Goal: Information Seeking & Learning: Learn about a topic

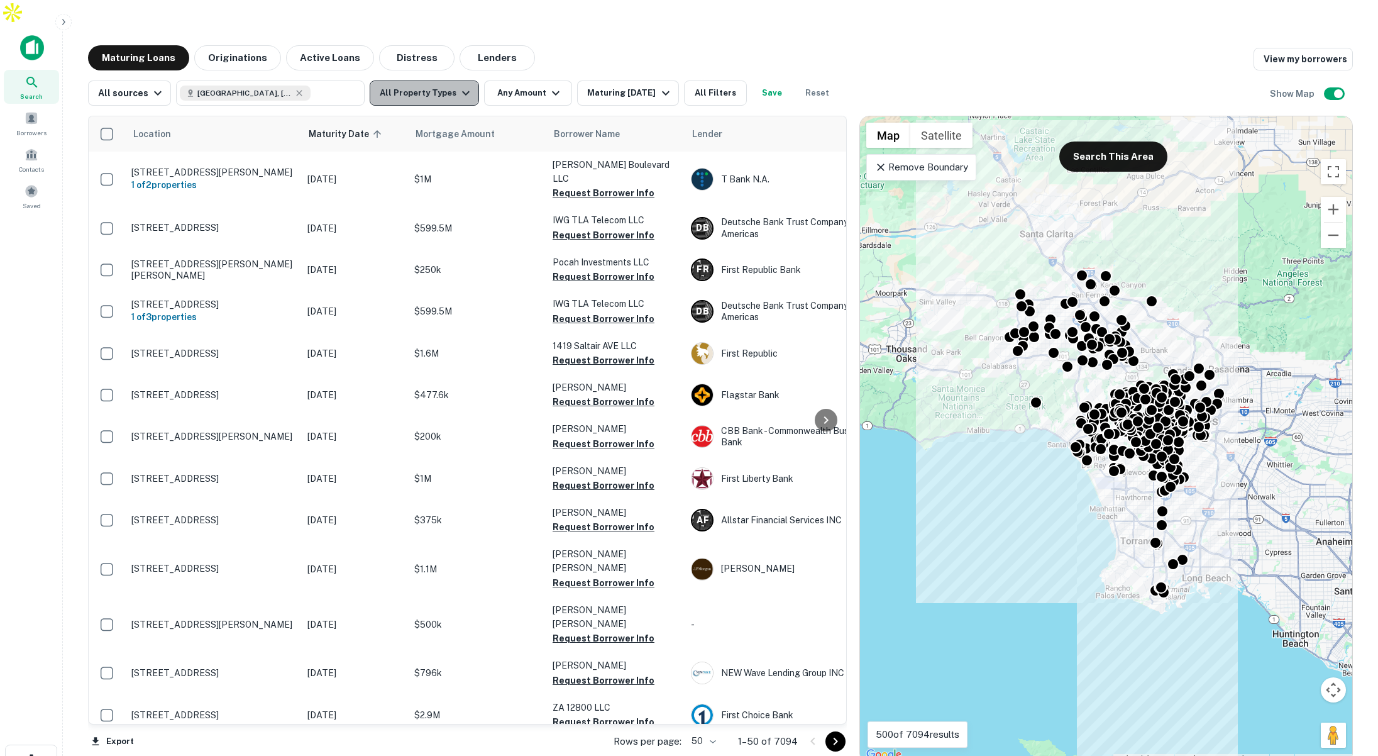
click at [421, 80] on button "All Property Types" at bounding box center [424, 92] width 109 height 25
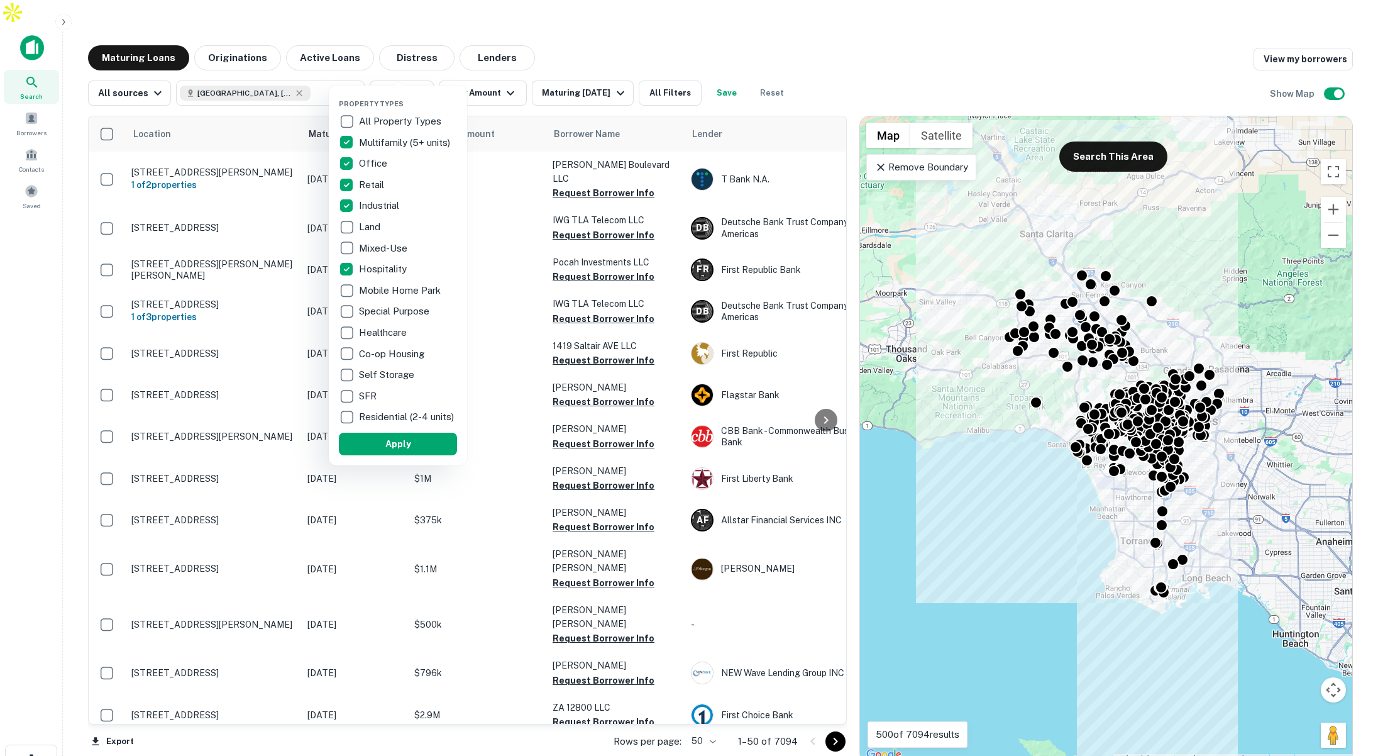
click at [398, 446] on button "Apply" at bounding box center [398, 444] width 118 height 23
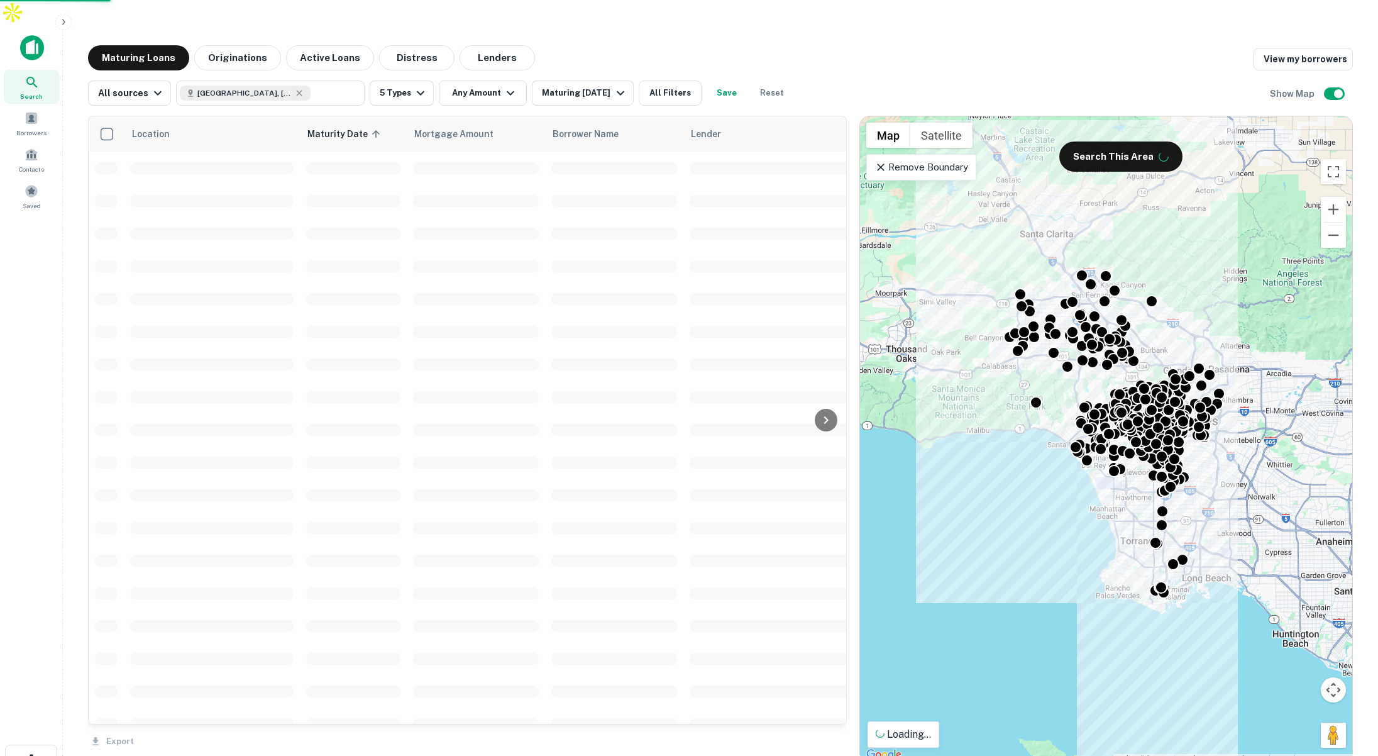
click at [491, 67] on div "Property Types All Property Types Multifamily (5+ units) Office Retail Industri…" at bounding box center [689, 378] width 1378 height 756
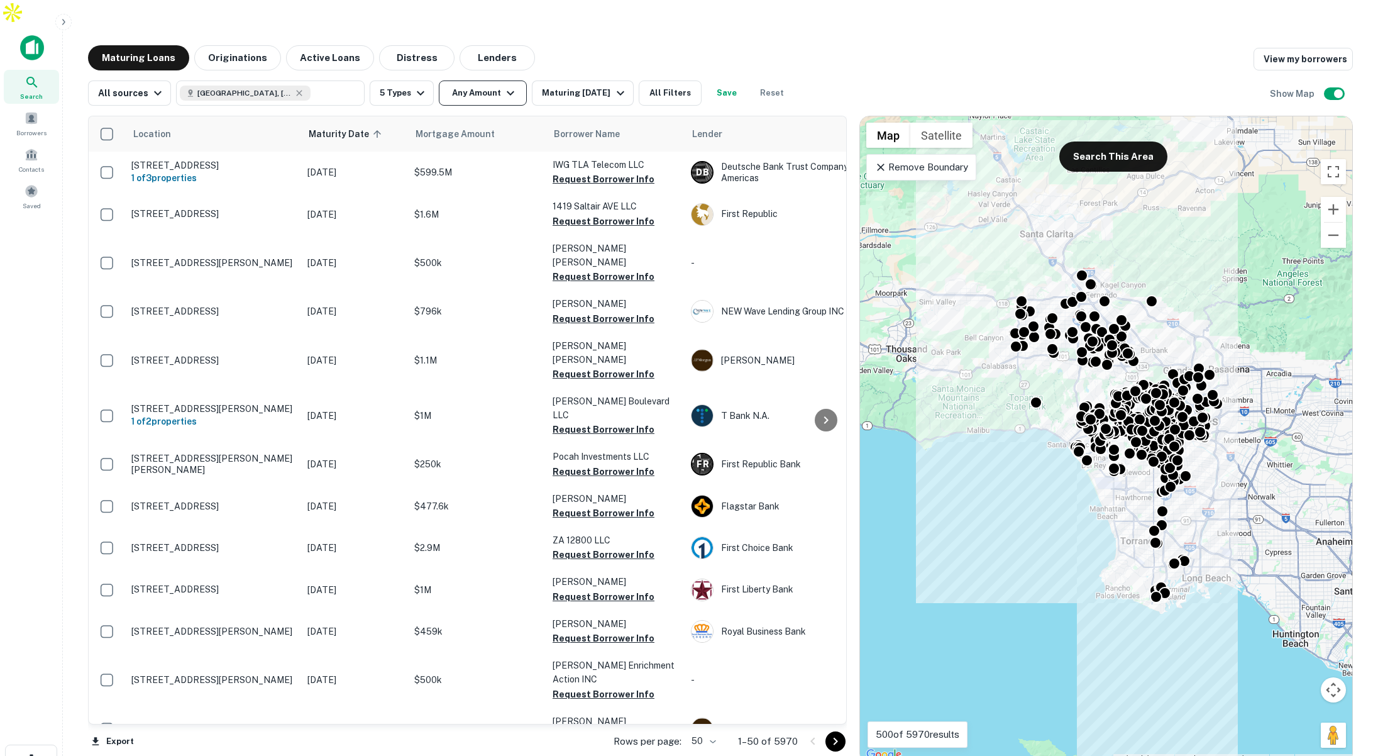
click at [495, 80] on button "Any Amount" at bounding box center [483, 92] width 88 height 25
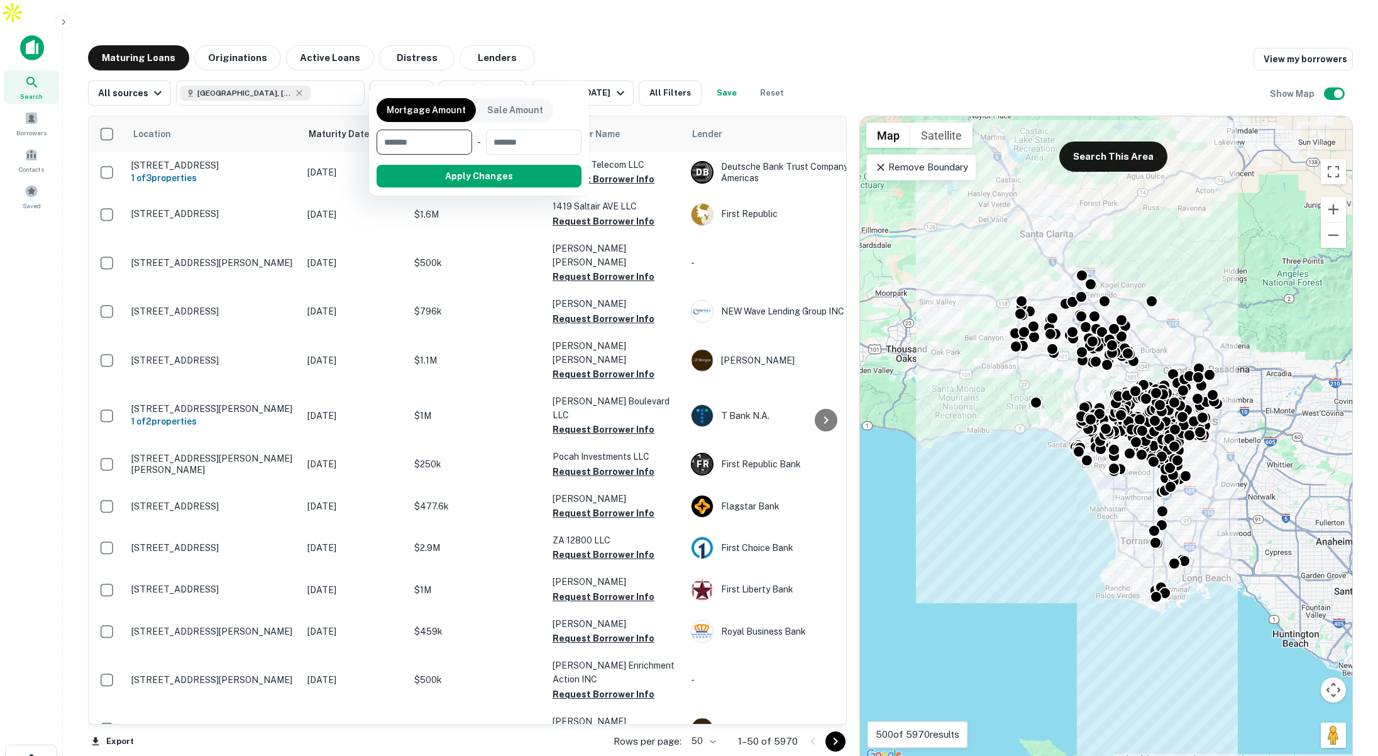
click at [441, 140] on input "number" at bounding box center [420, 142] width 87 height 25
type input "*******"
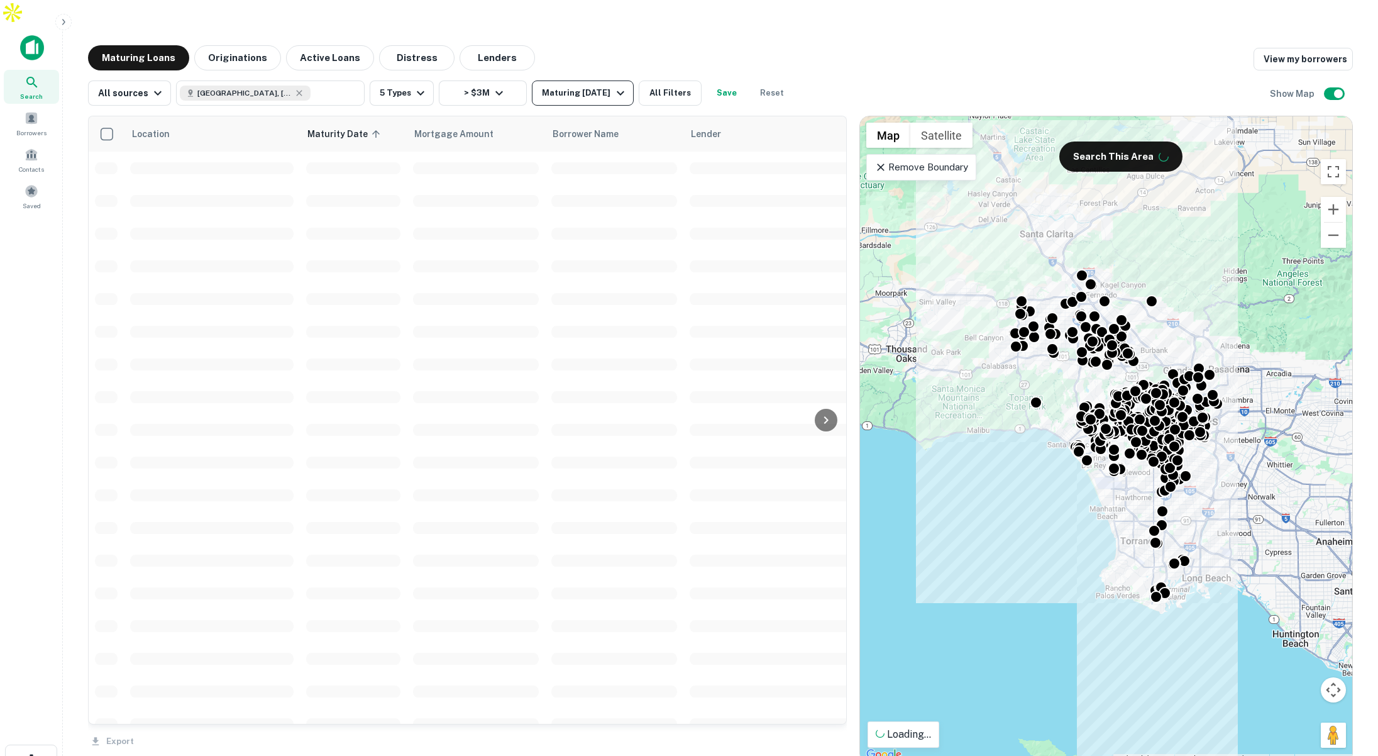
click at [599, 86] on div "Maturing [DATE]" at bounding box center [585, 93] width 86 height 15
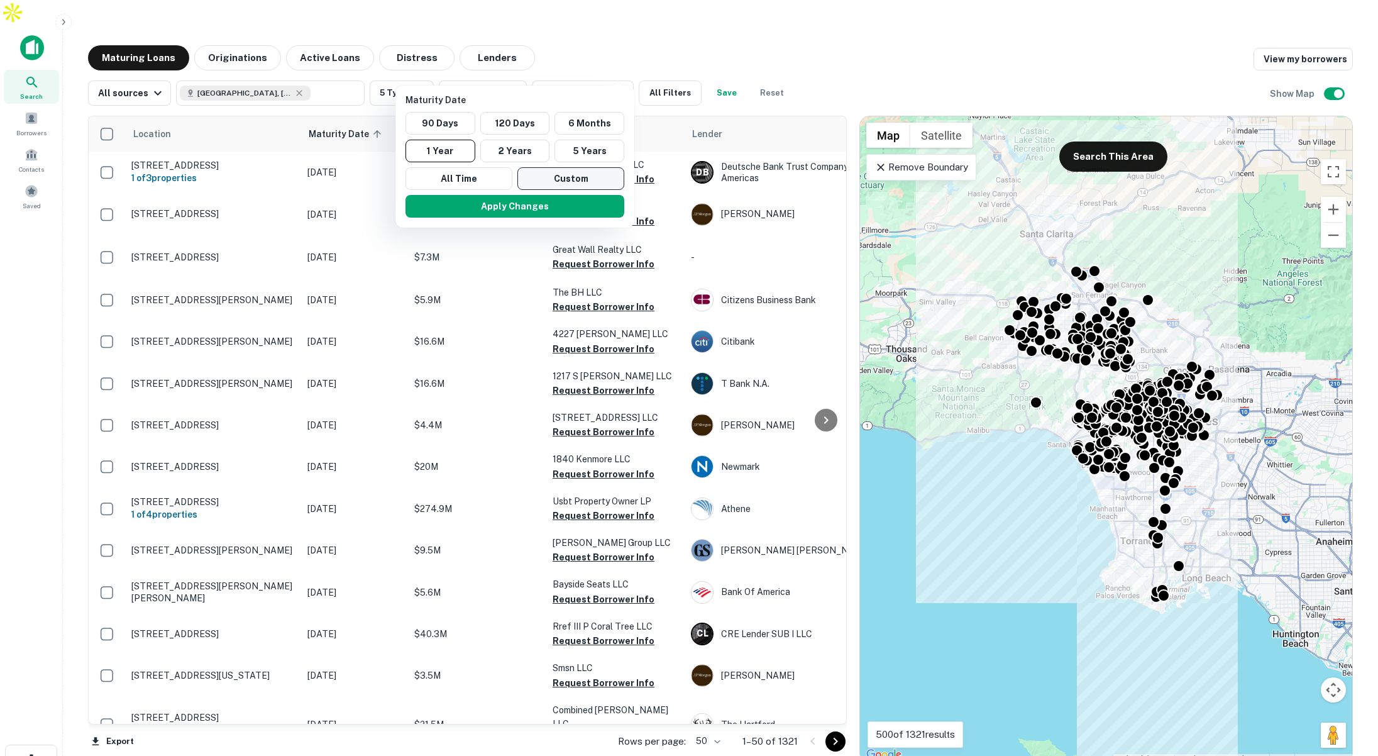
drag, startPoint x: 544, startPoint y: 177, endPoint x: 538, endPoint y: 172, distance: 7.6
click at [541, 174] on button "Custom" at bounding box center [570, 178] width 107 height 23
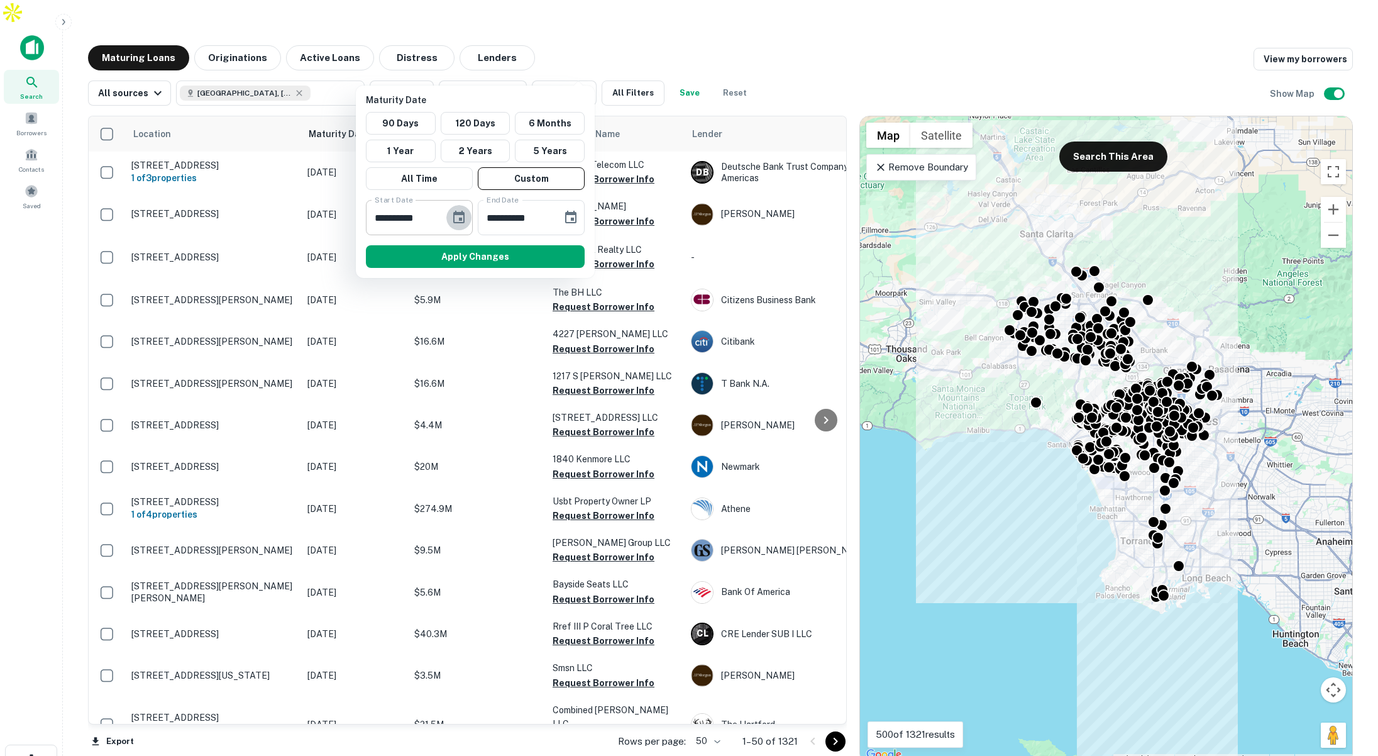
click at [461, 215] on icon "Choose date, selected date is Sep 10, 2025" at bounding box center [458, 217] width 15 height 15
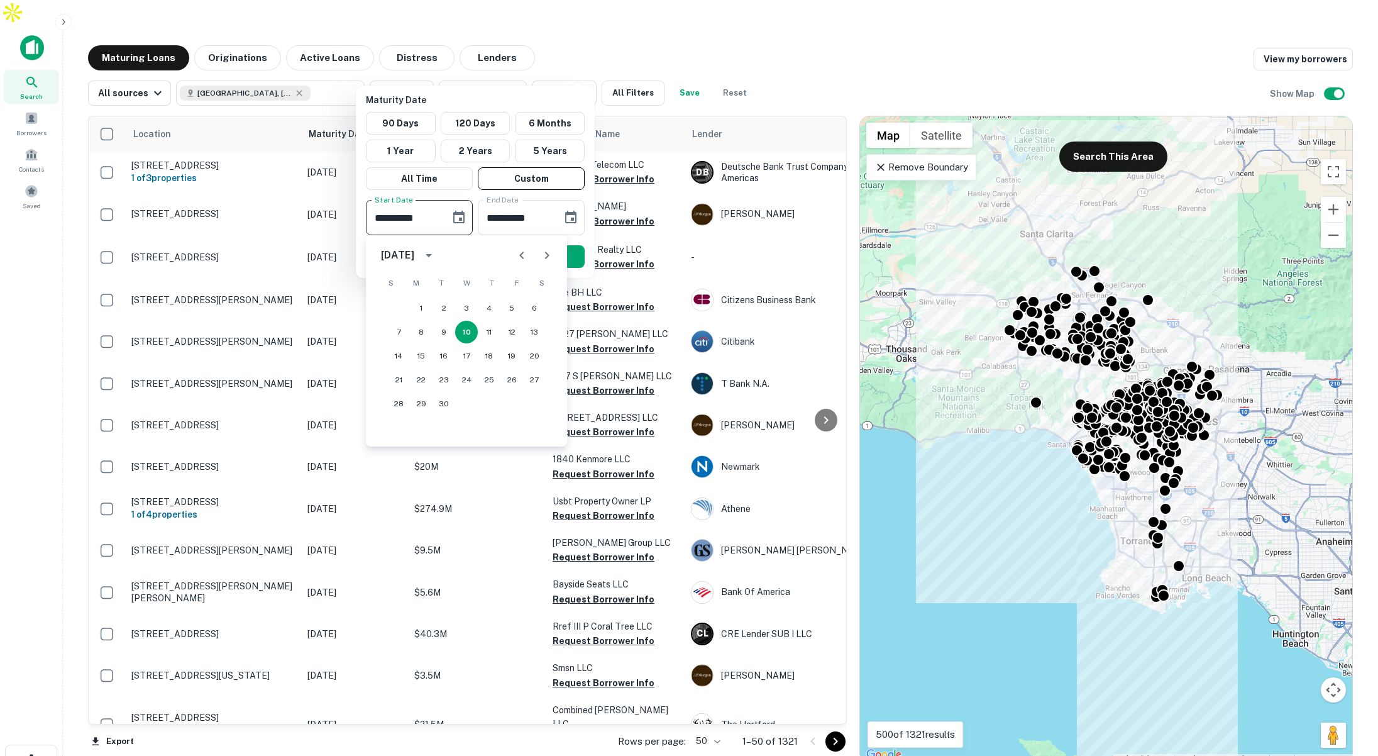
click at [541, 255] on icon "Next month" at bounding box center [546, 255] width 15 height 15
click at [520, 255] on icon "Previous month" at bounding box center [521, 256] width 4 height 8
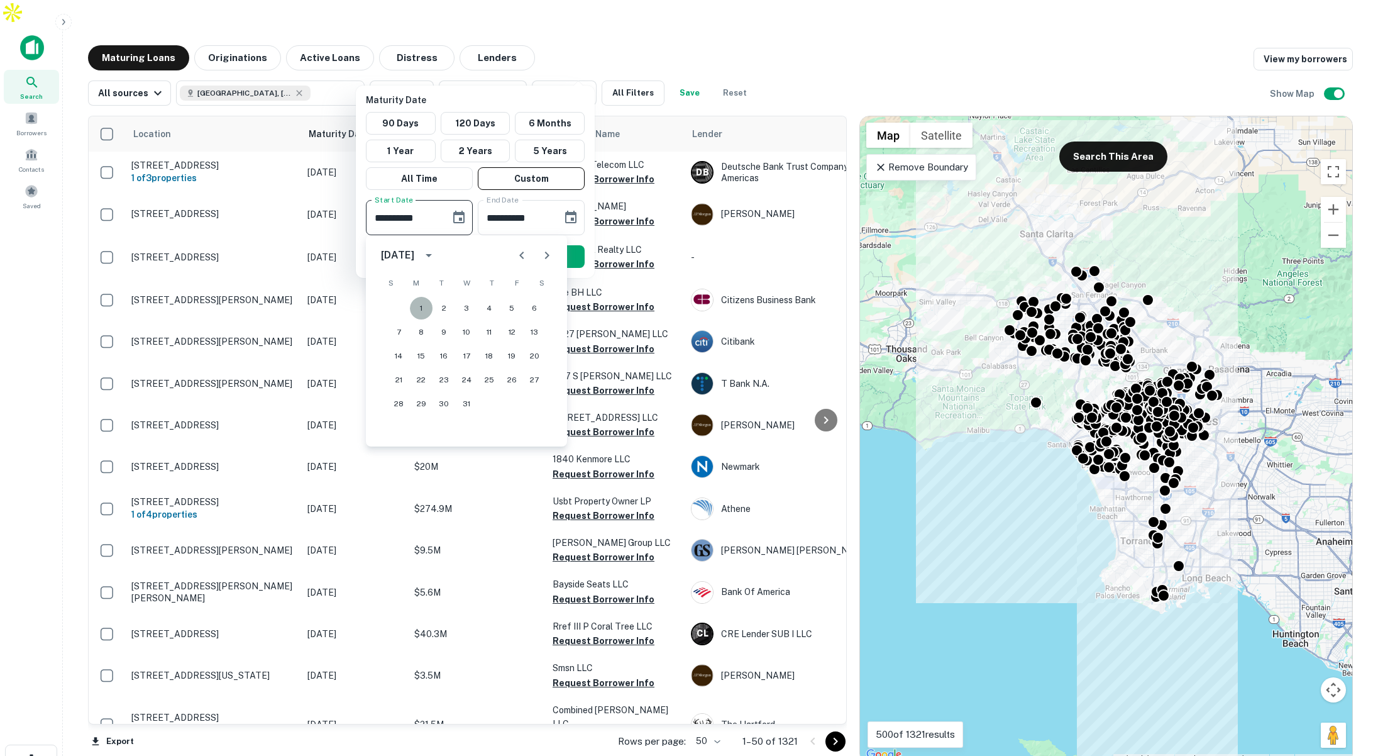
click at [420, 305] on button "1" at bounding box center [421, 308] width 23 height 23
type input "**********"
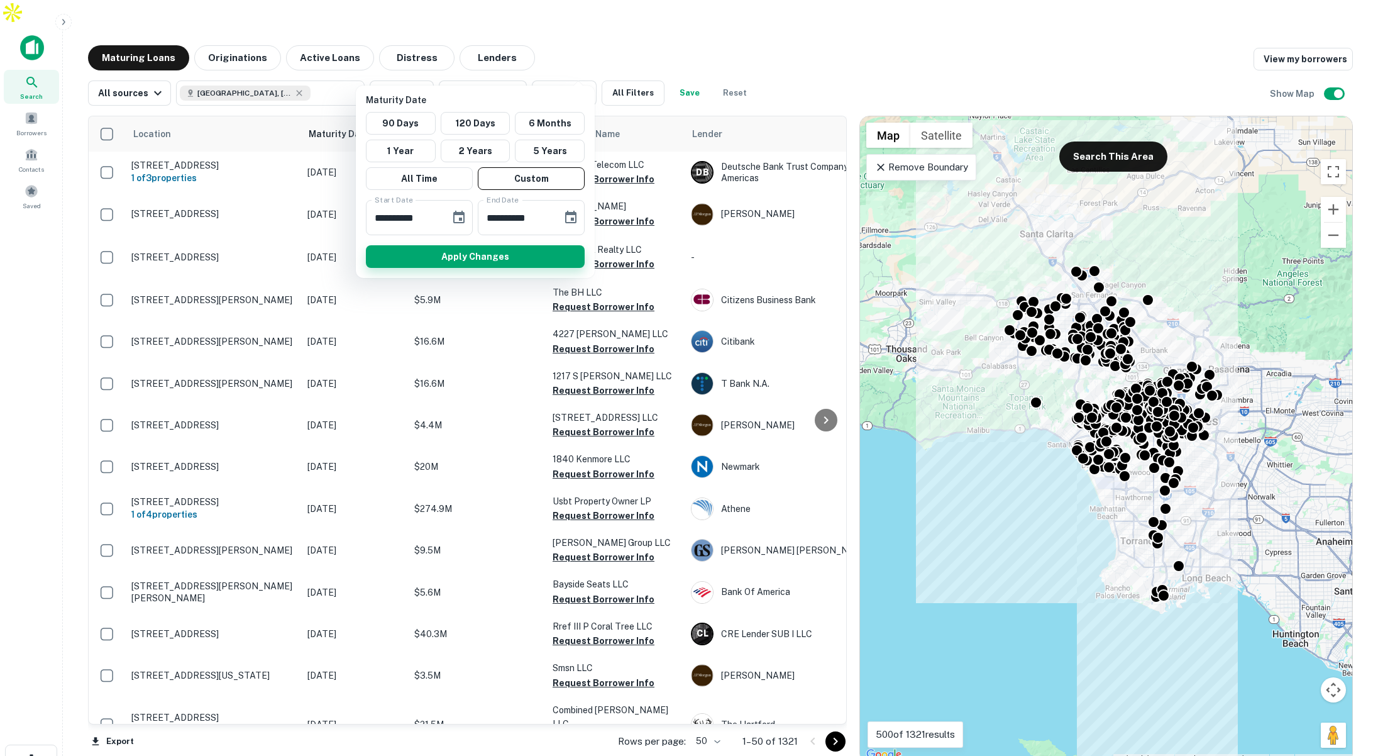
click at [494, 254] on button "Apply Changes" at bounding box center [475, 256] width 219 height 23
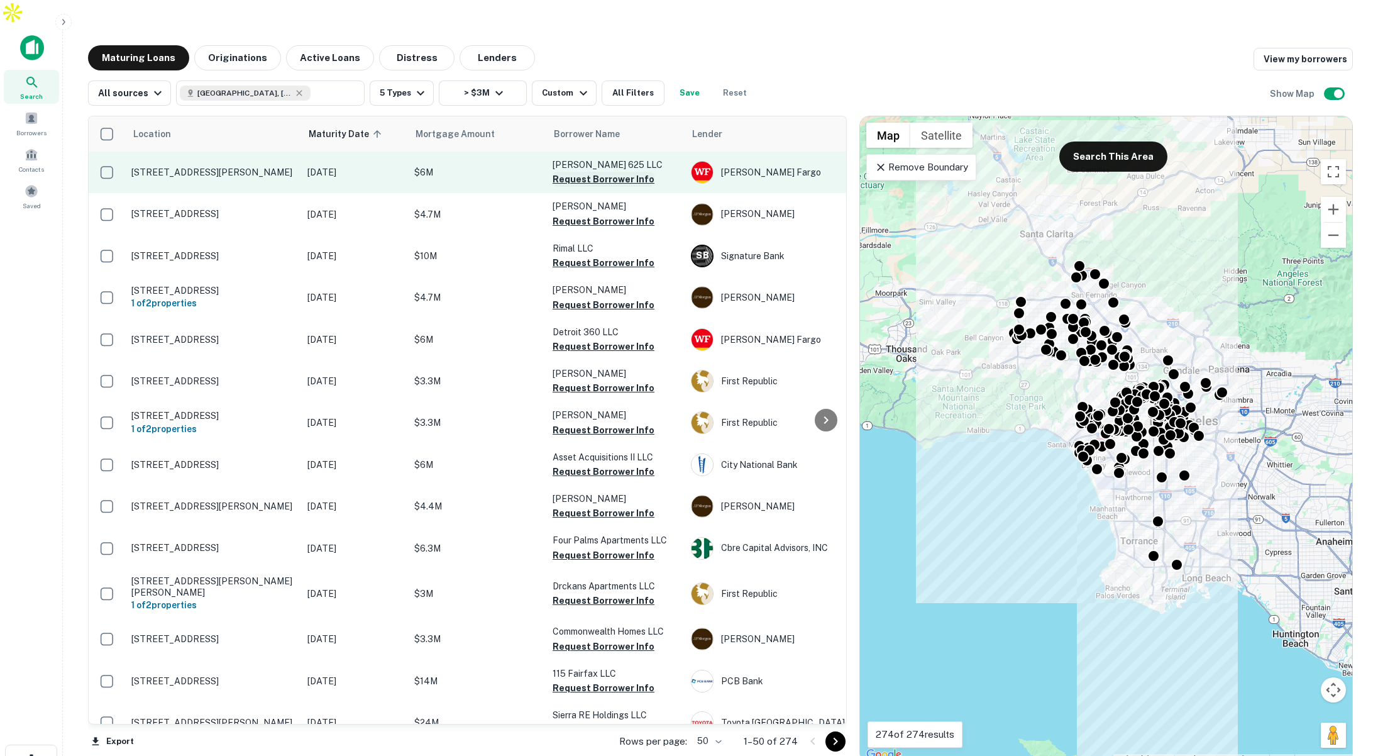
click at [601, 172] on button "Request Borrower Info" at bounding box center [604, 179] width 102 height 15
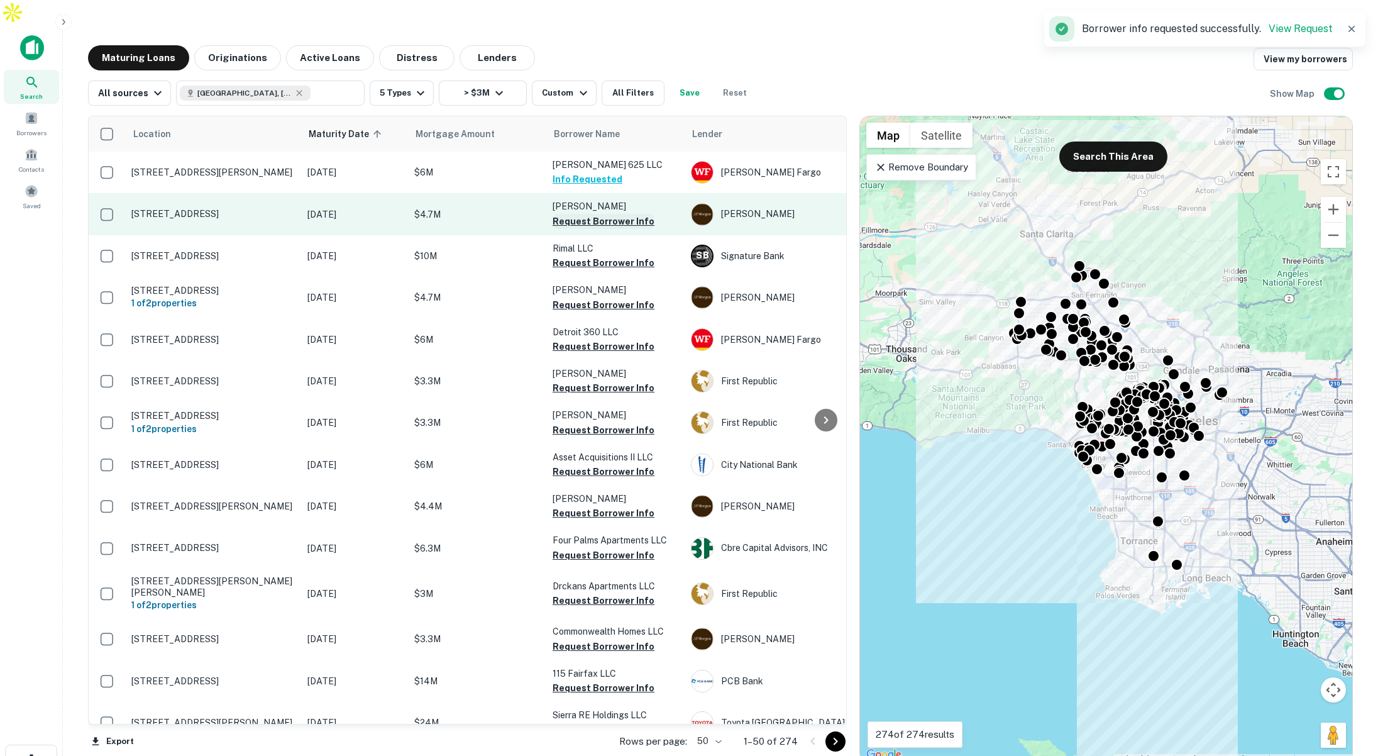
click at [583, 214] on button "Request Borrower Info" at bounding box center [604, 221] width 102 height 15
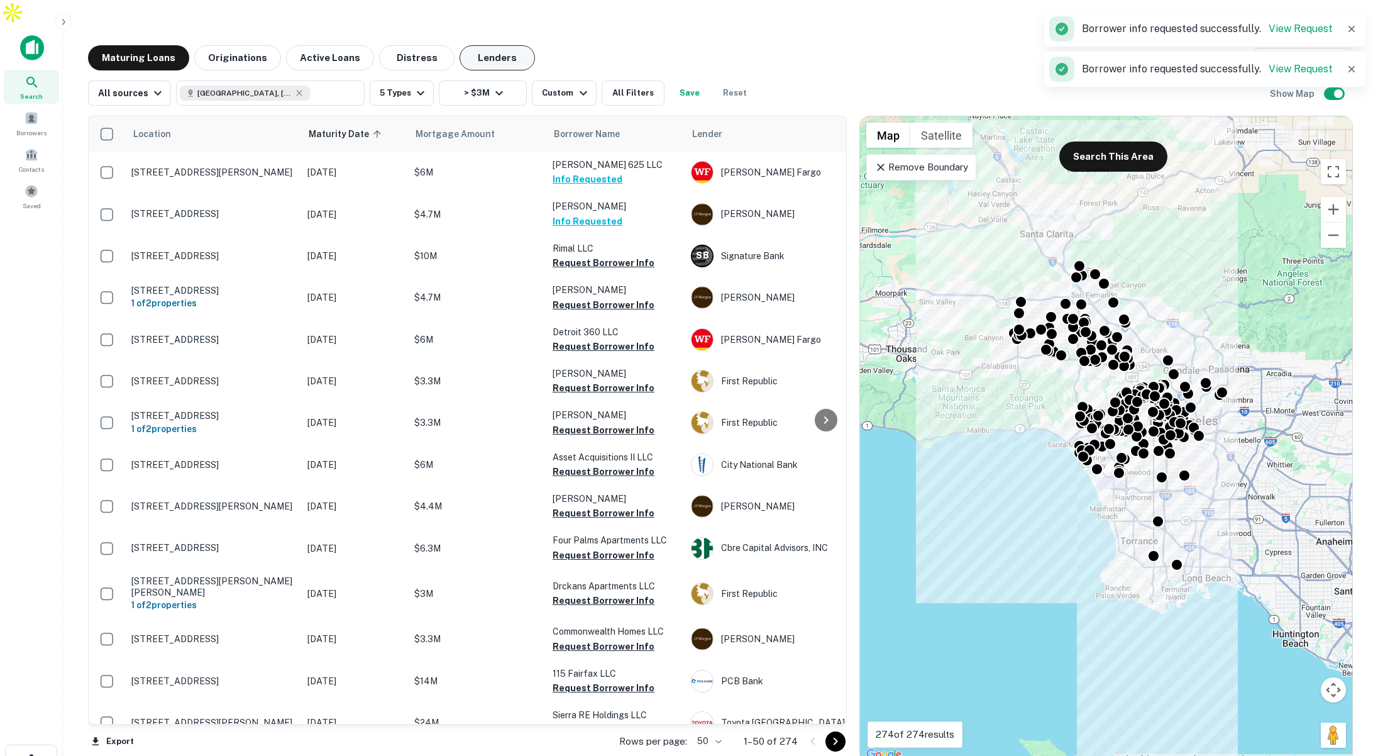
click at [479, 45] on button "Lenders" at bounding box center [497, 57] width 75 height 25
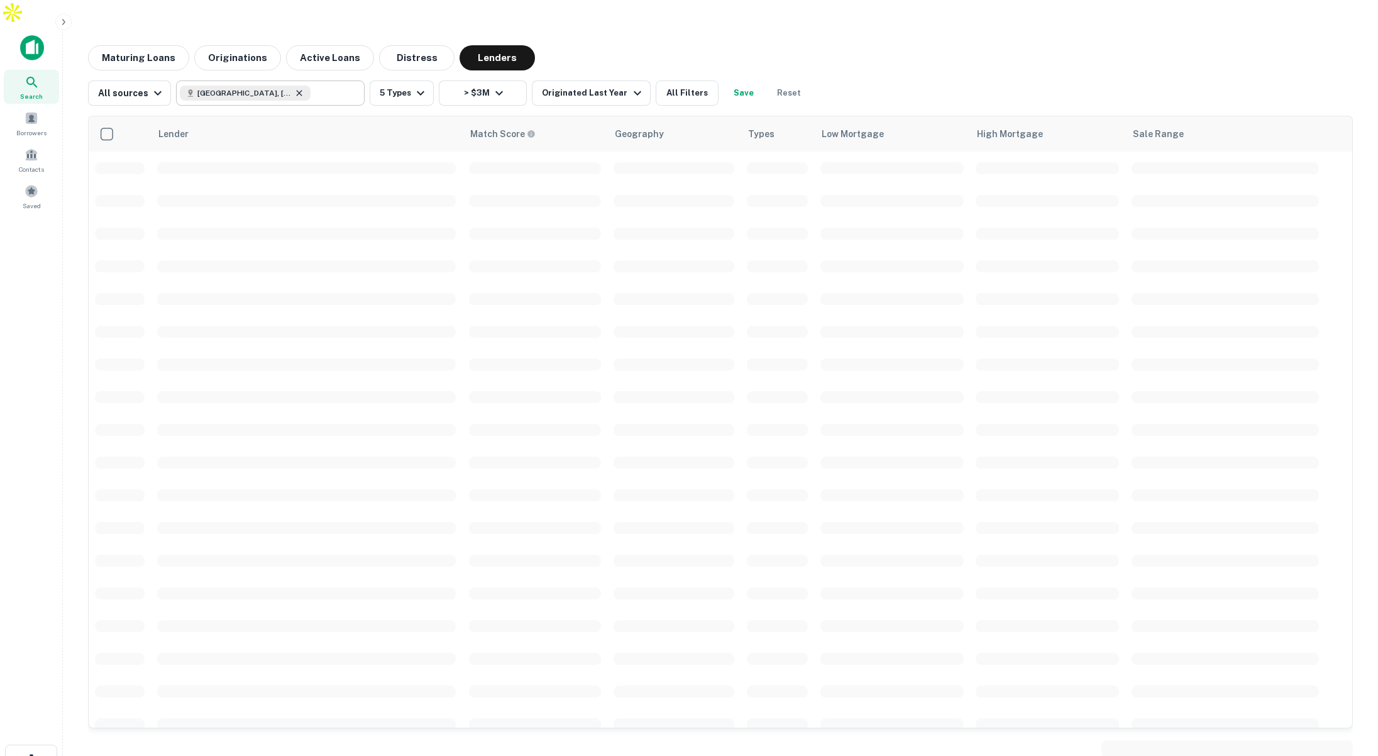
click at [294, 88] on icon at bounding box center [299, 93] width 10 height 10
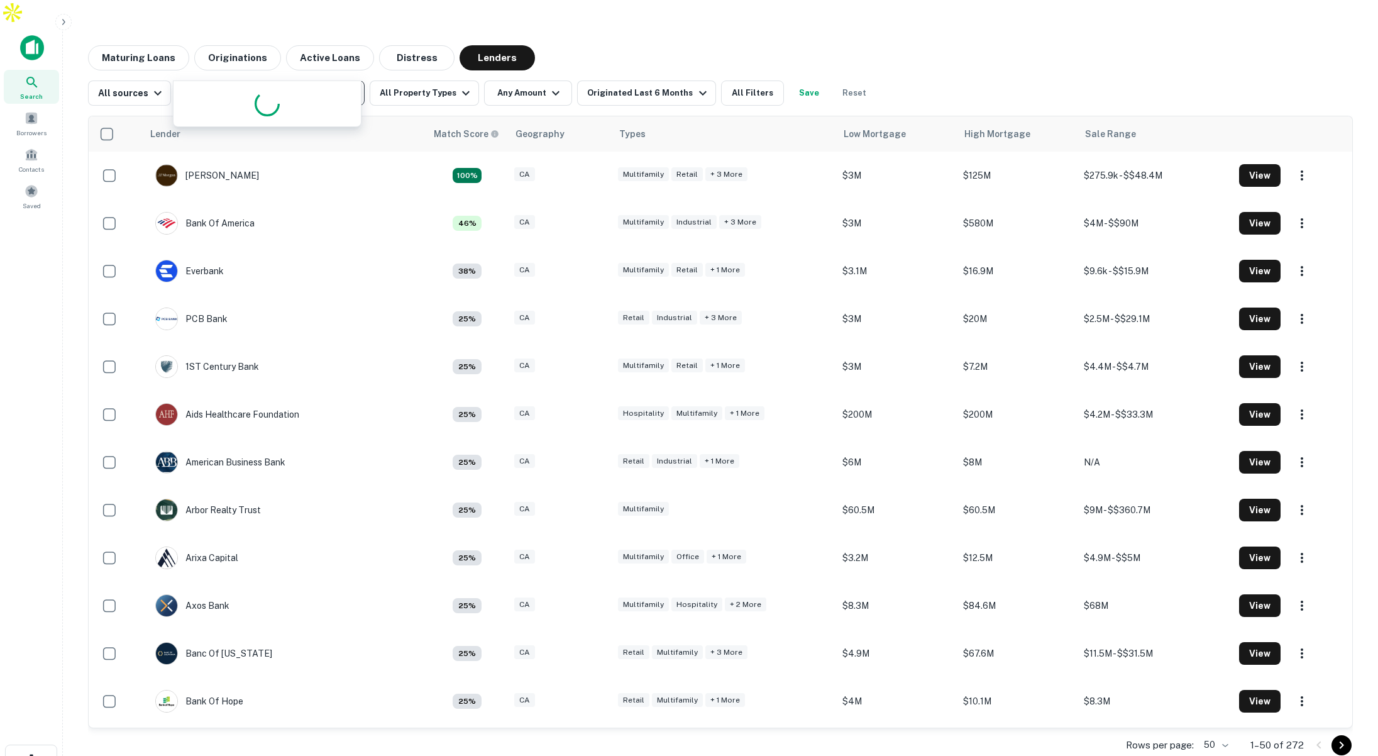
click at [277, 84] on input "**********" at bounding box center [260, 93] width 160 height 18
click at [287, 84] on input "**********" at bounding box center [260, 93] width 160 height 18
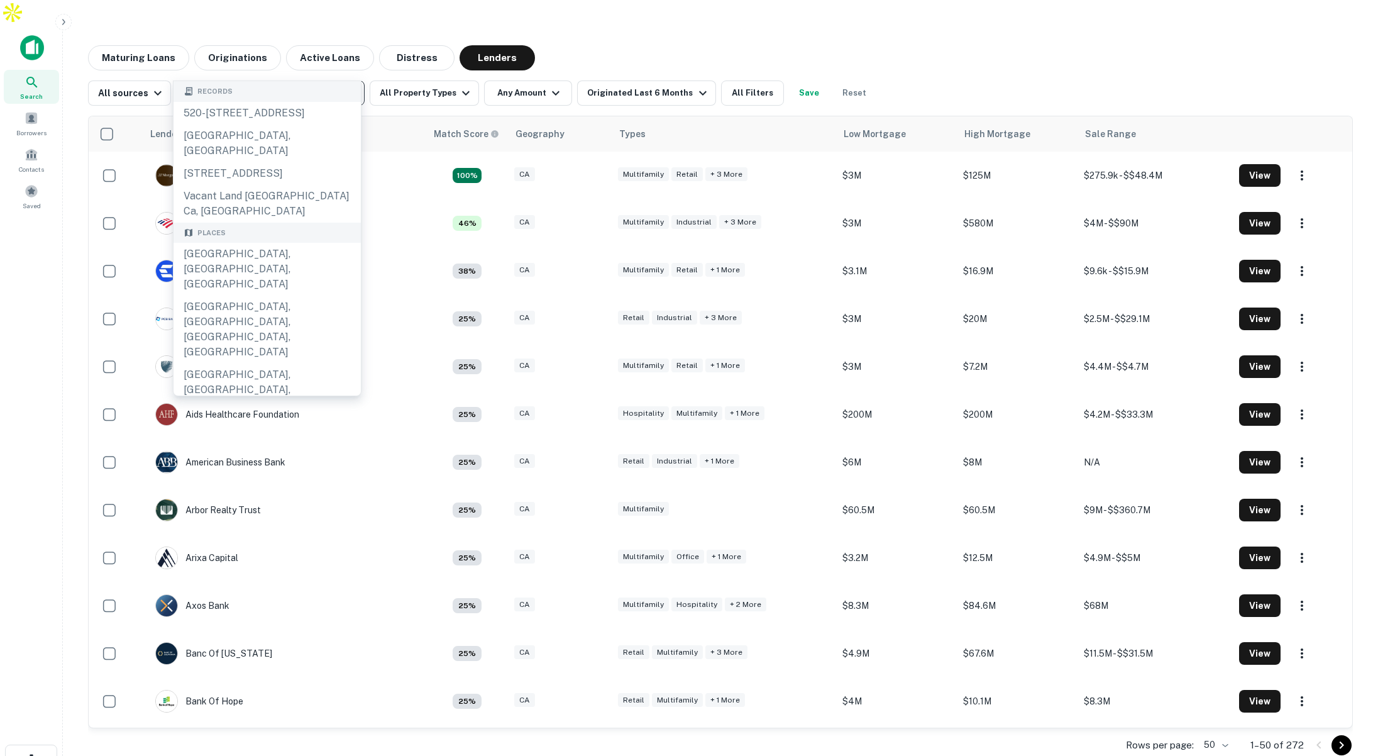
click at [287, 84] on input "**********" at bounding box center [260, 93] width 160 height 18
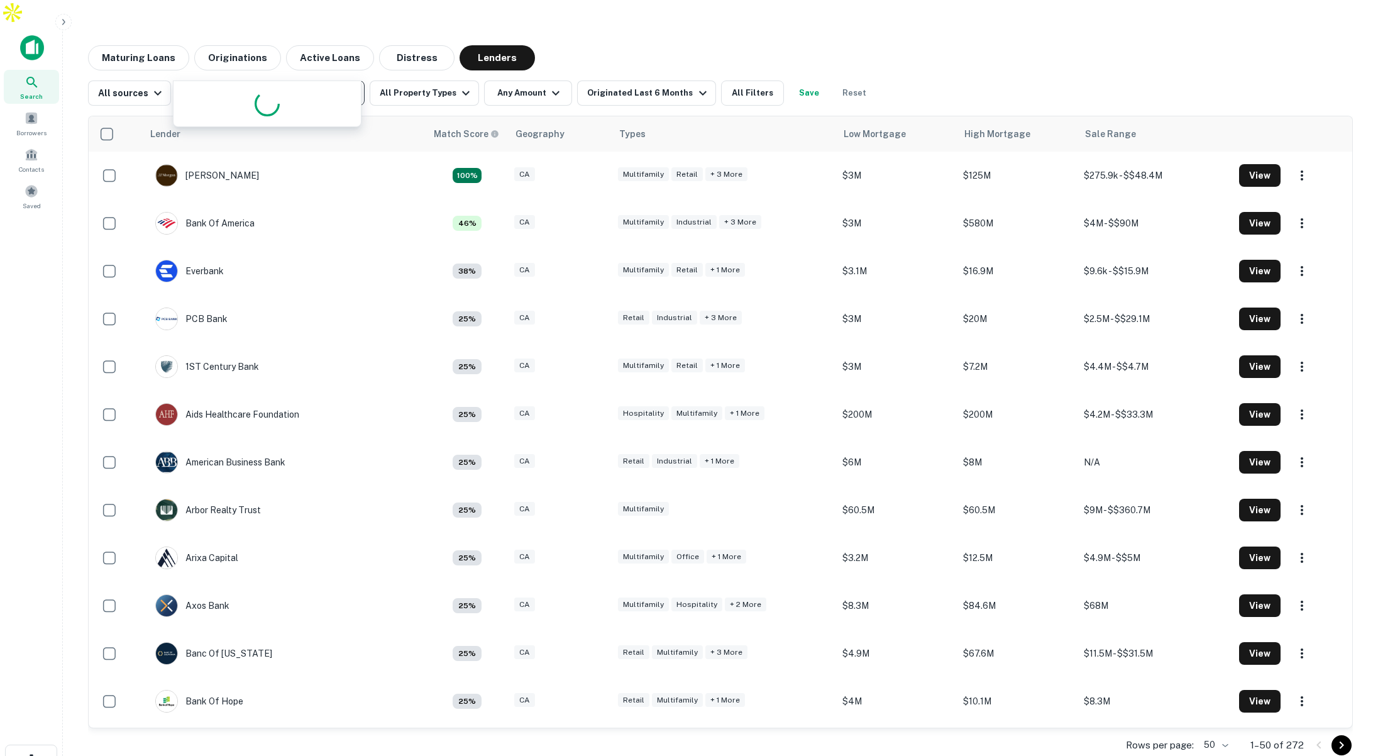
type input "*********"
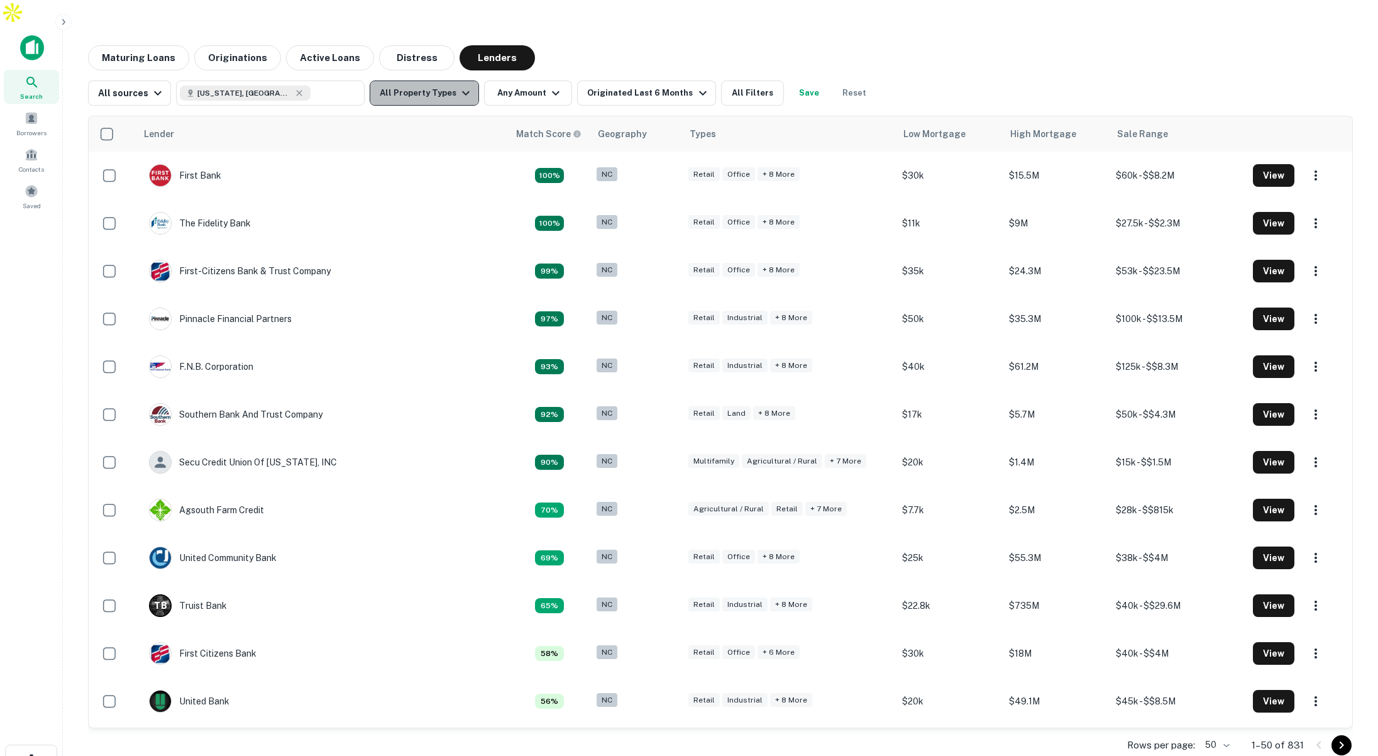
click at [434, 80] on button "All Property Types" at bounding box center [424, 92] width 109 height 25
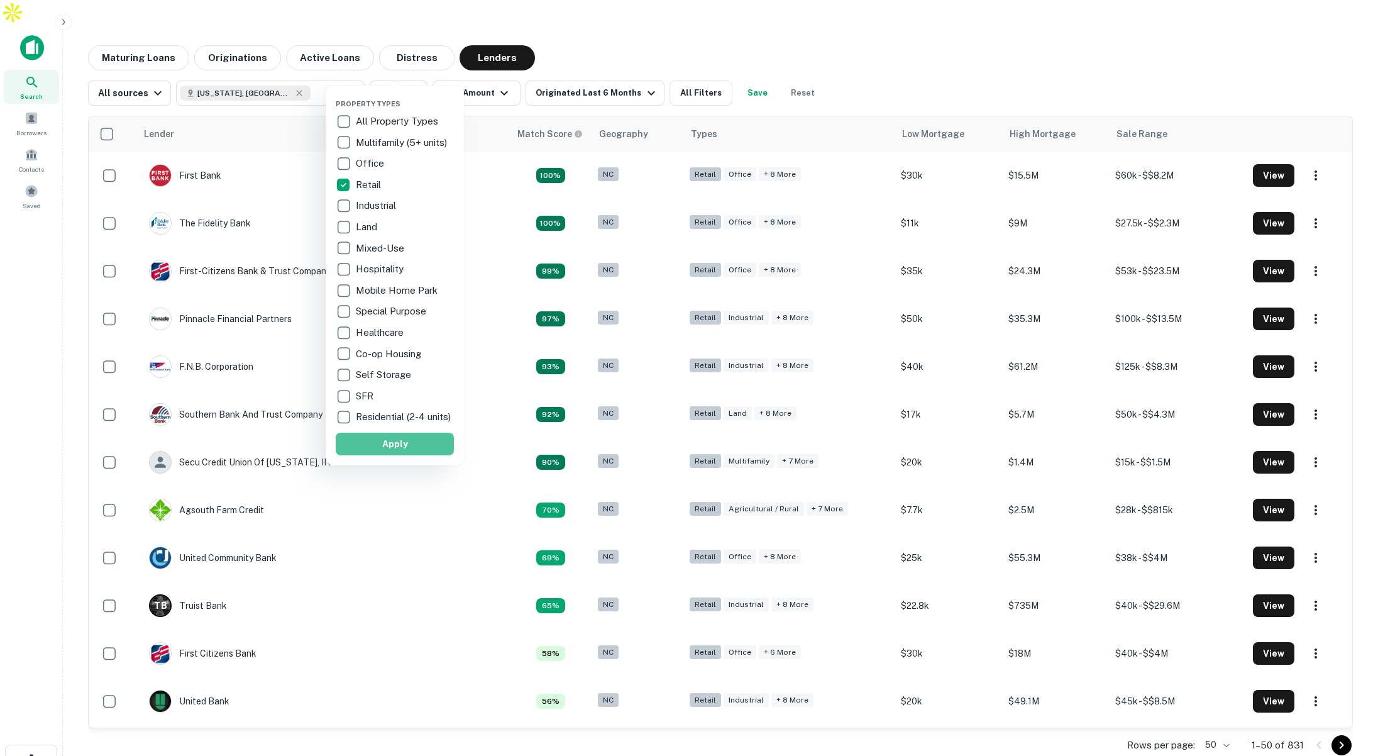
drag, startPoint x: 397, startPoint y: 462, endPoint x: 425, endPoint y: 412, distance: 56.9
click at [397, 455] on button "Apply" at bounding box center [395, 444] width 118 height 23
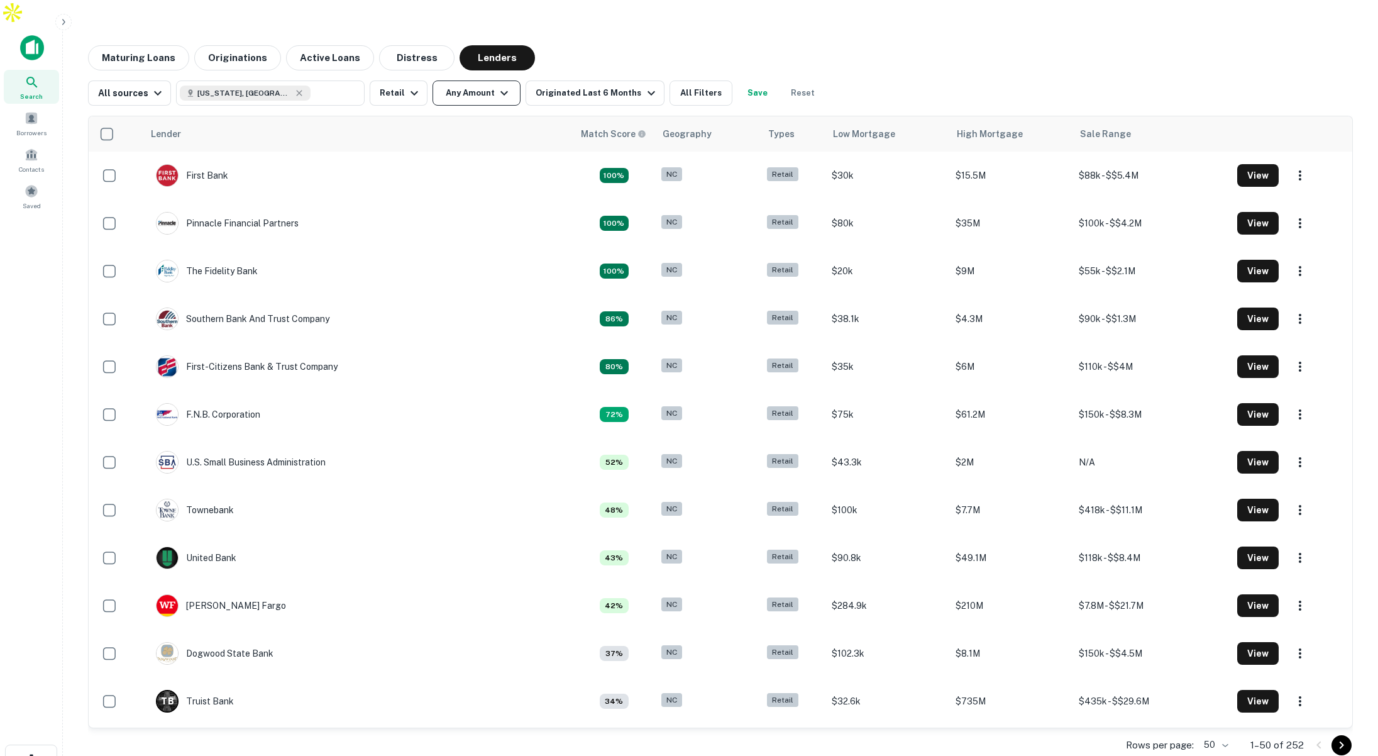
click at [466, 80] on button "Any Amount" at bounding box center [477, 92] width 88 height 25
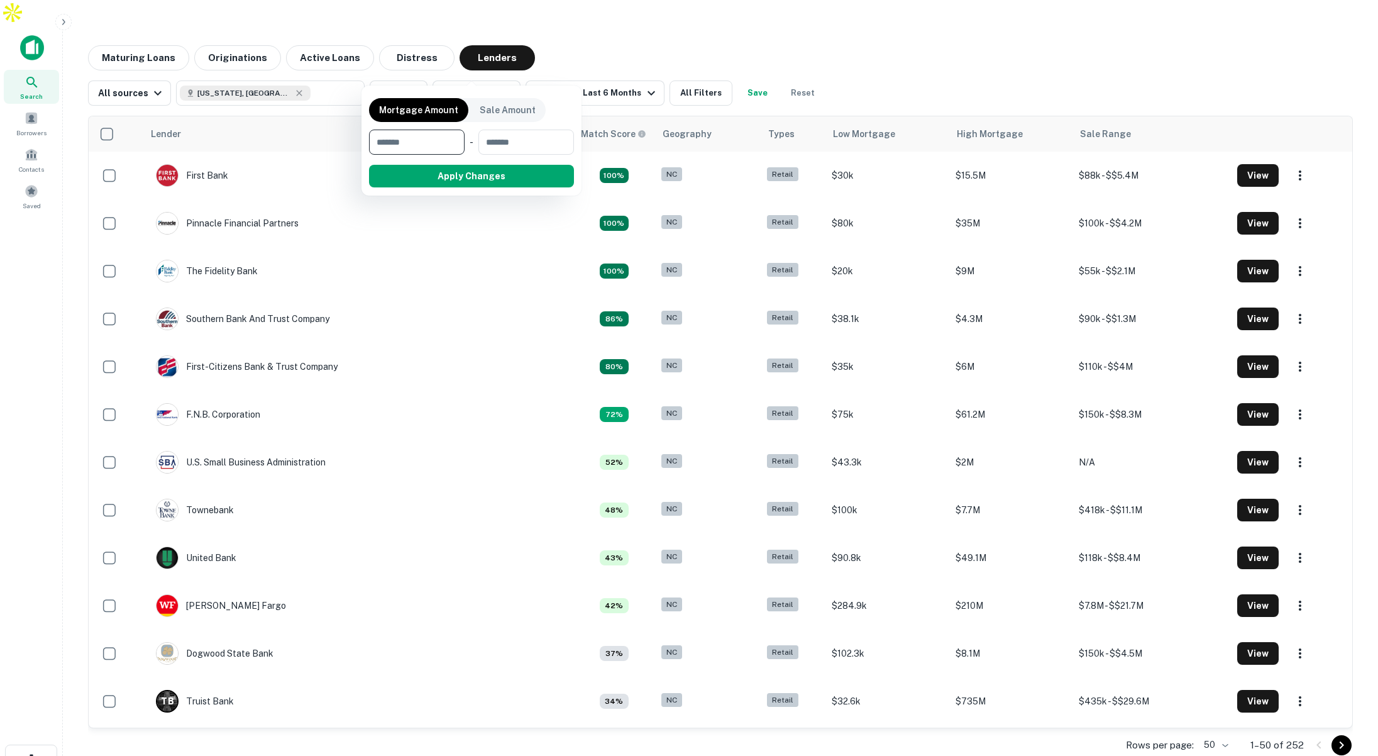
click at [445, 139] on input "number" at bounding box center [412, 142] width 87 height 25
type input "*******"
click at [563, 143] on input "number" at bounding box center [524, 142] width 81 height 25
type input "*******"
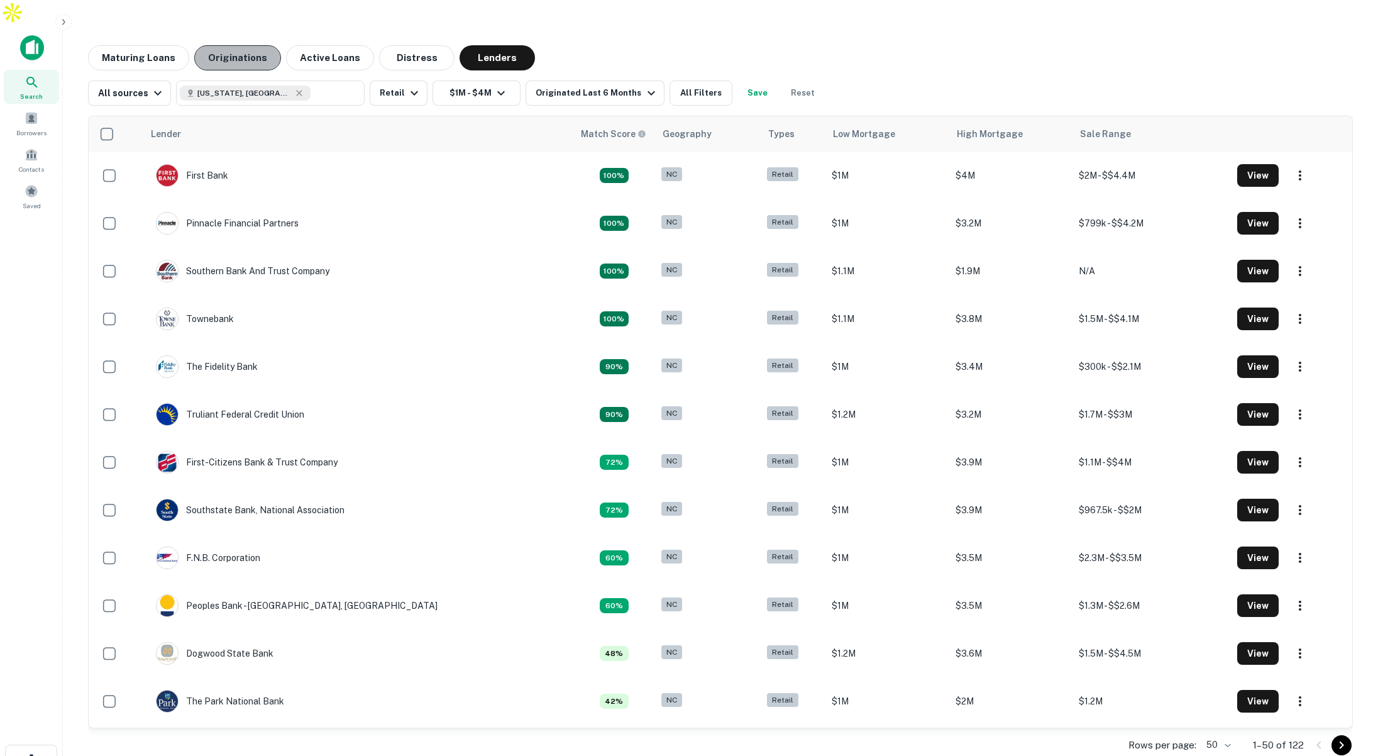
click at [252, 45] on button "Originations" at bounding box center [237, 57] width 87 height 25
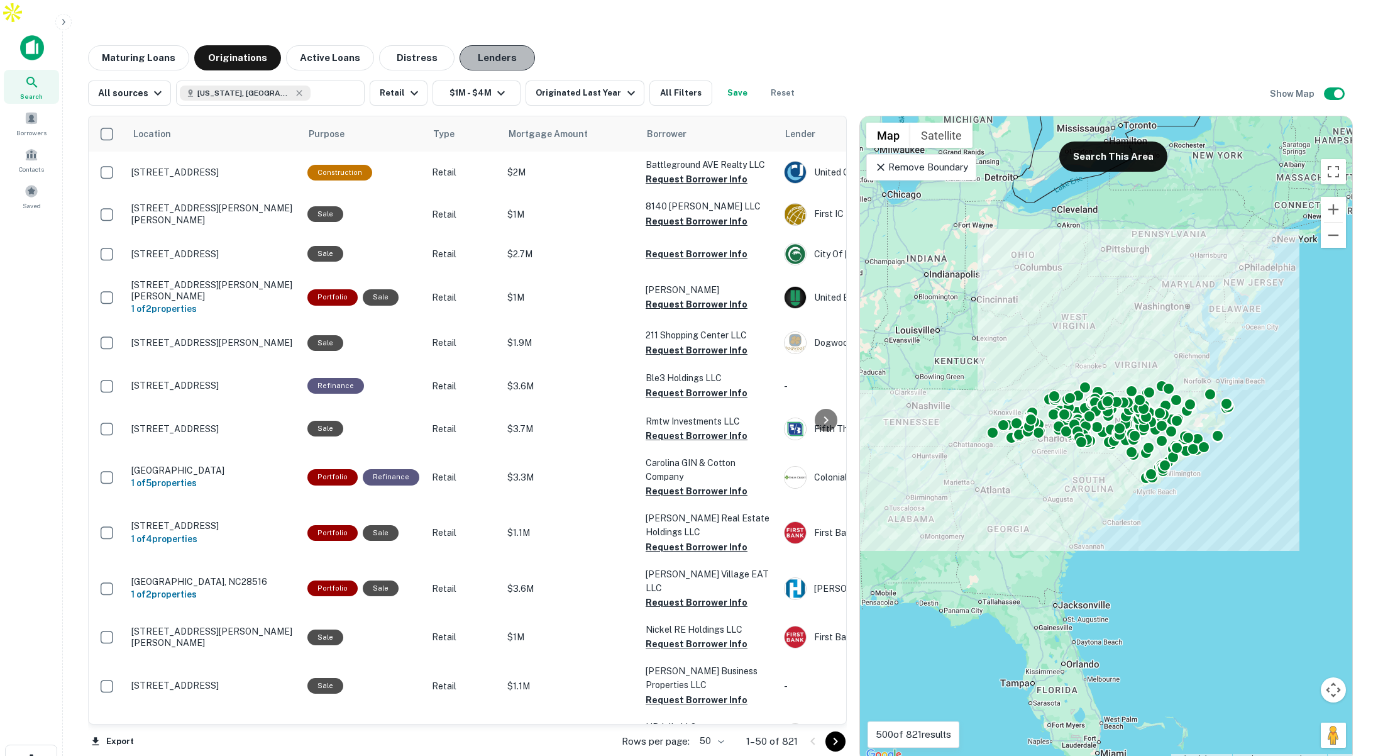
click at [489, 45] on button "Lenders" at bounding box center [497, 57] width 75 height 25
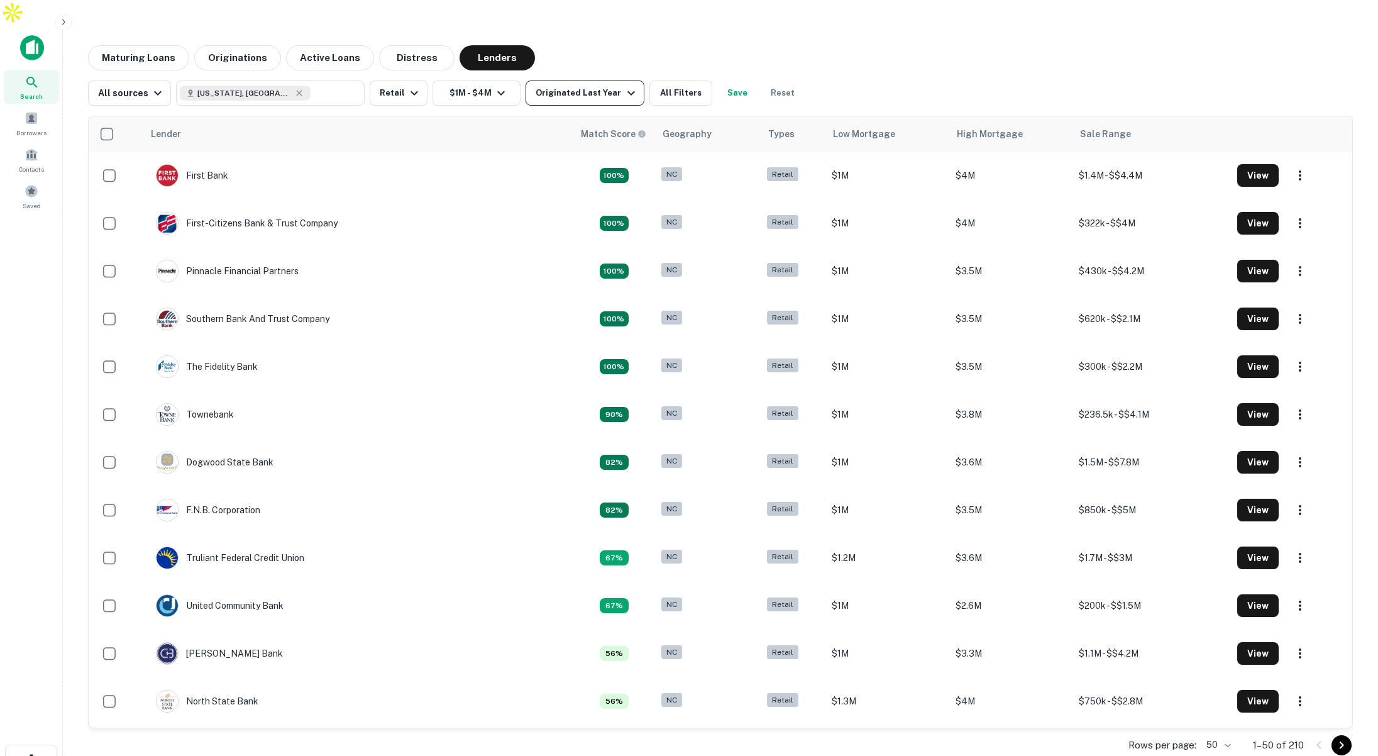
click at [584, 86] on div "Originated Last Year" at bounding box center [587, 93] width 102 height 15
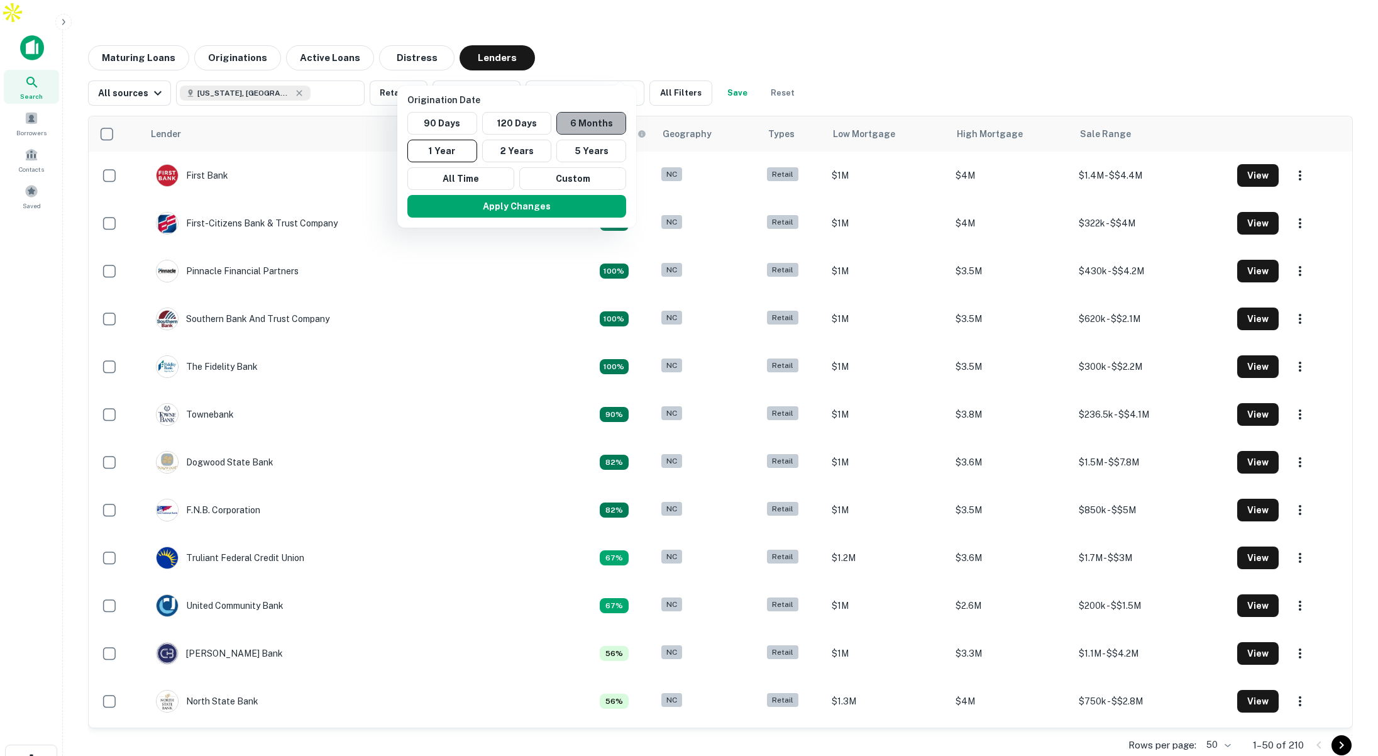
click at [575, 123] on button "6 Months" at bounding box center [591, 123] width 70 height 23
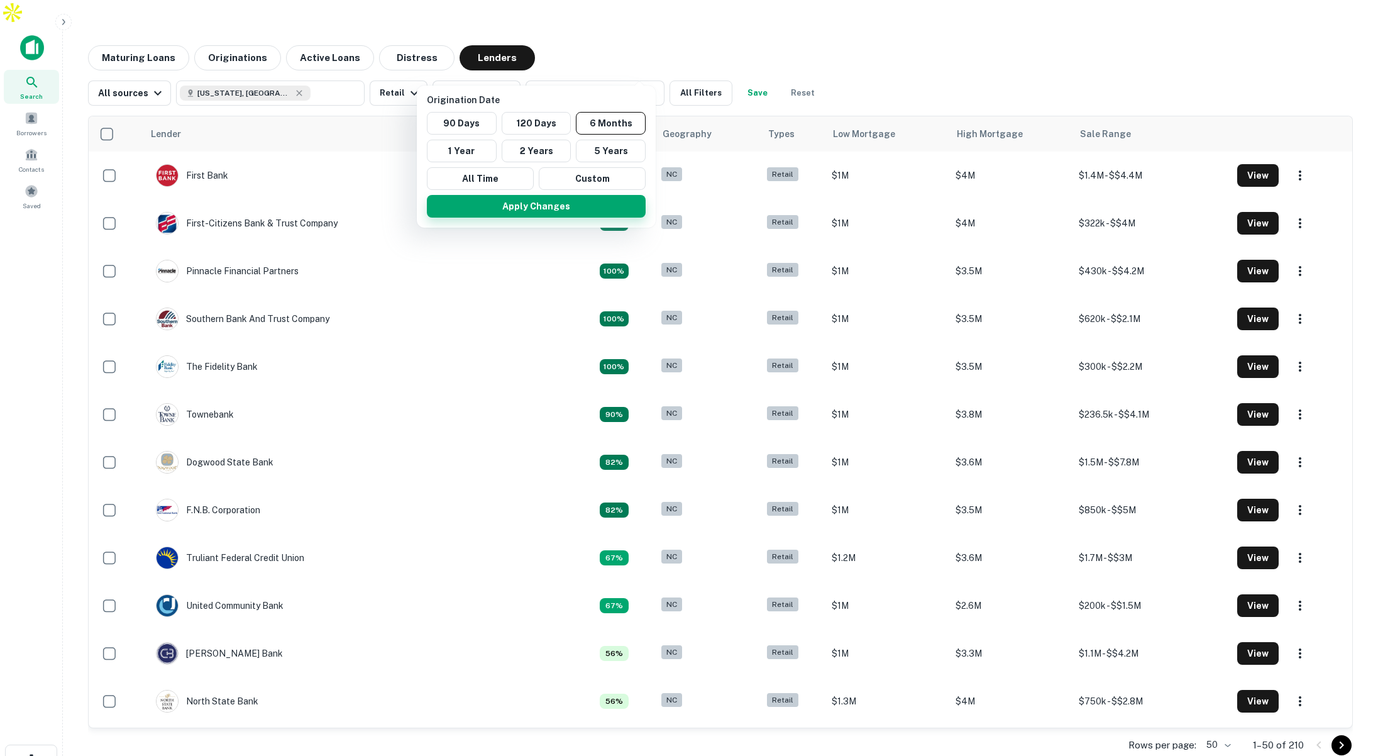
click at [555, 207] on button "Apply Changes" at bounding box center [536, 206] width 219 height 23
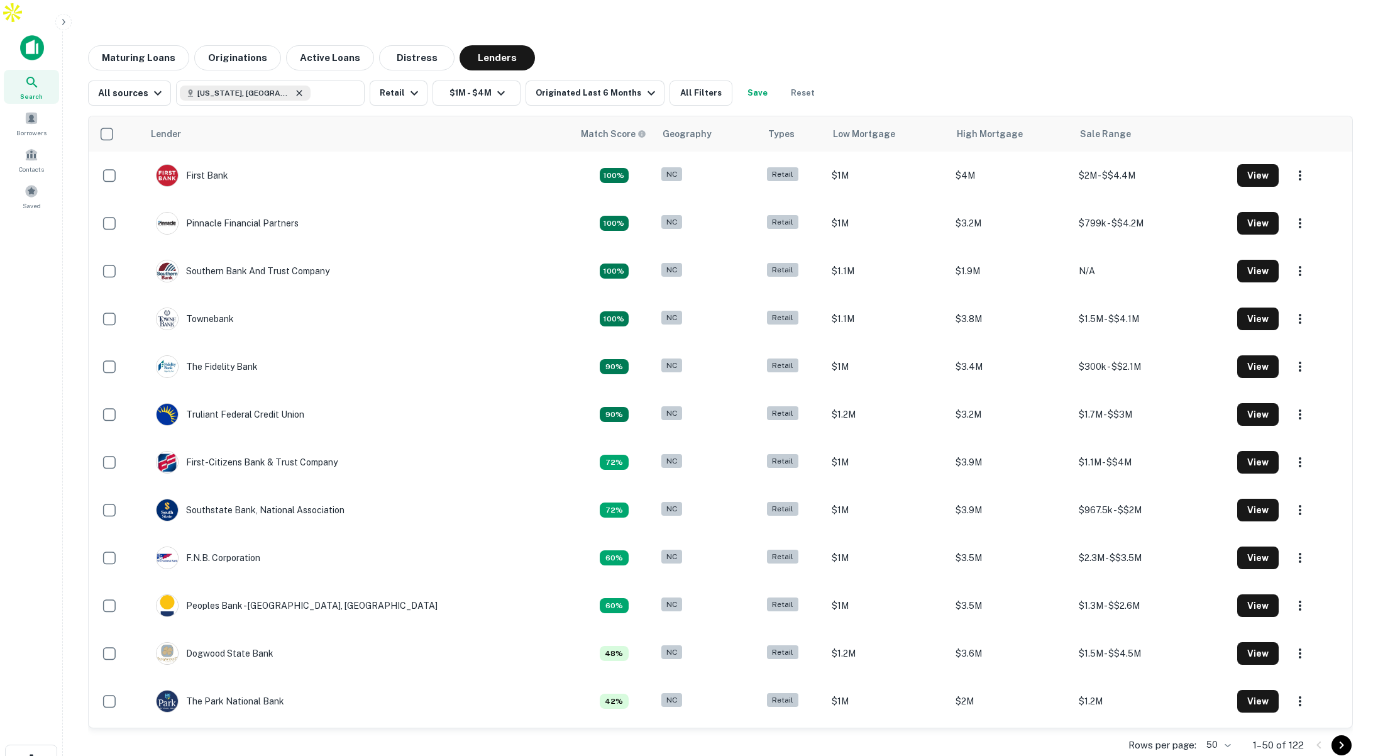
click at [294, 88] on icon at bounding box center [299, 93] width 10 height 10
type input "**********"
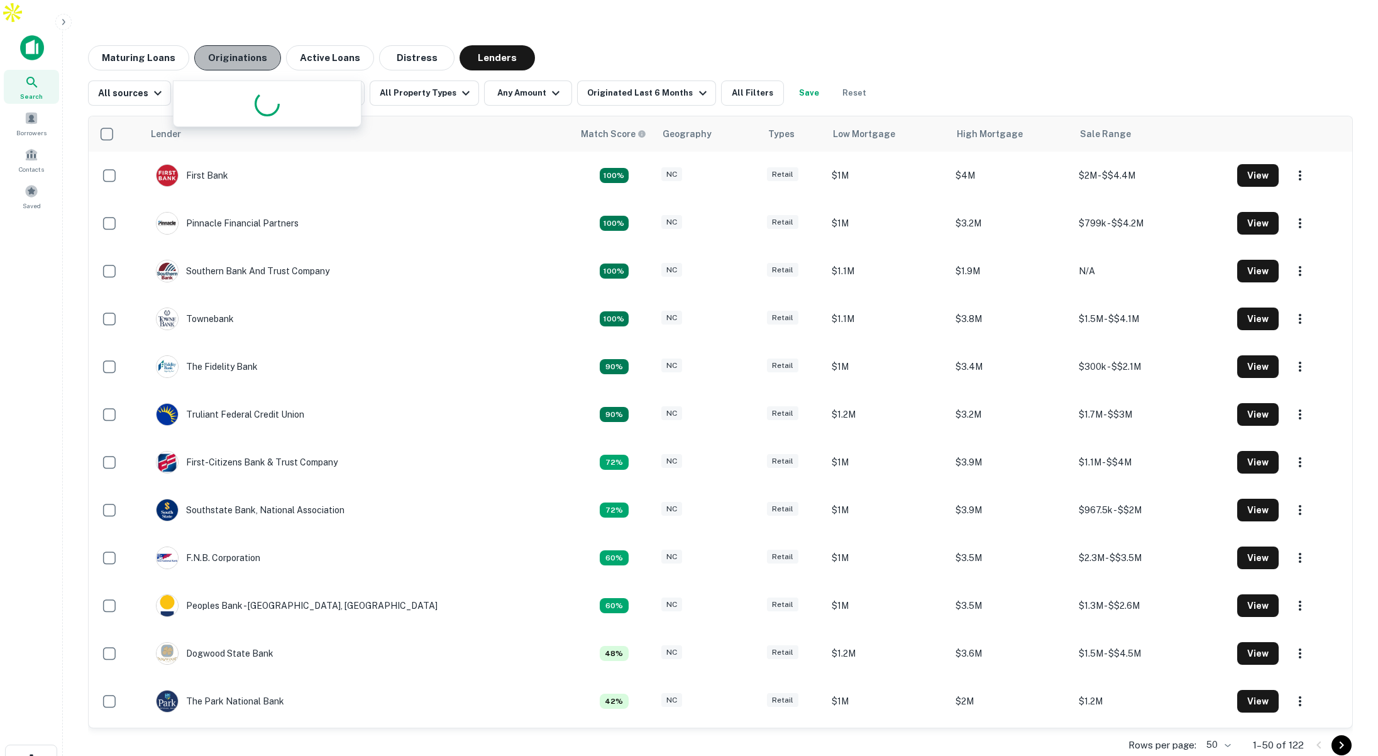
click at [263, 45] on button "Originations" at bounding box center [237, 57] width 87 height 25
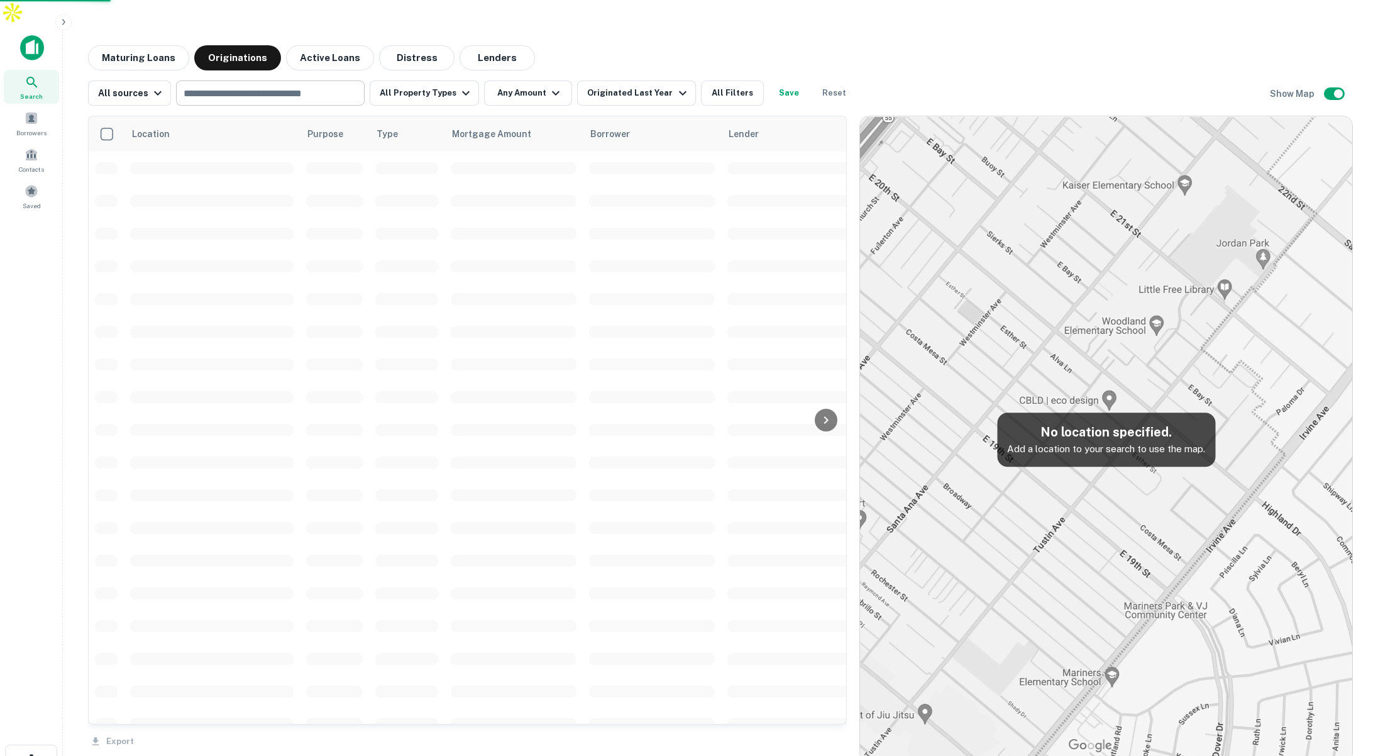
click at [286, 84] on input "text" at bounding box center [269, 93] width 179 height 18
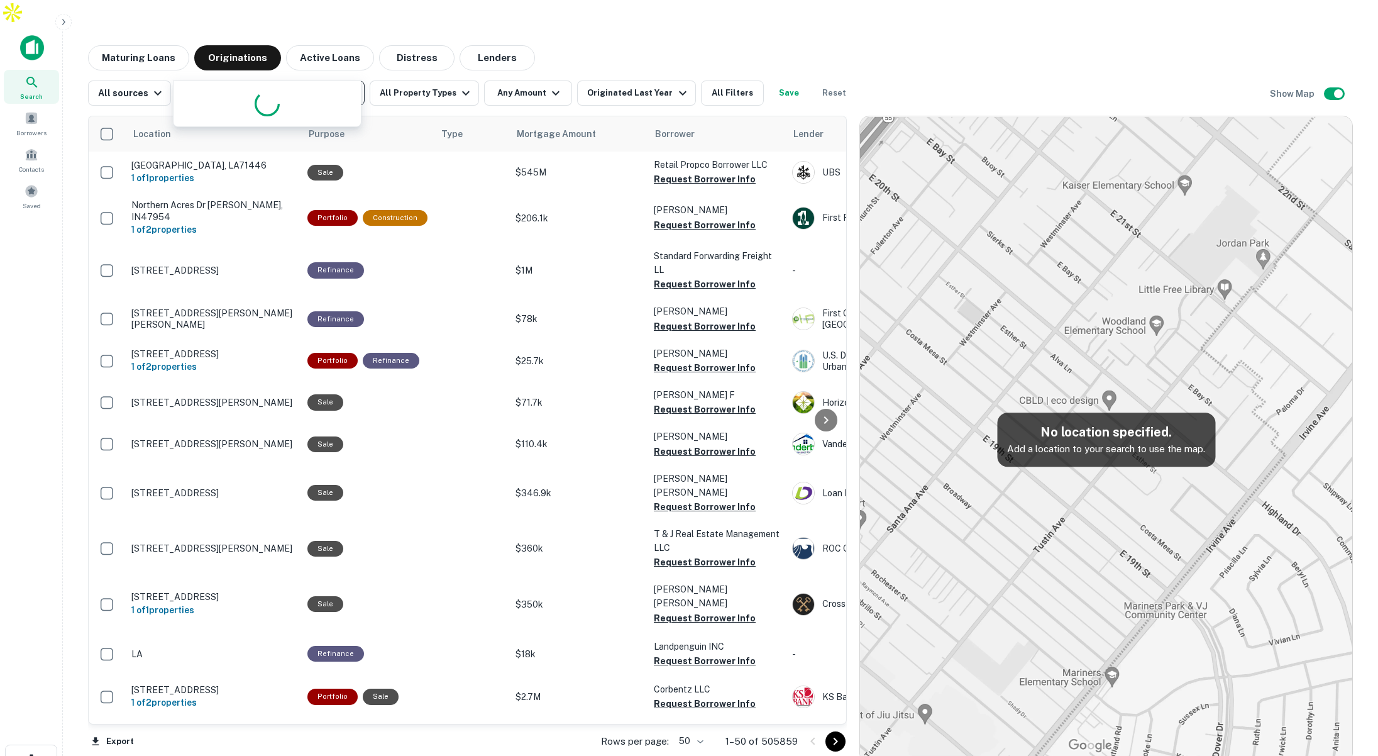
type input "**********"
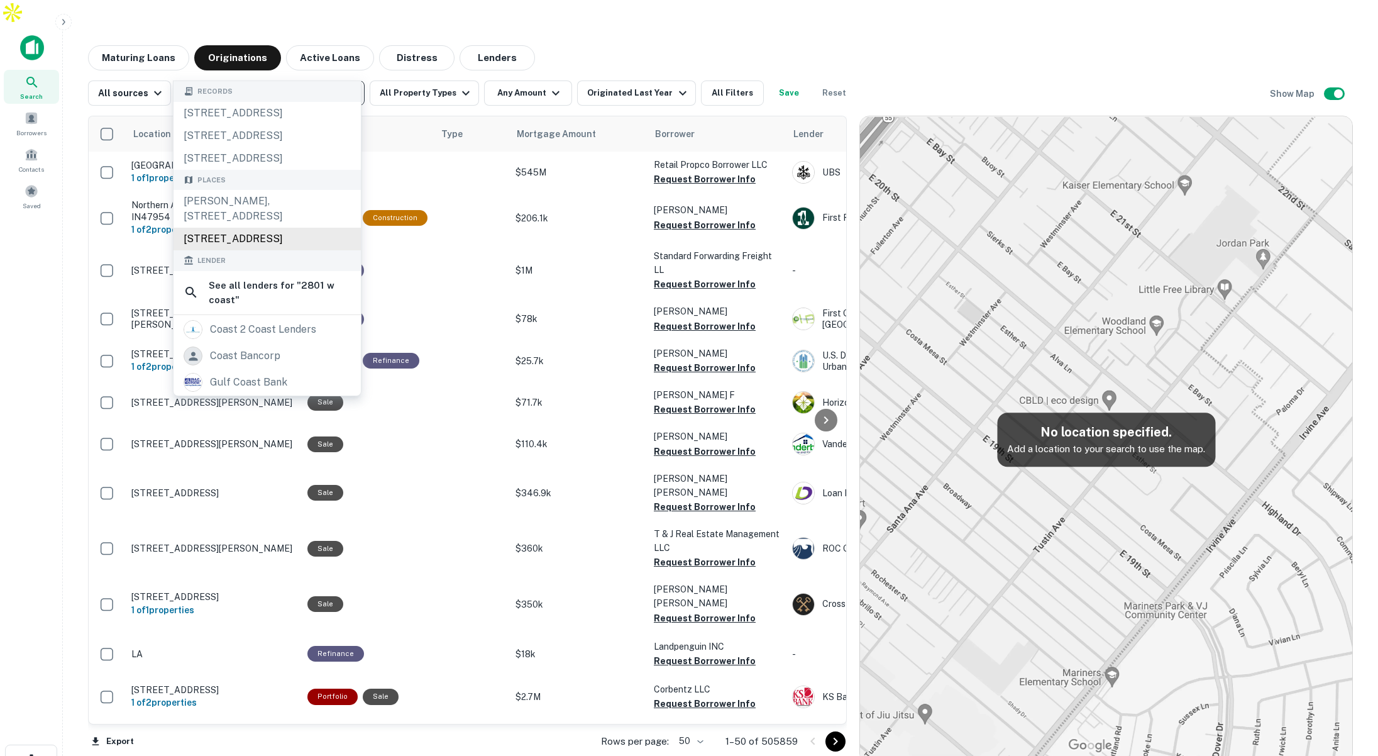
click at [272, 250] on div "[STREET_ADDRESS]" at bounding box center [267, 239] width 187 height 23
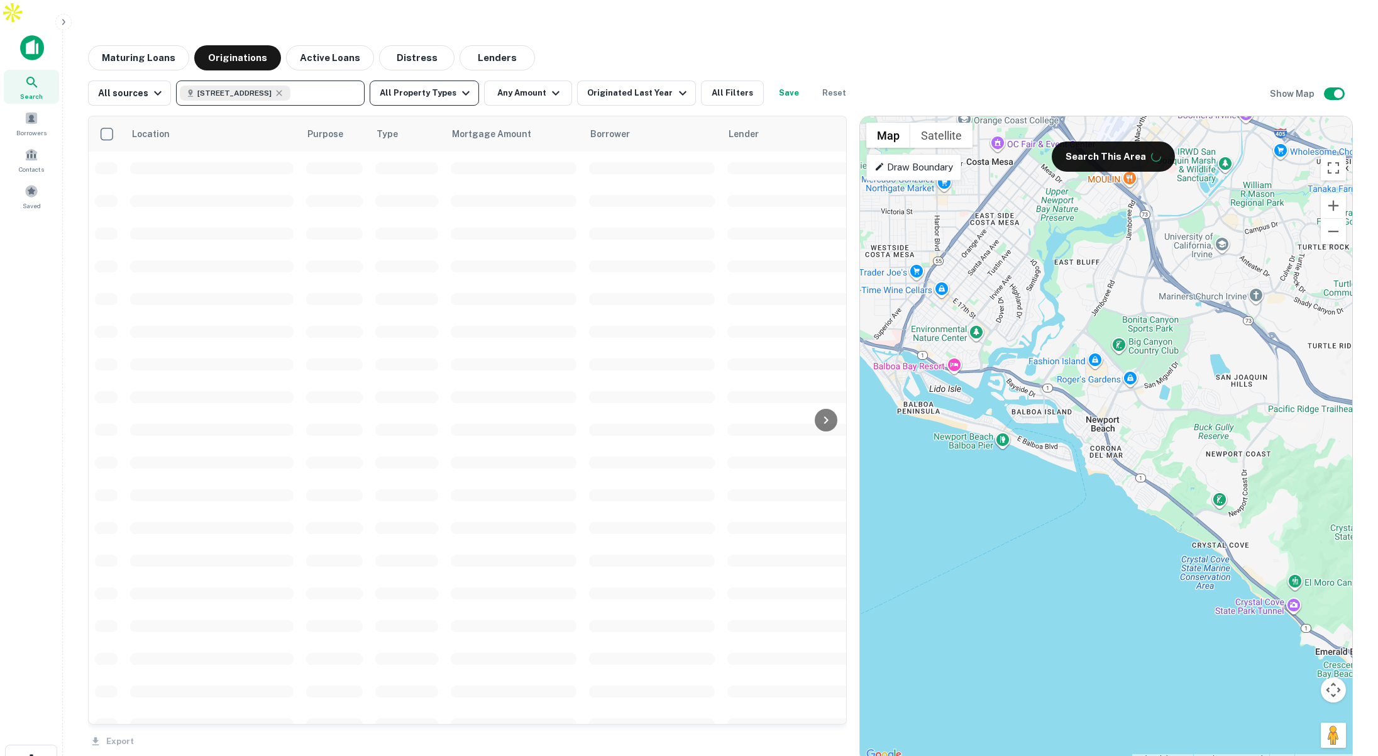
click at [445, 80] on button "All Property Types" at bounding box center [424, 92] width 109 height 25
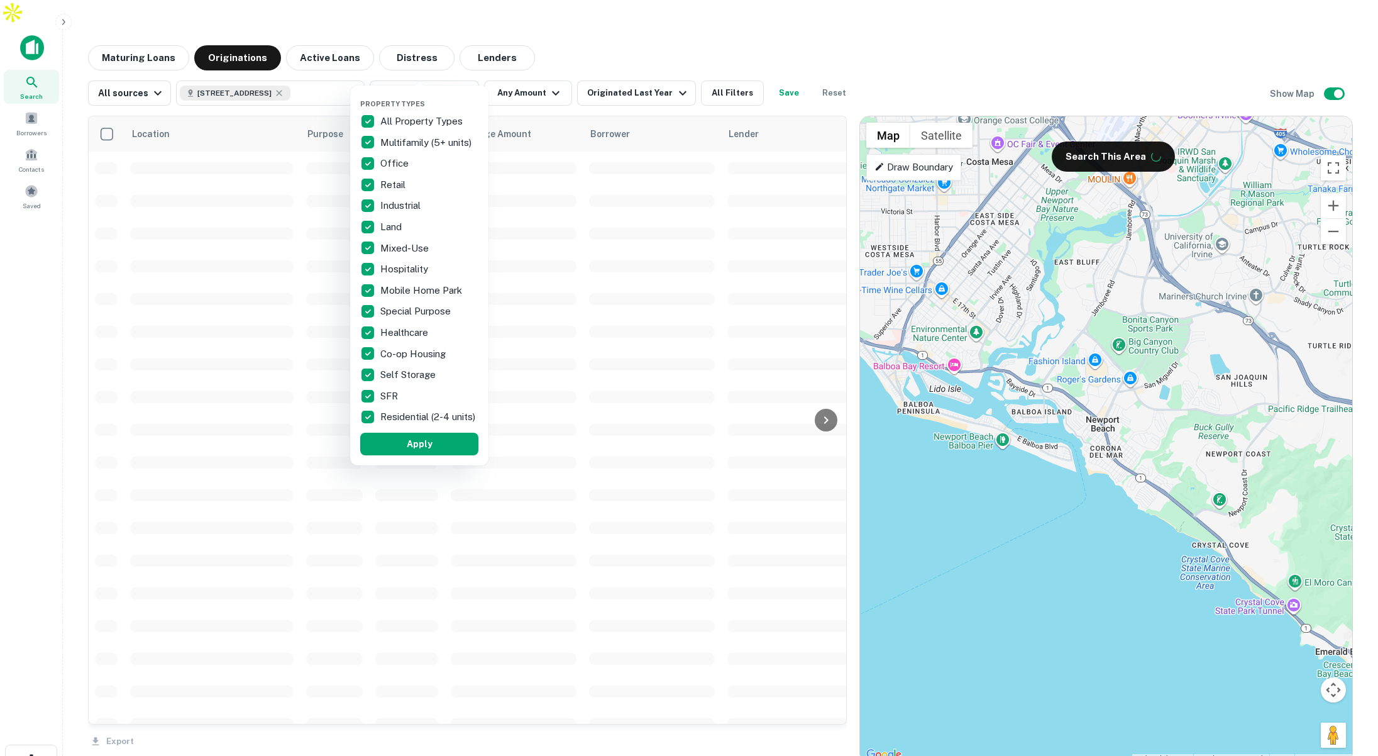
click at [562, 36] on div at bounding box center [689, 378] width 1378 height 756
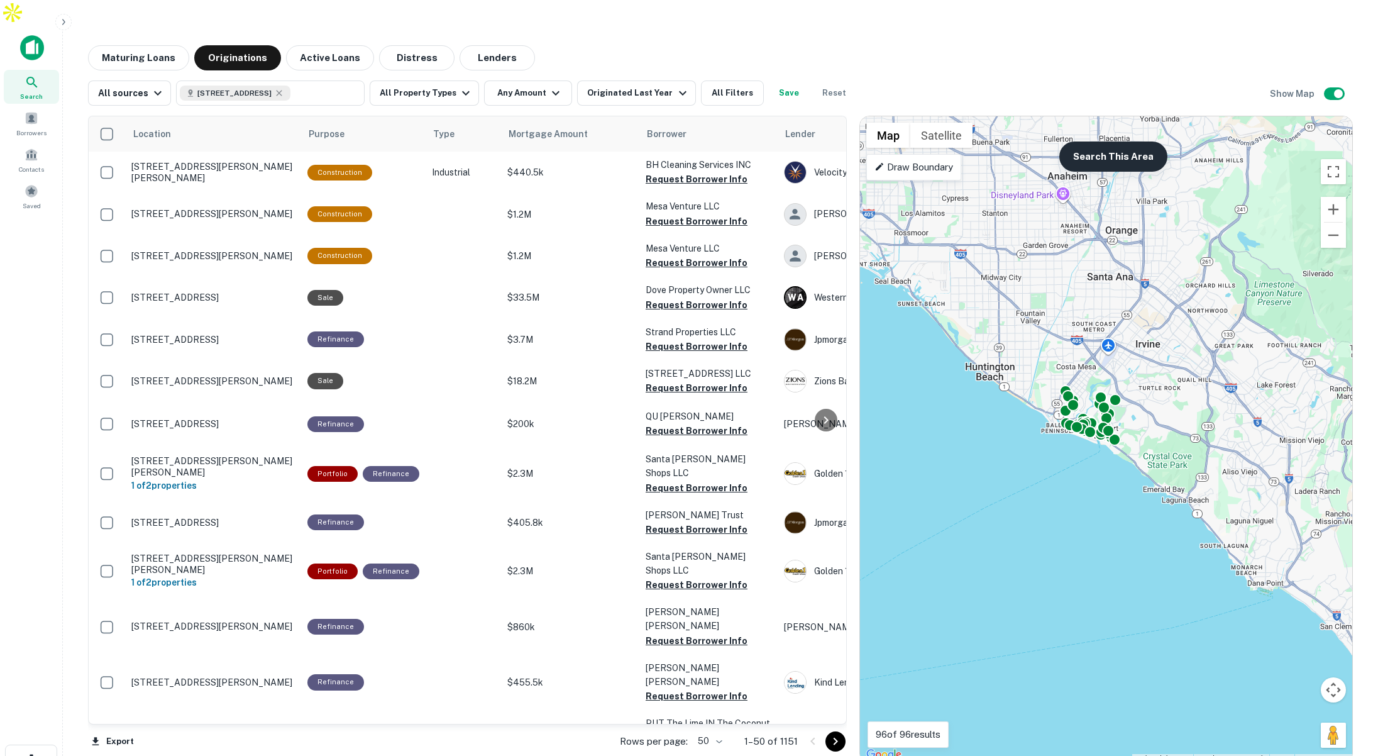
click at [1133, 141] on button "Search This Area" at bounding box center [1113, 156] width 108 height 30
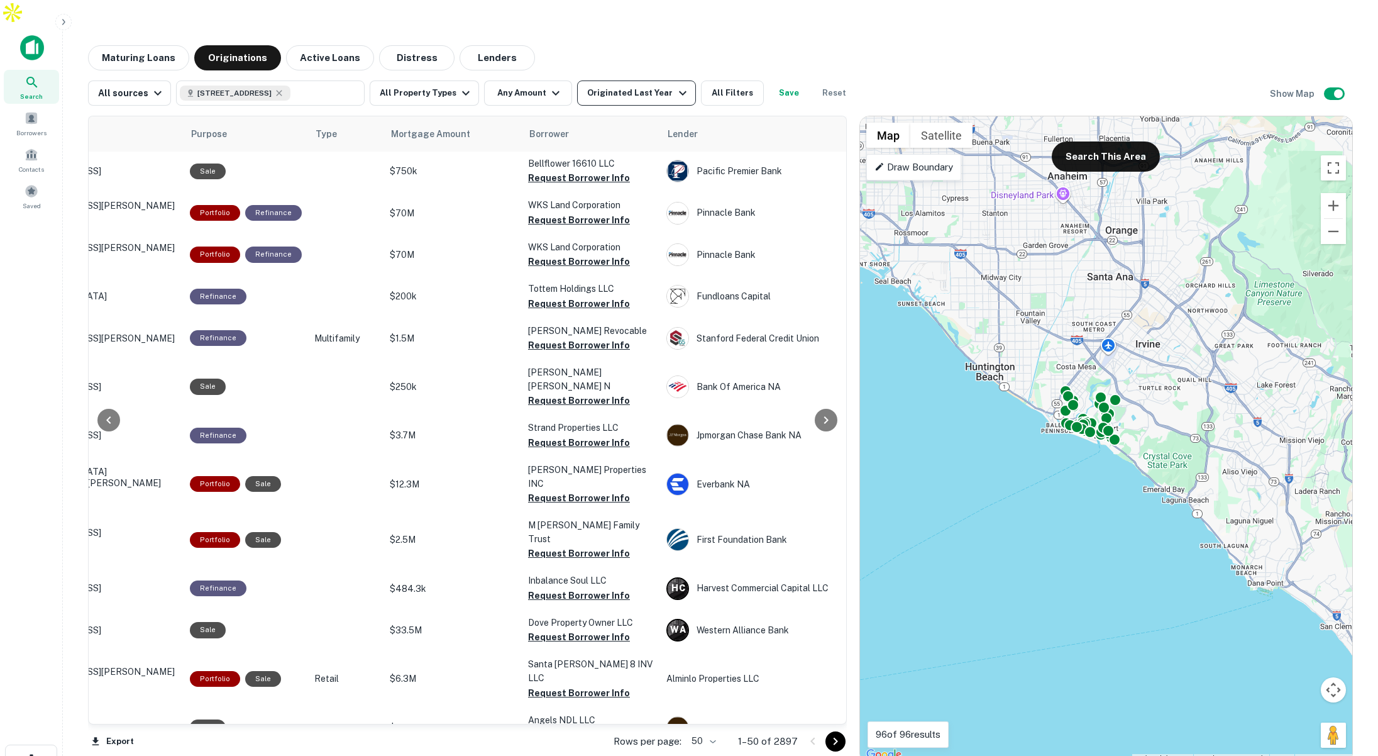
scroll to position [3, 116]
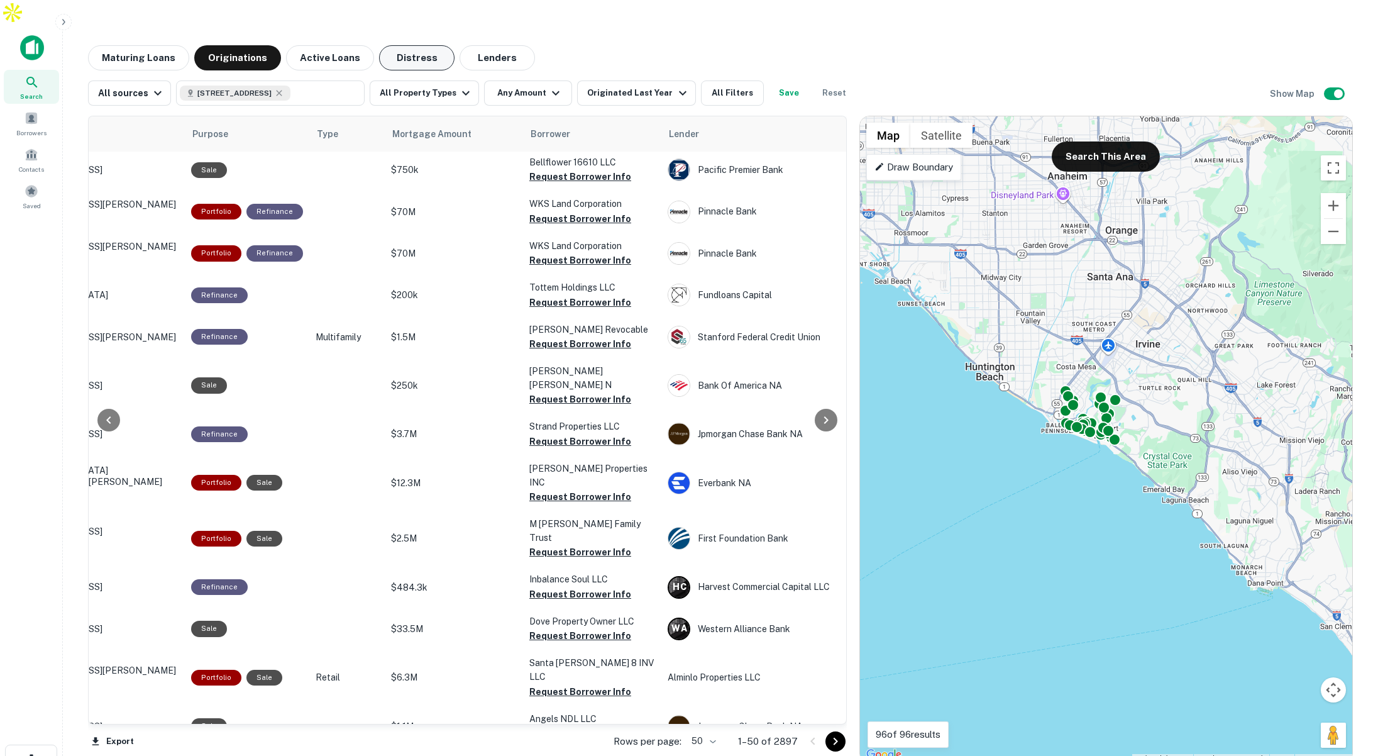
click at [428, 45] on button "Distress" at bounding box center [416, 57] width 75 height 25
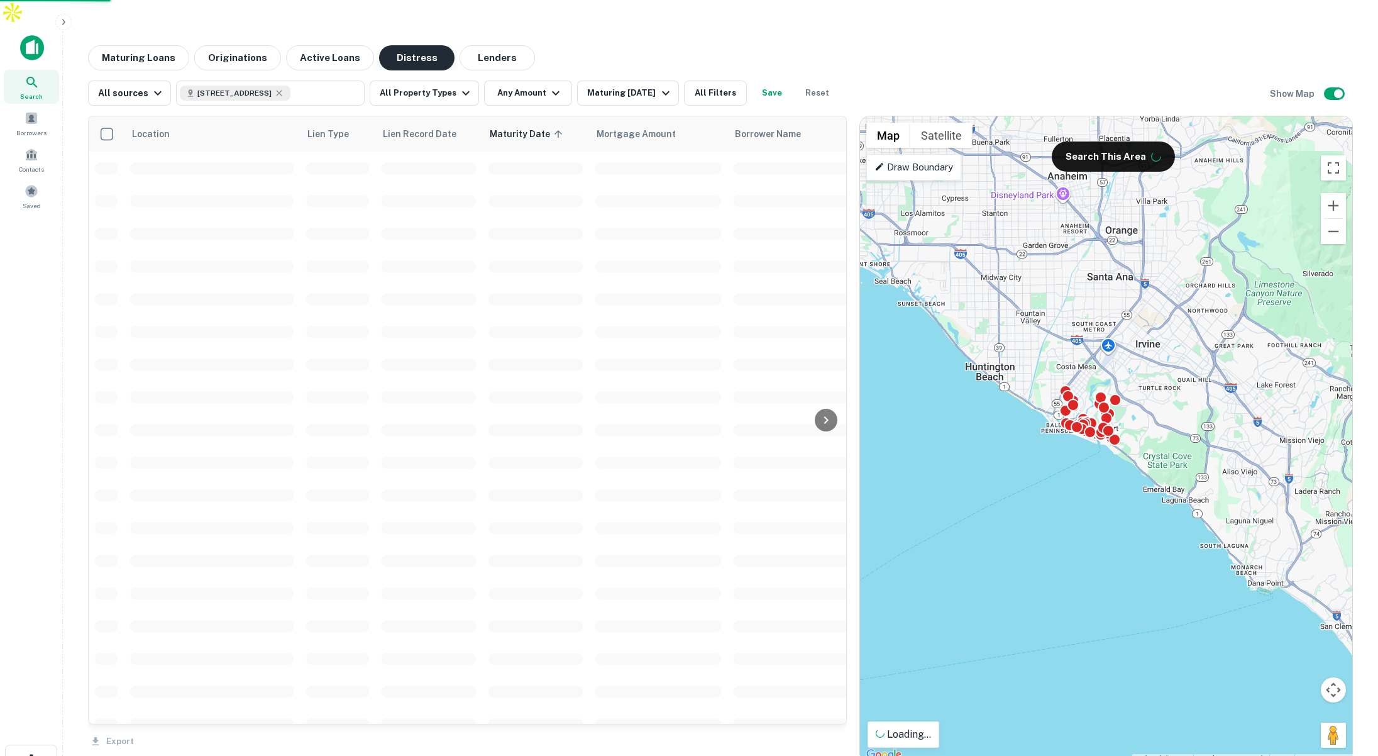
scroll to position [3, 0]
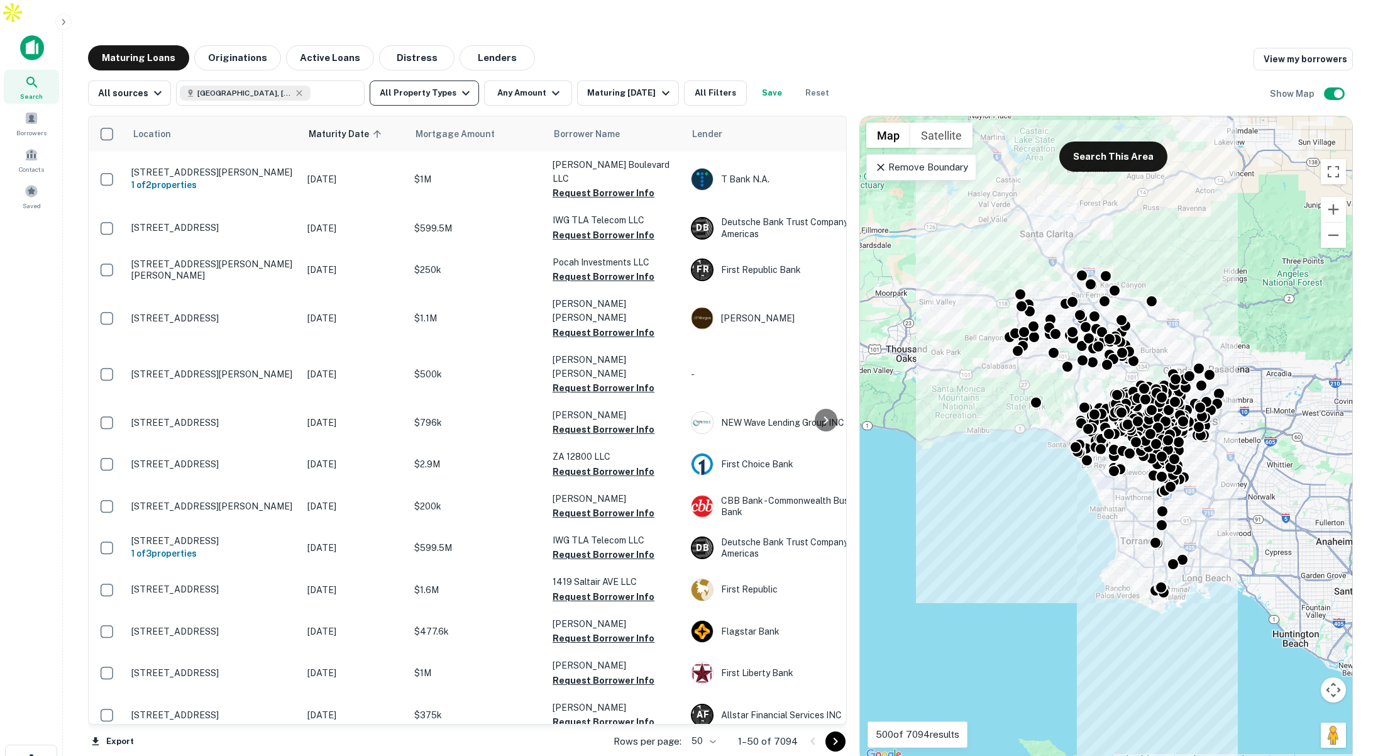
click at [426, 80] on button "All Property Types" at bounding box center [424, 92] width 109 height 25
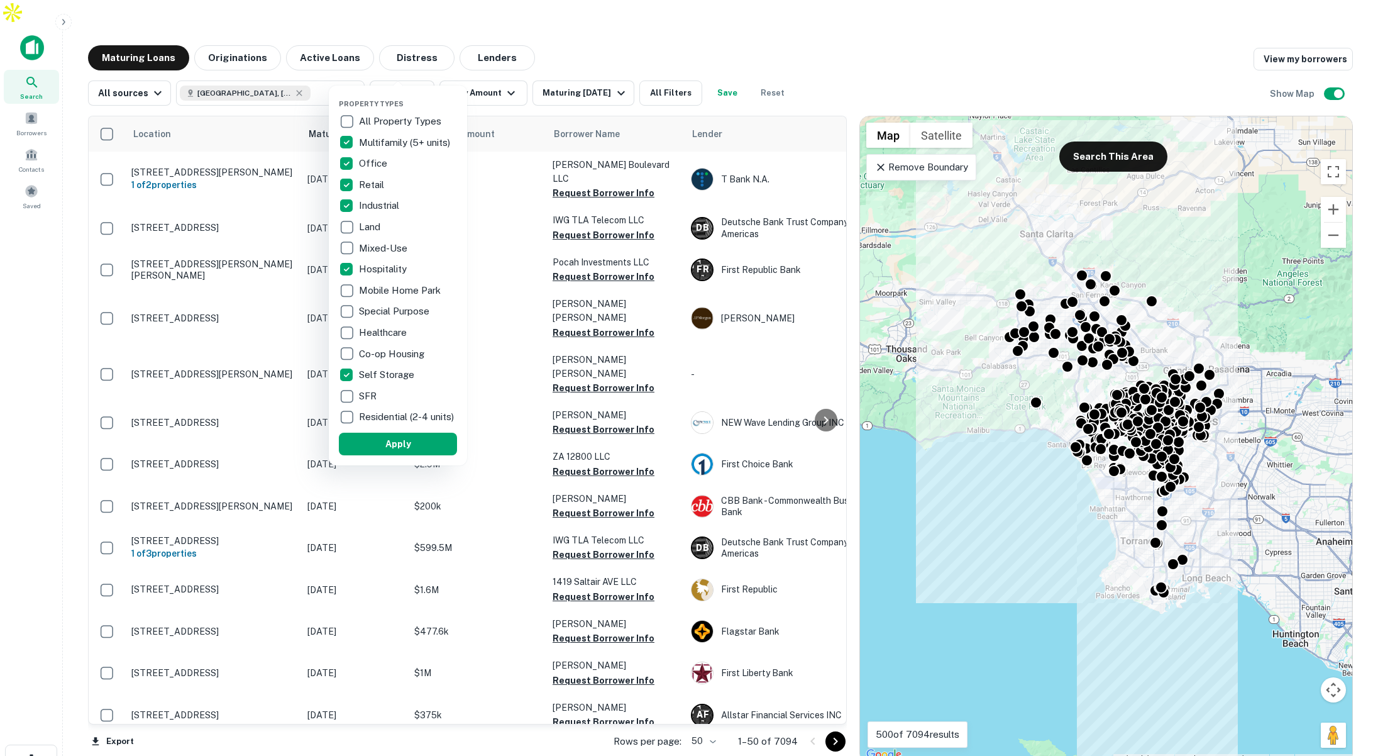
drag, startPoint x: 382, startPoint y: 443, endPoint x: 442, endPoint y: 305, distance: 150.1
click at [382, 443] on button "Apply" at bounding box center [398, 444] width 118 height 23
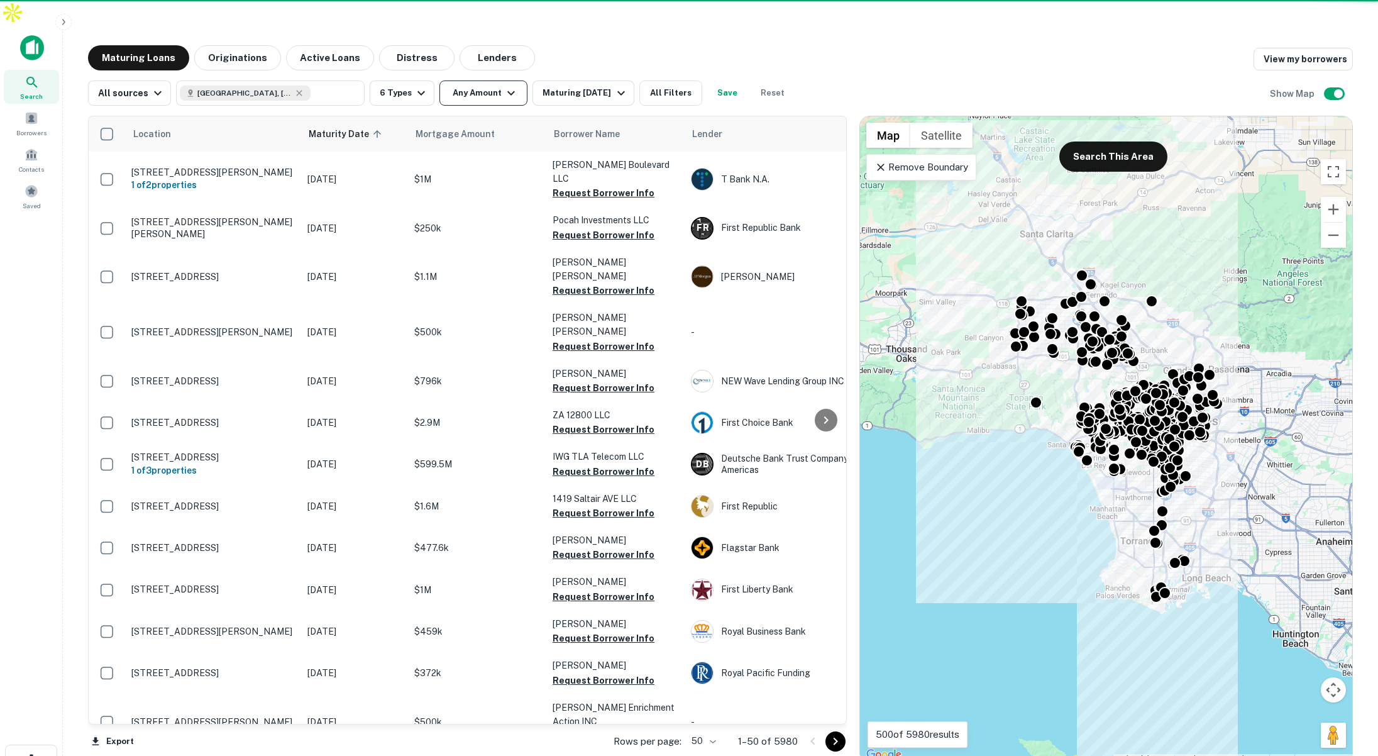
click at [504, 86] on icon "button" at bounding box center [511, 93] width 15 height 15
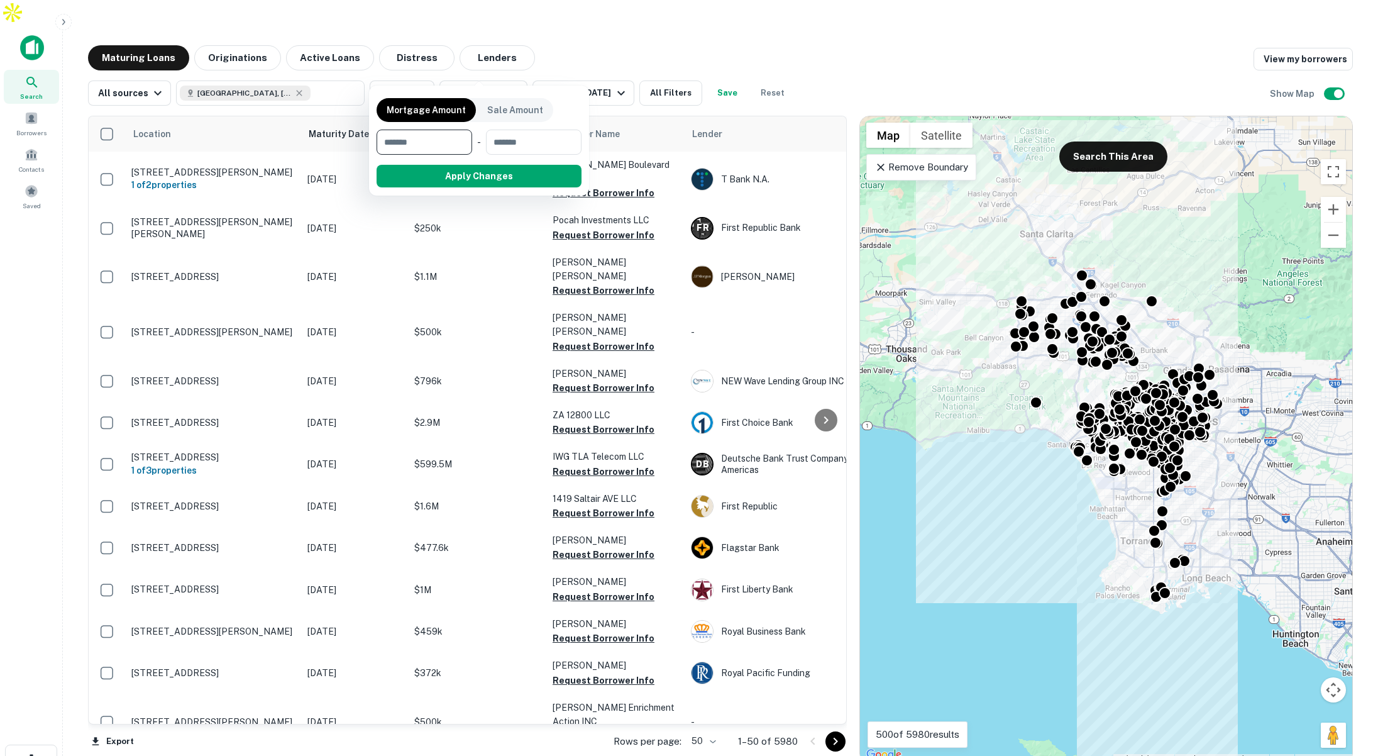
click at [431, 141] on input "number" at bounding box center [420, 142] width 87 height 25
type input "*******"
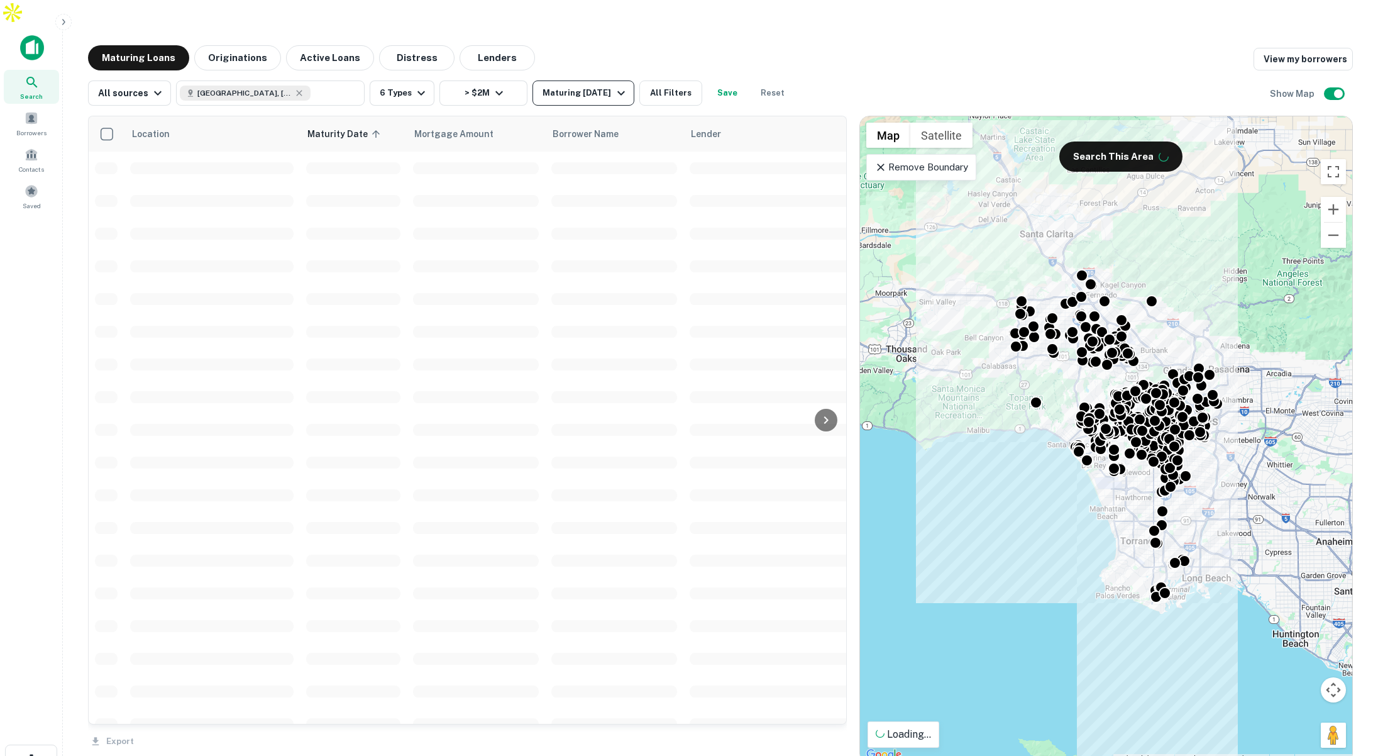
click at [594, 86] on div "Maturing [DATE]" at bounding box center [586, 93] width 86 height 15
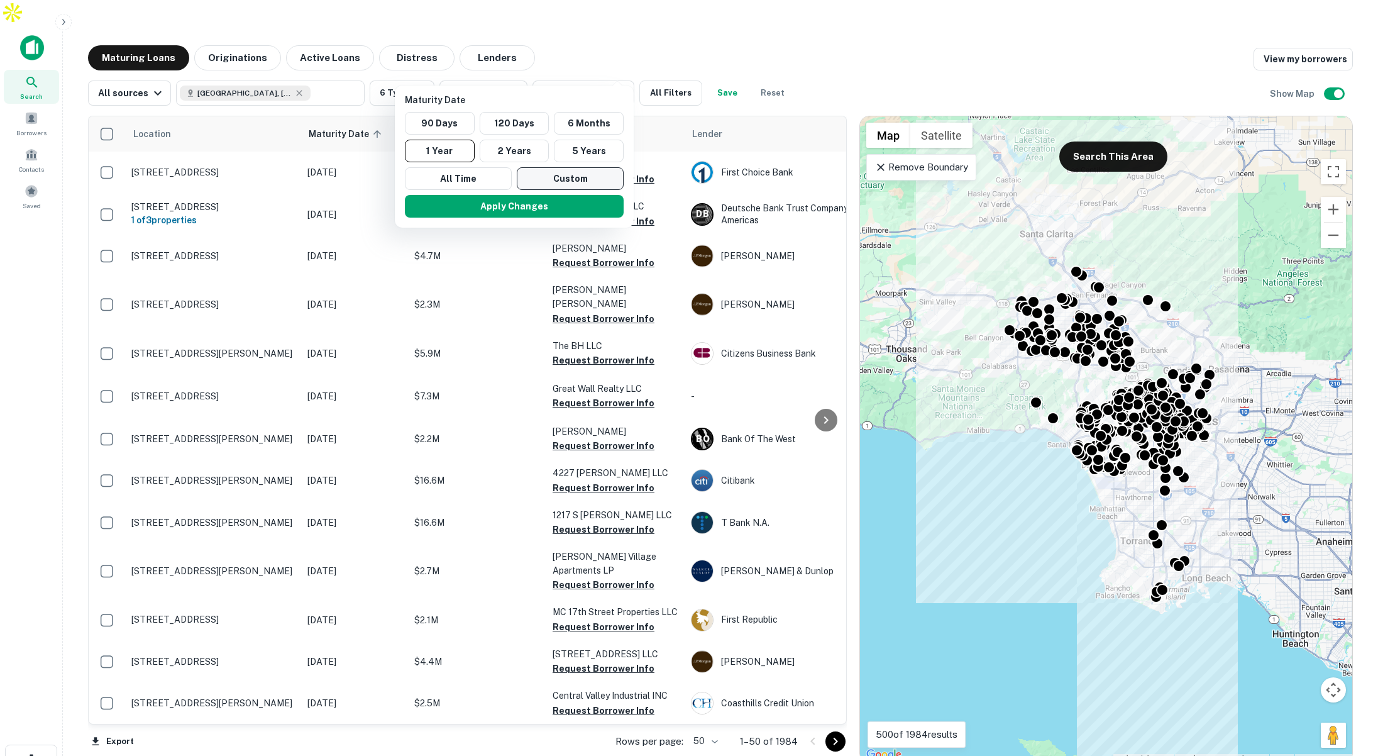
click at [573, 175] on button "Custom" at bounding box center [570, 178] width 107 height 23
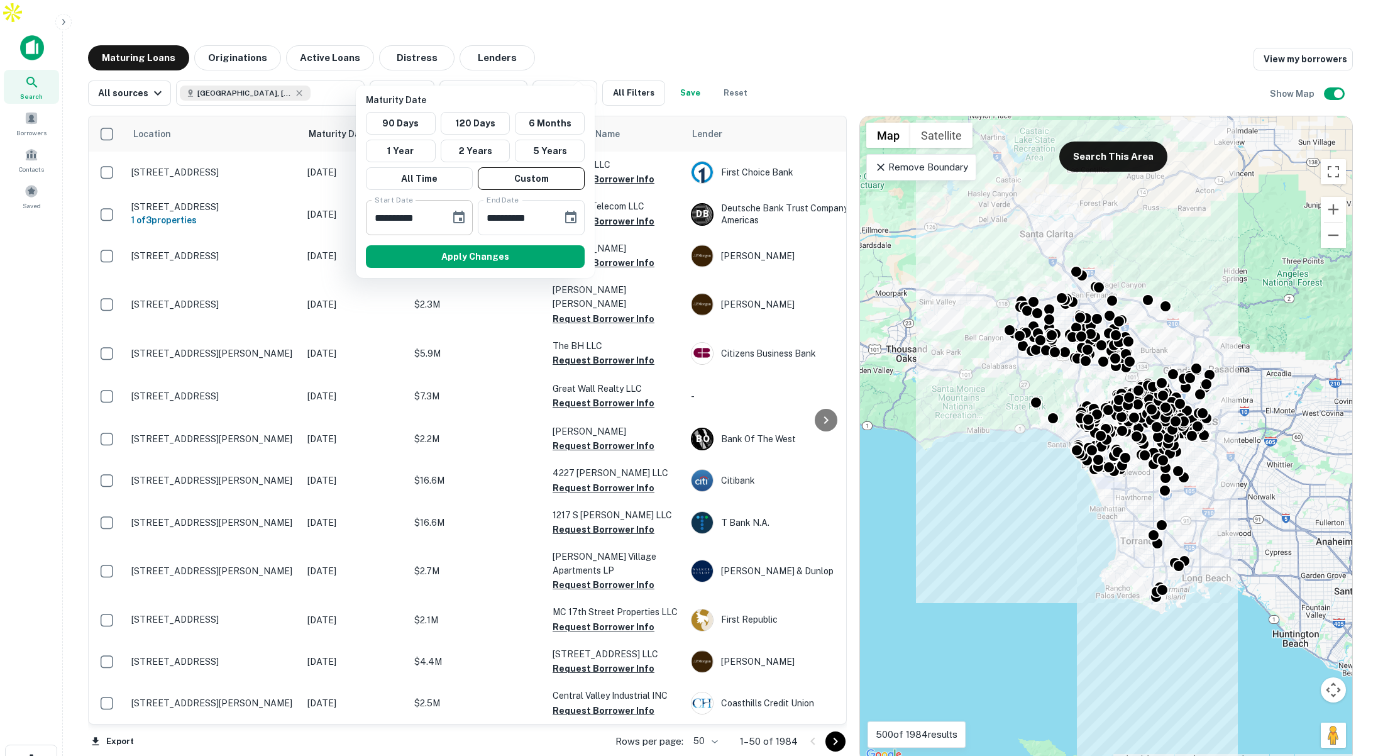
click at [456, 213] on icon "Choose date, selected date is Sep 10, 2025" at bounding box center [458, 217] width 11 height 13
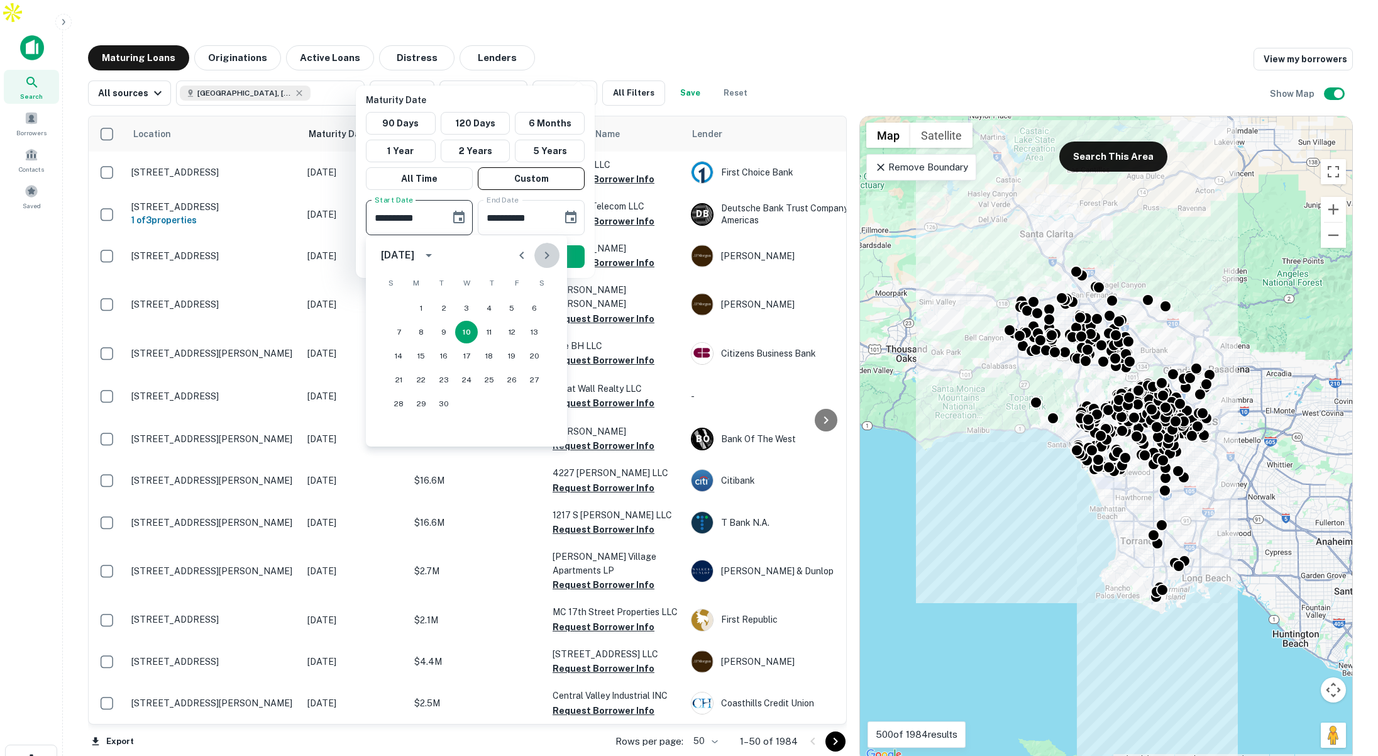
click at [551, 252] on icon "Next month" at bounding box center [546, 255] width 15 height 15
click at [552, 253] on icon "Next month" at bounding box center [546, 255] width 15 height 15
click at [419, 306] on button "1" at bounding box center [421, 308] width 23 height 23
type input "**********"
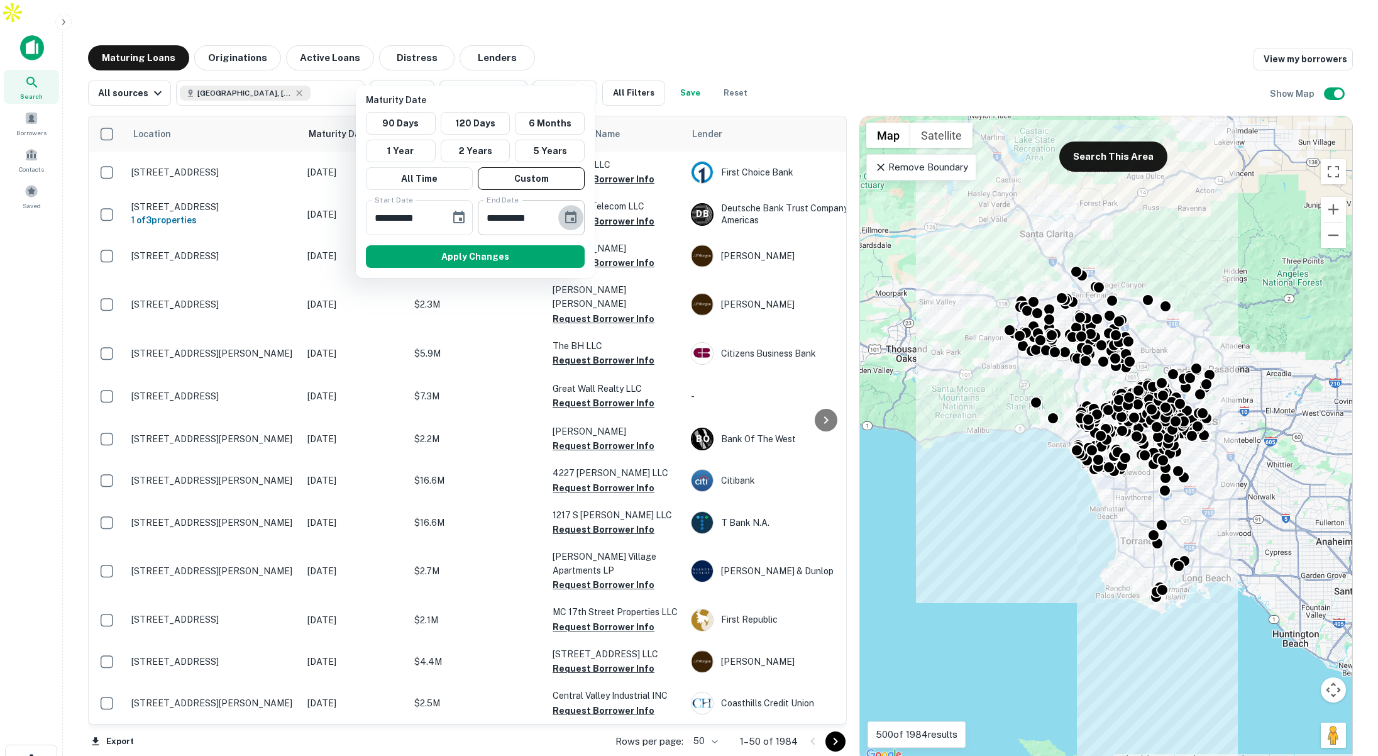
click at [571, 217] on icon "Choose date, selected date is Mar 9, 2026" at bounding box center [570, 217] width 15 height 15
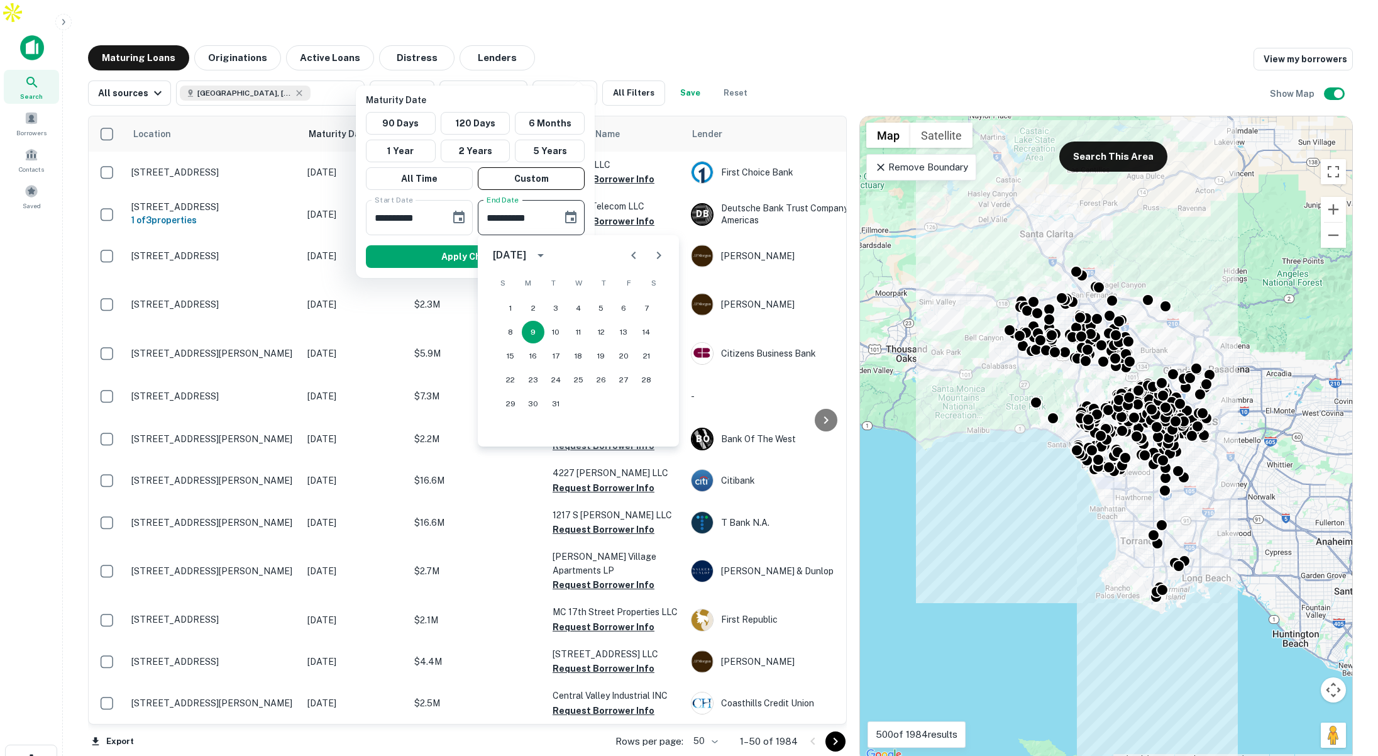
click at [548, 252] on icon "calendar view is open, switch to year view" at bounding box center [540, 255] width 15 height 15
click at [518, 350] on button "2026" at bounding box center [512, 358] width 45 height 23
click at [657, 257] on icon "Next month" at bounding box center [659, 256] width 4 height 8
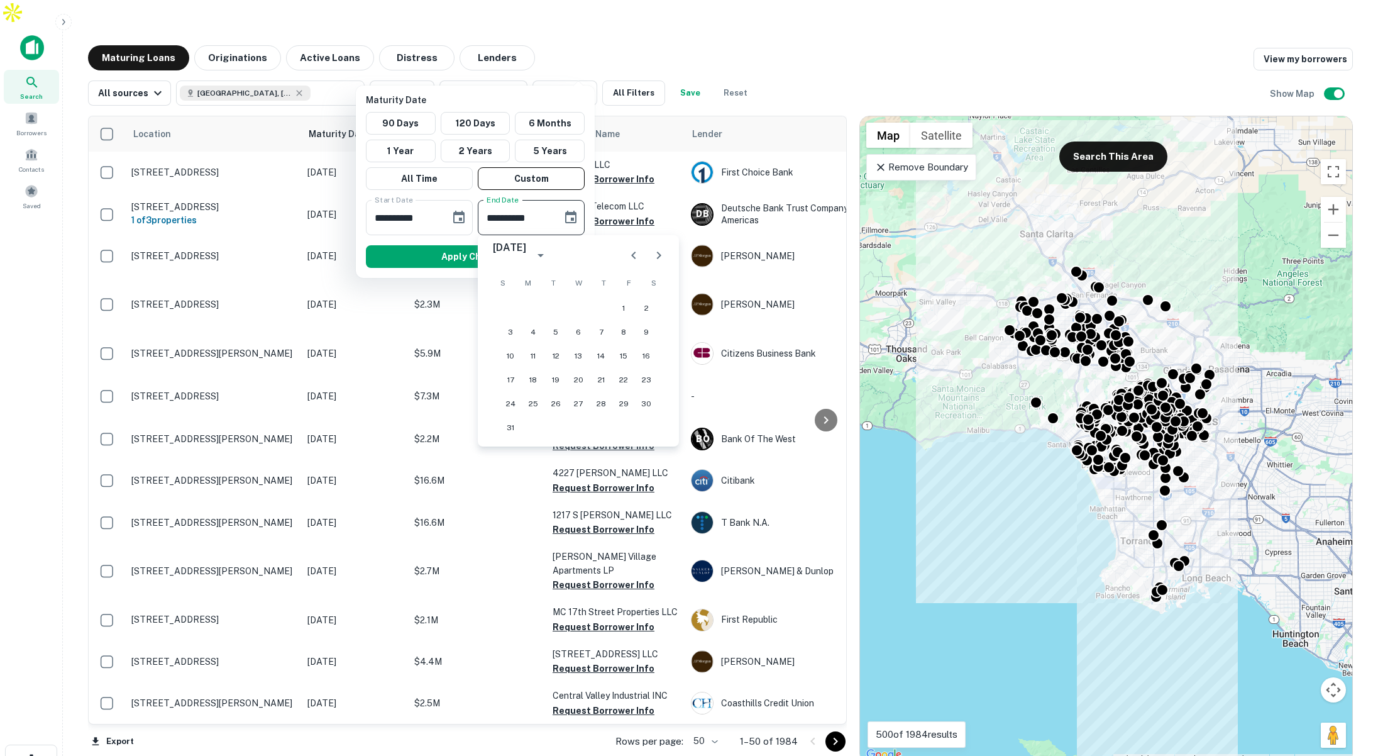
click at [657, 257] on icon "Next month" at bounding box center [659, 256] width 4 height 8
click at [647, 307] on button "1" at bounding box center [646, 308] width 23 height 23
type input "**********"
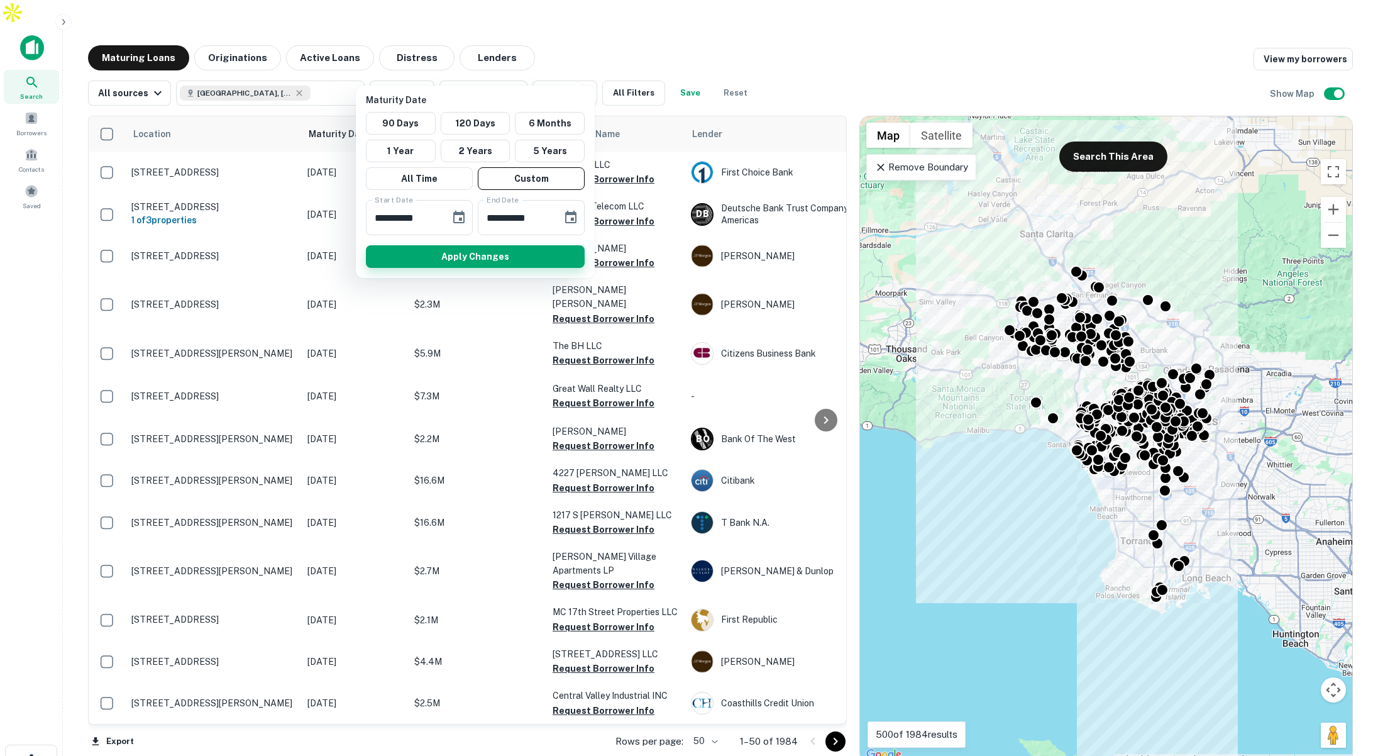
drag, startPoint x: 494, startPoint y: 258, endPoint x: 490, endPoint y: 252, distance: 7.2
click at [494, 258] on button "Apply Changes" at bounding box center [475, 256] width 219 height 23
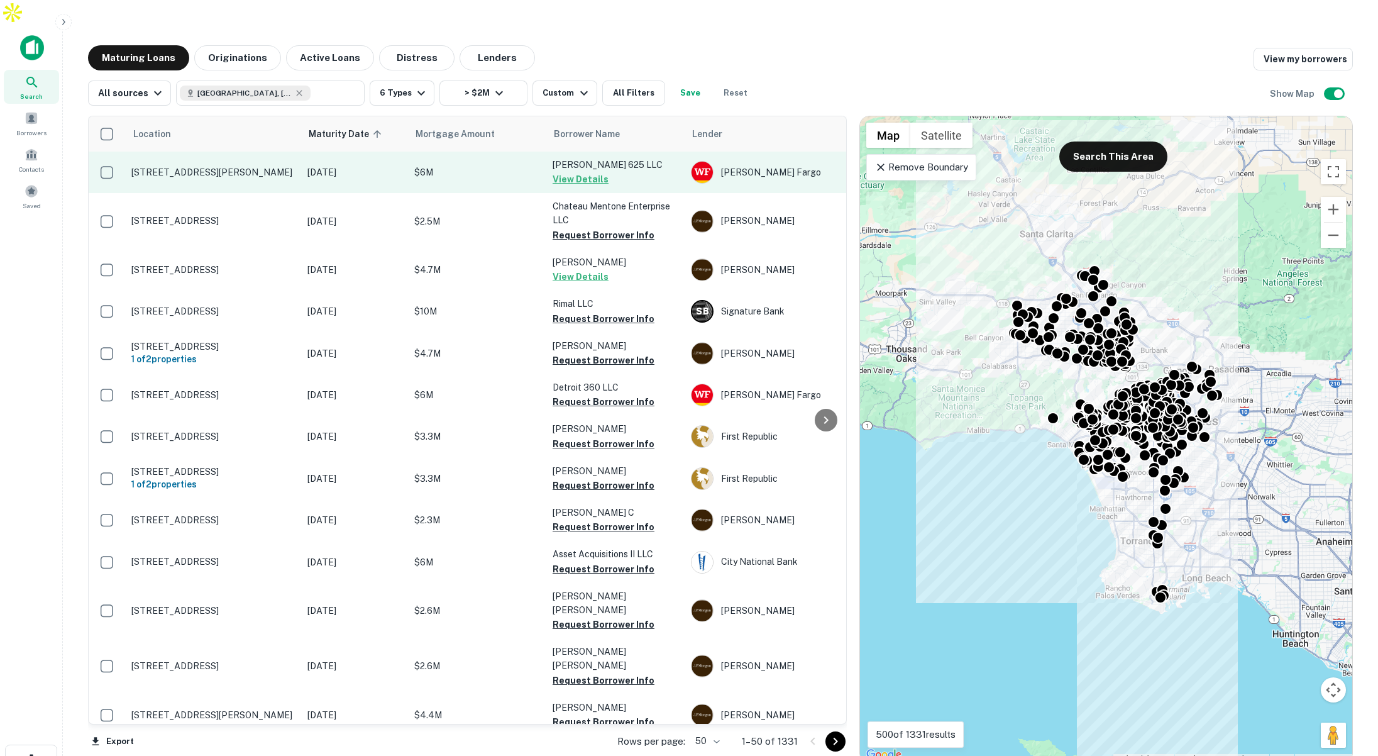
click at [389, 165] on p "[DATE]" at bounding box center [354, 172] width 94 height 14
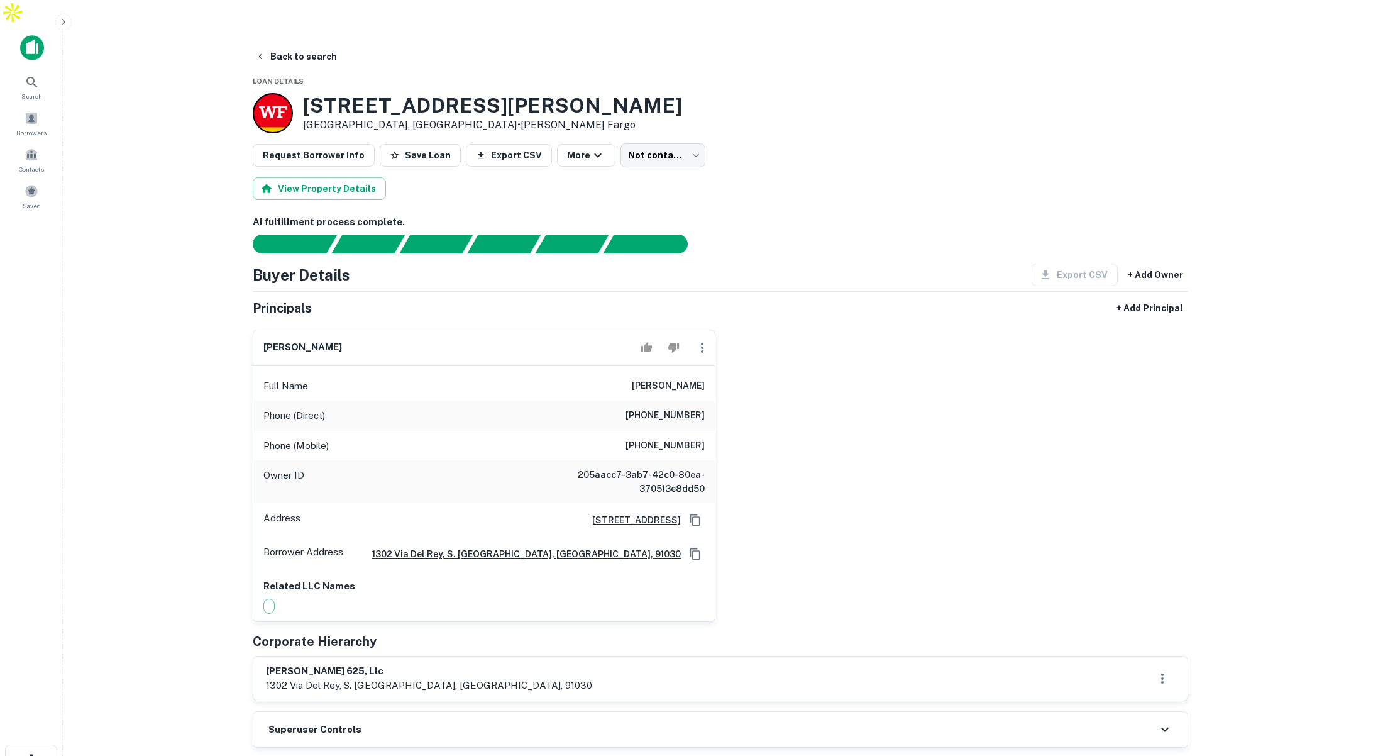
scroll to position [2, 0]
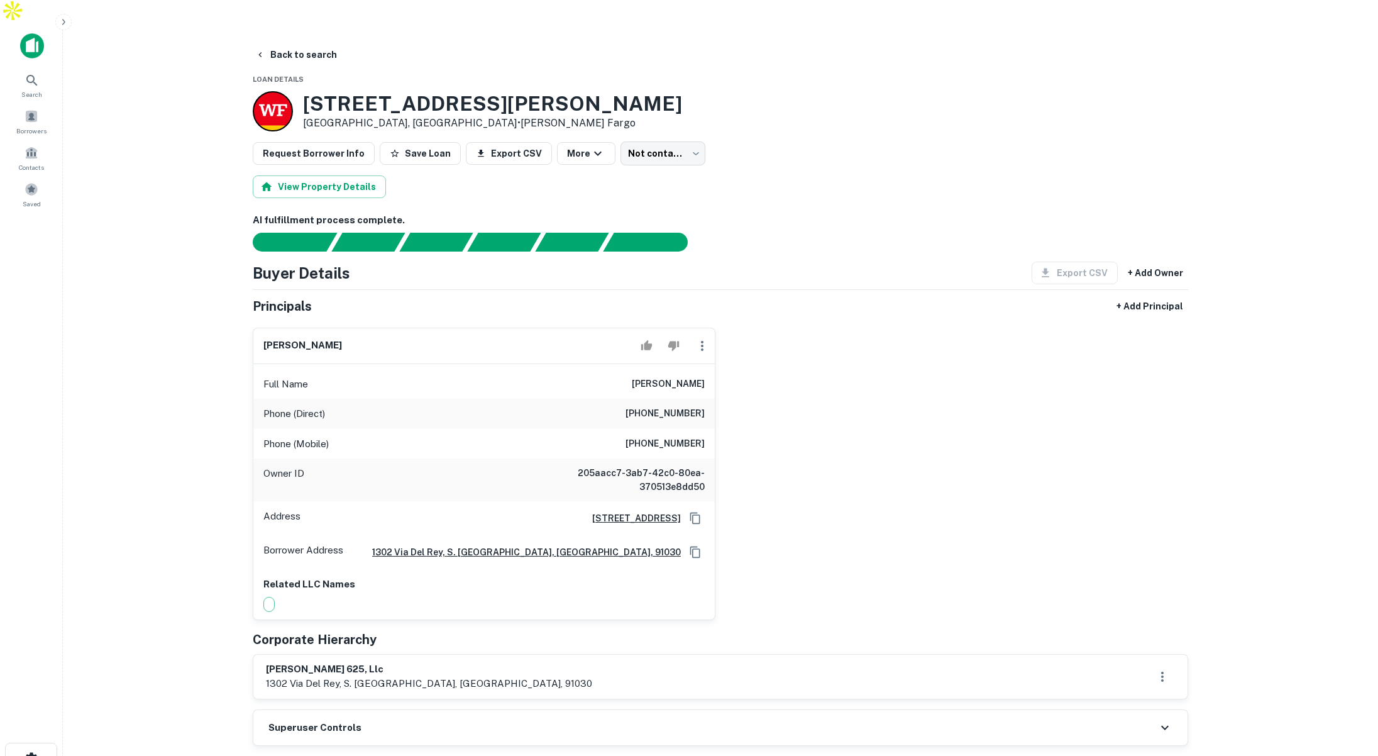
drag, startPoint x: 680, startPoint y: 358, endPoint x: 705, endPoint y: 358, distance: 25.2
click at [705, 369] on div "Full Name ken y leung" at bounding box center [484, 384] width 462 height 30
drag, startPoint x: 663, startPoint y: 359, endPoint x: 705, endPoint y: 363, distance: 41.7
click at [705, 370] on div "Full Name ken y leung" at bounding box center [484, 385] width 462 height 30
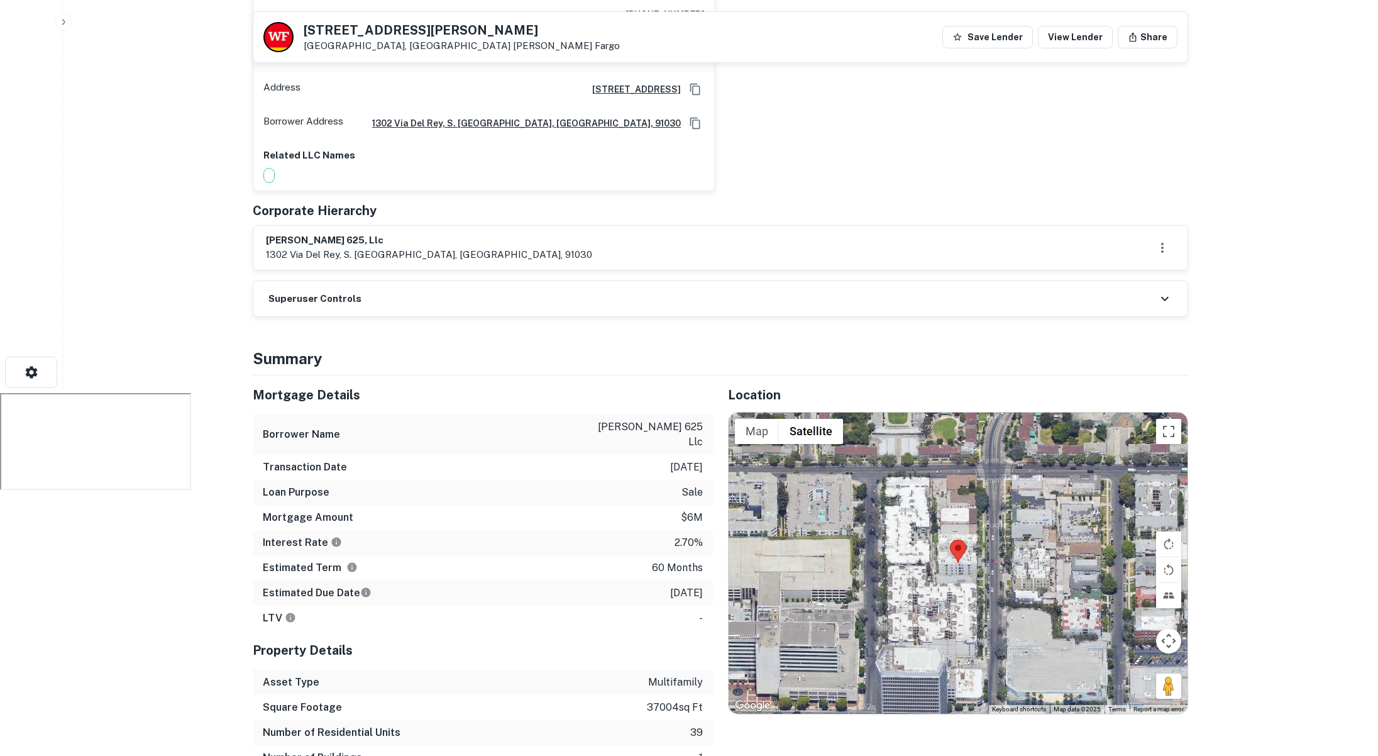
scroll to position [389, 0]
drag, startPoint x: 691, startPoint y: 495, endPoint x: 702, endPoint y: 495, distance: 11.3
click at [702, 529] on div "Interest Rate 2.70%" at bounding box center [483, 541] width 460 height 25
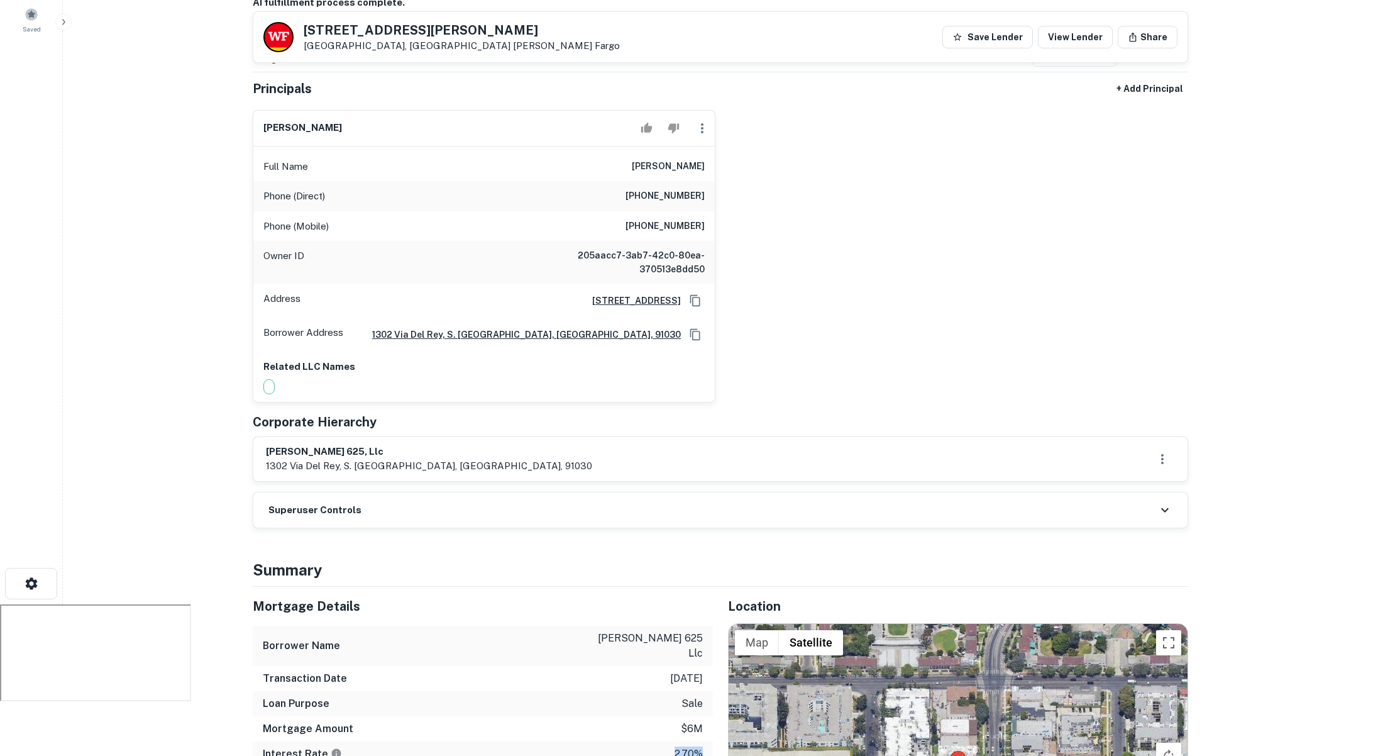
scroll to position [163, 0]
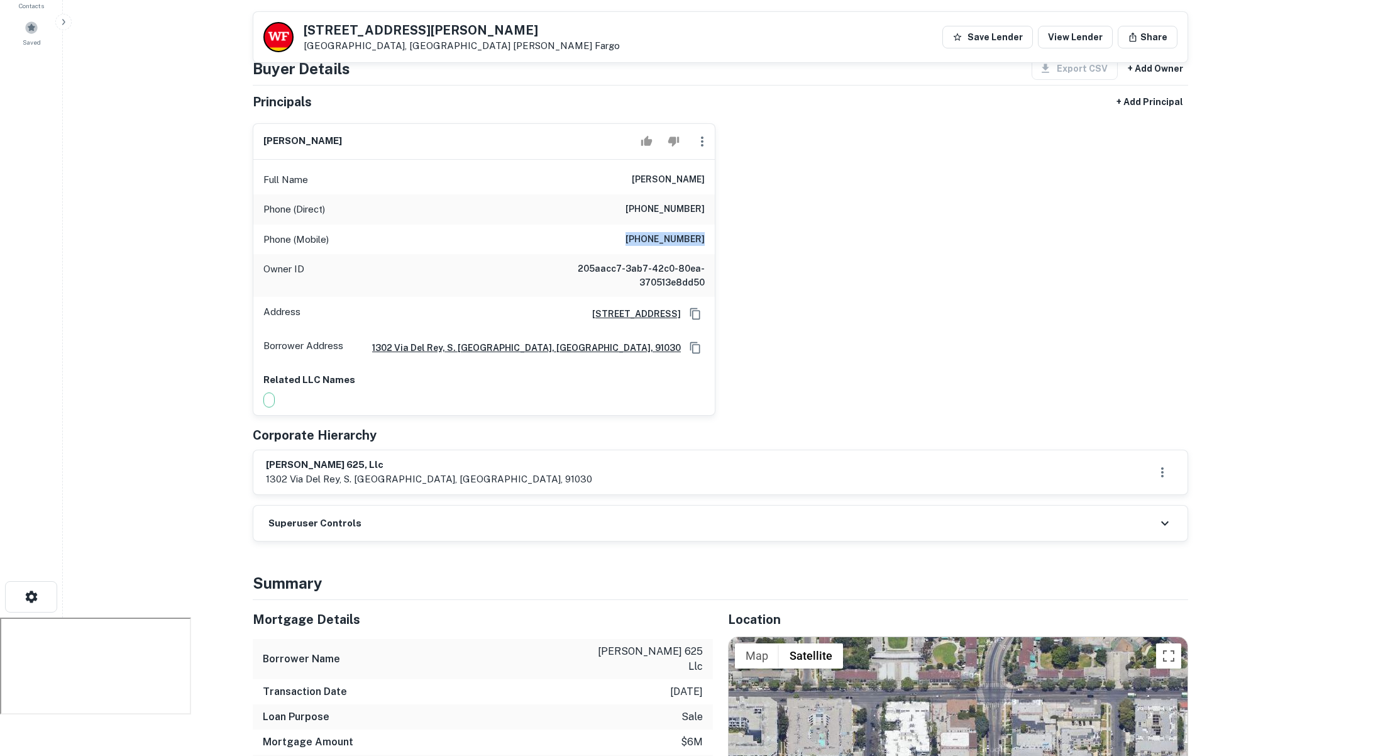
drag, startPoint x: 639, startPoint y: 213, endPoint x: 709, endPoint y: 213, distance: 70.4
click at [709, 224] on div "Phone (Mobile) (626) 818-1022" at bounding box center [484, 239] width 462 height 30
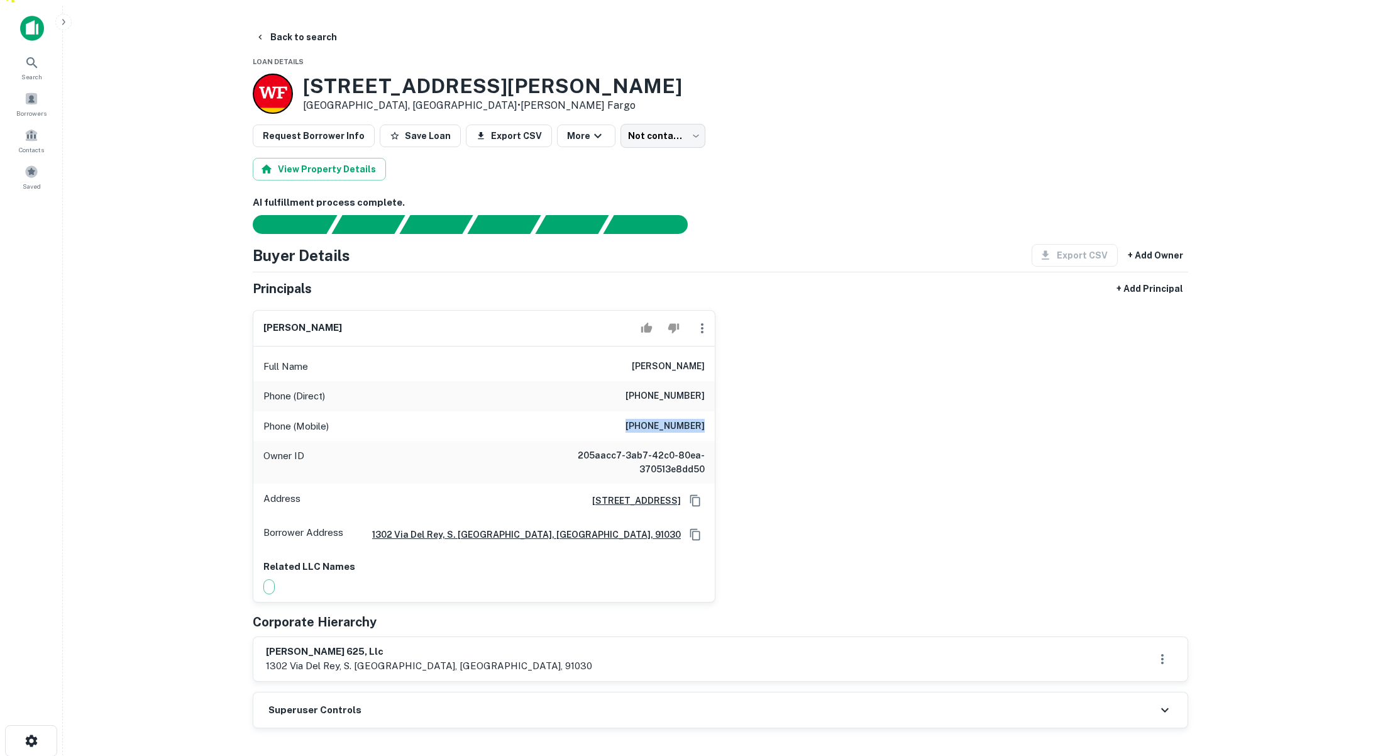
scroll to position [0, 0]
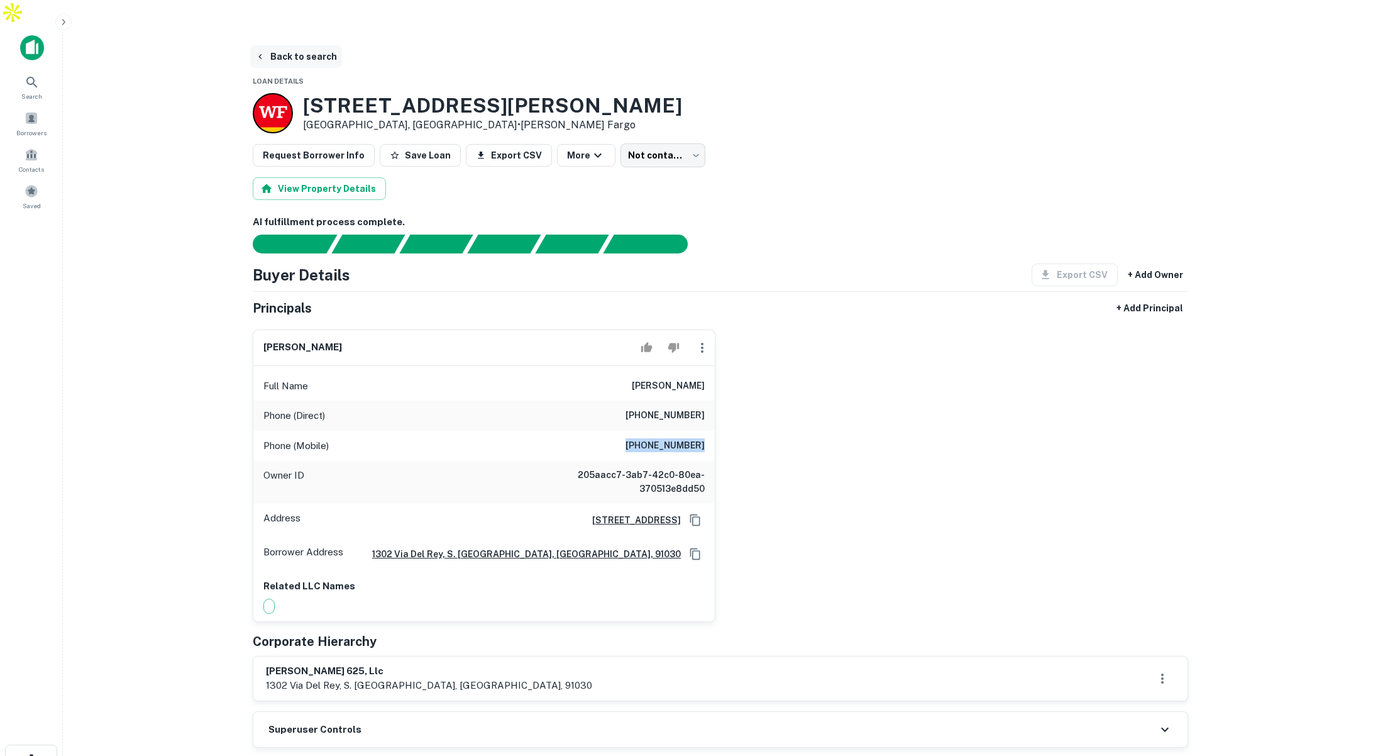
click at [302, 45] on button "Back to search" at bounding box center [296, 56] width 92 height 23
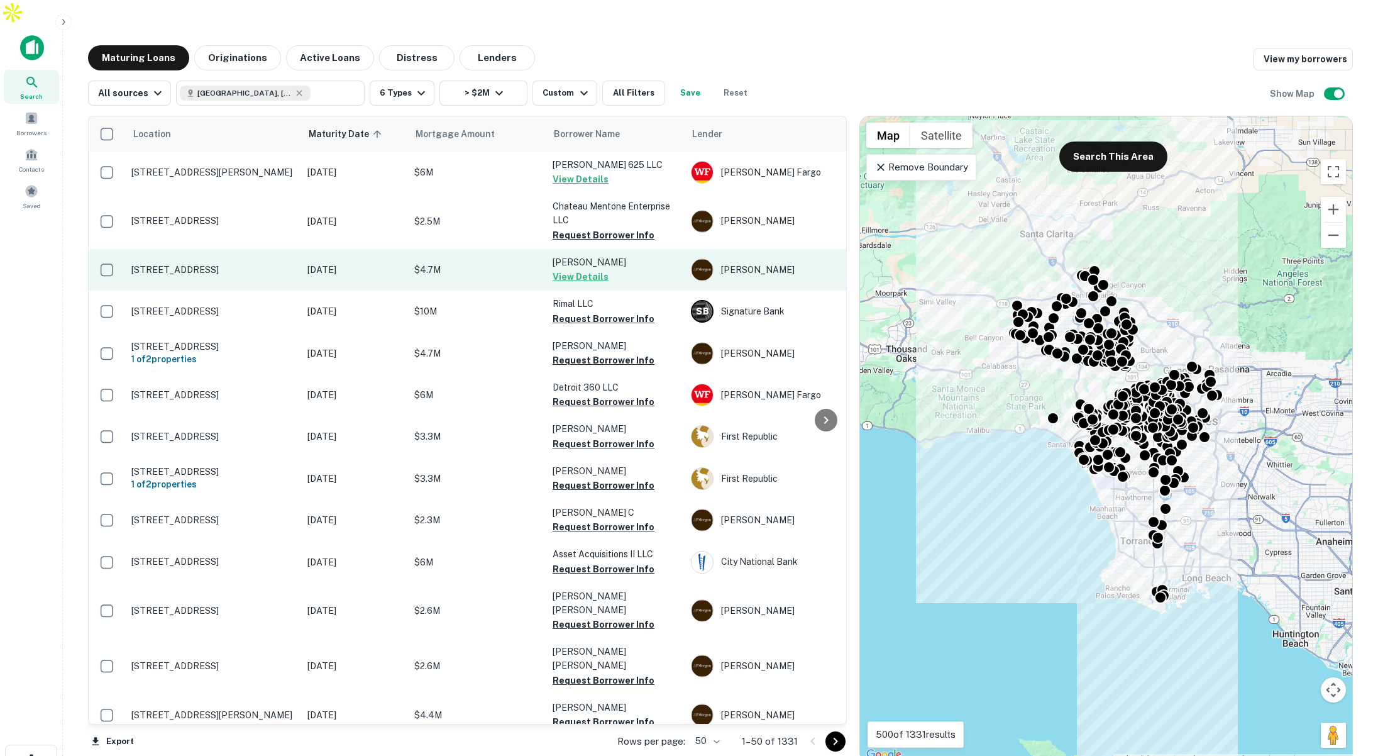
click at [504, 263] on p "$4.7M" at bounding box center [477, 270] width 126 height 14
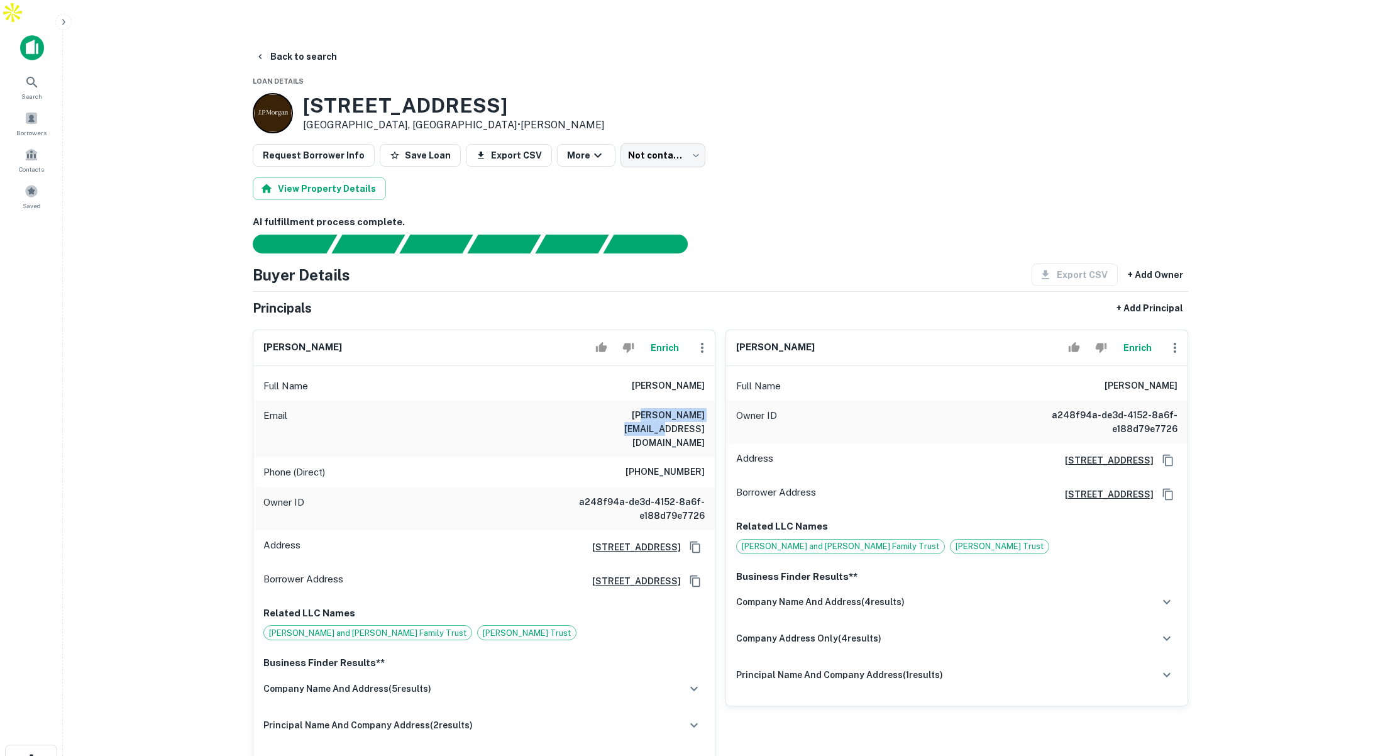
drag, startPoint x: 655, startPoint y: 392, endPoint x: 678, endPoint y: 395, distance: 23.4
click at [678, 408] on h6 "isabelschneider@hotmail.com" at bounding box center [629, 428] width 151 height 41
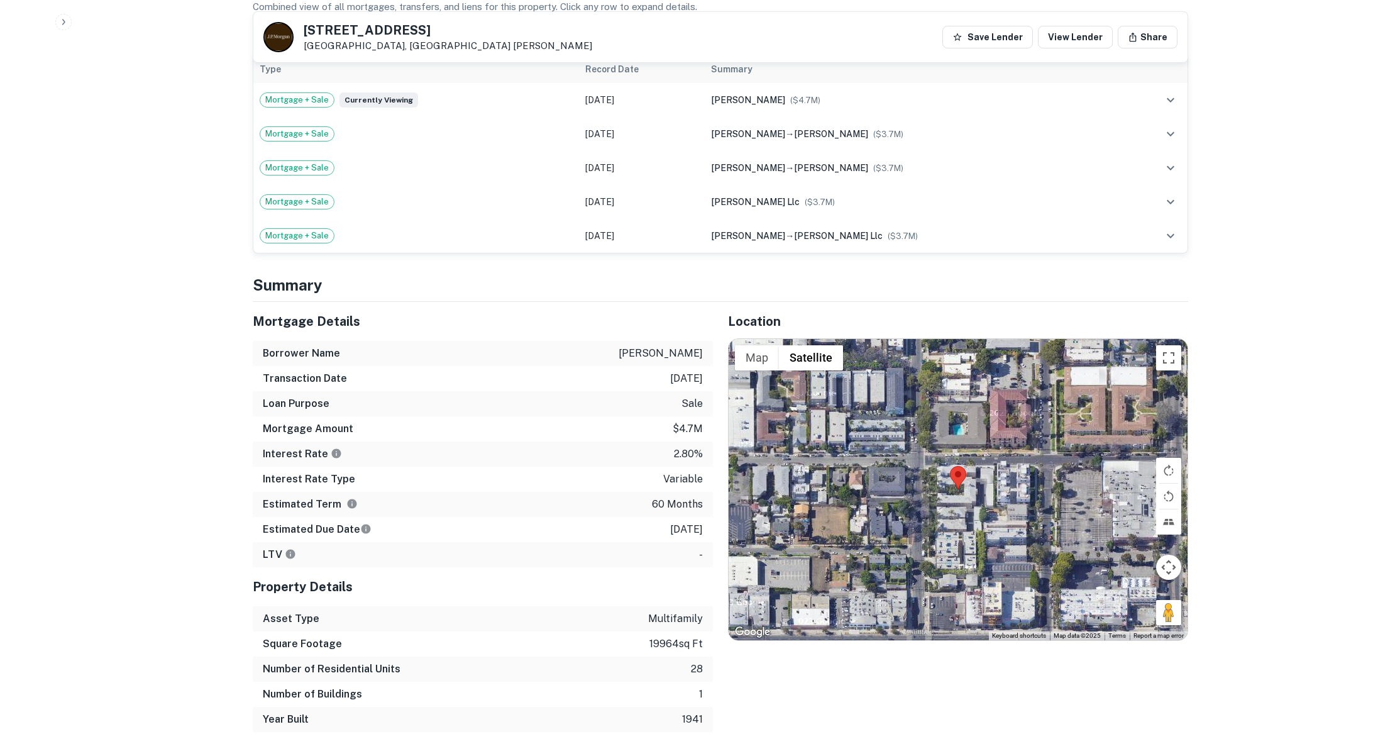
scroll to position [1827, 0]
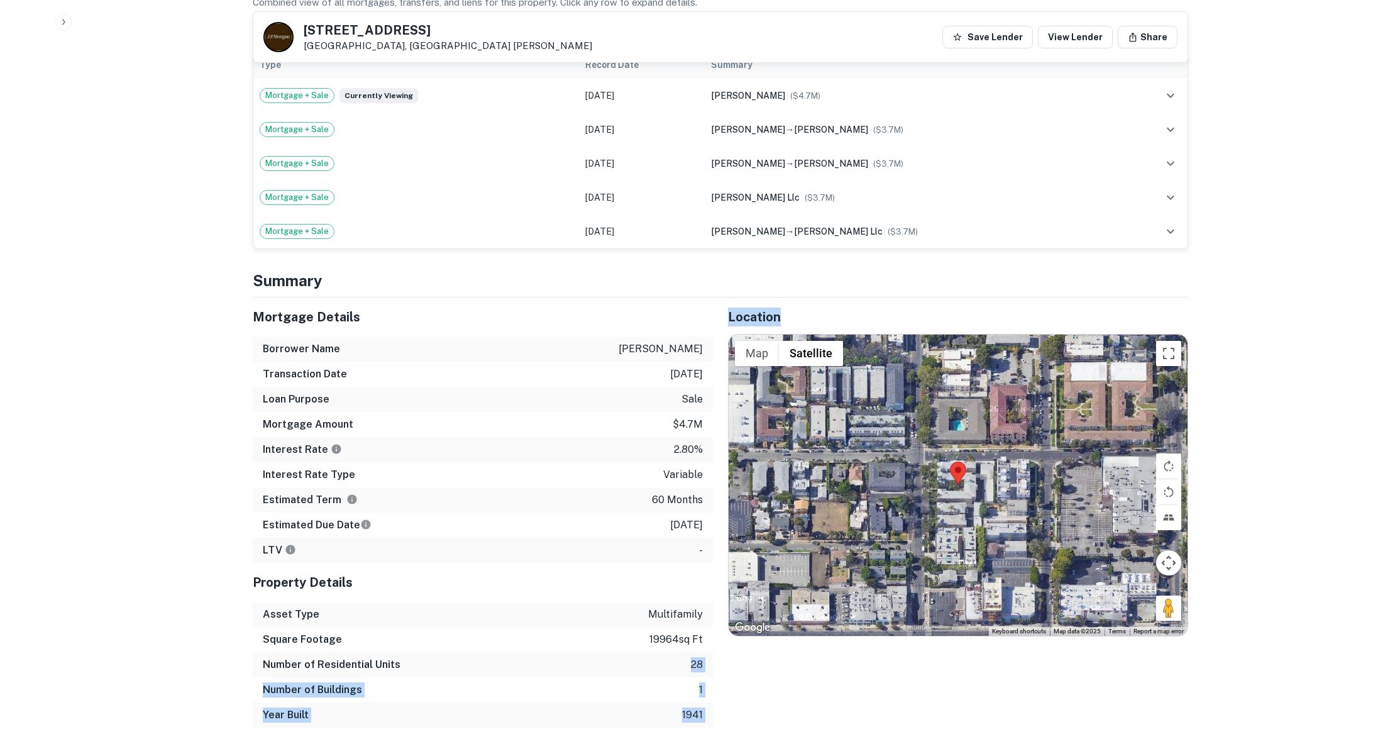
drag, startPoint x: 685, startPoint y: 612, endPoint x: 712, endPoint y: 612, distance: 27.0
click at [714, 612] on div "Mortgage Details Borrower Name schneider joel m Transaction Date 12/1/2020 Loan…" at bounding box center [713, 512] width 951 height 430
drag, startPoint x: 663, startPoint y: 559, endPoint x: 648, endPoint y: 573, distance: 20.9
click at [663, 607] on p "multifamily" at bounding box center [675, 614] width 55 height 15
drag, startPoint x: 648, startPoint y: 586, endPoint x: 709, endPoint y: 587, distance: 61.0
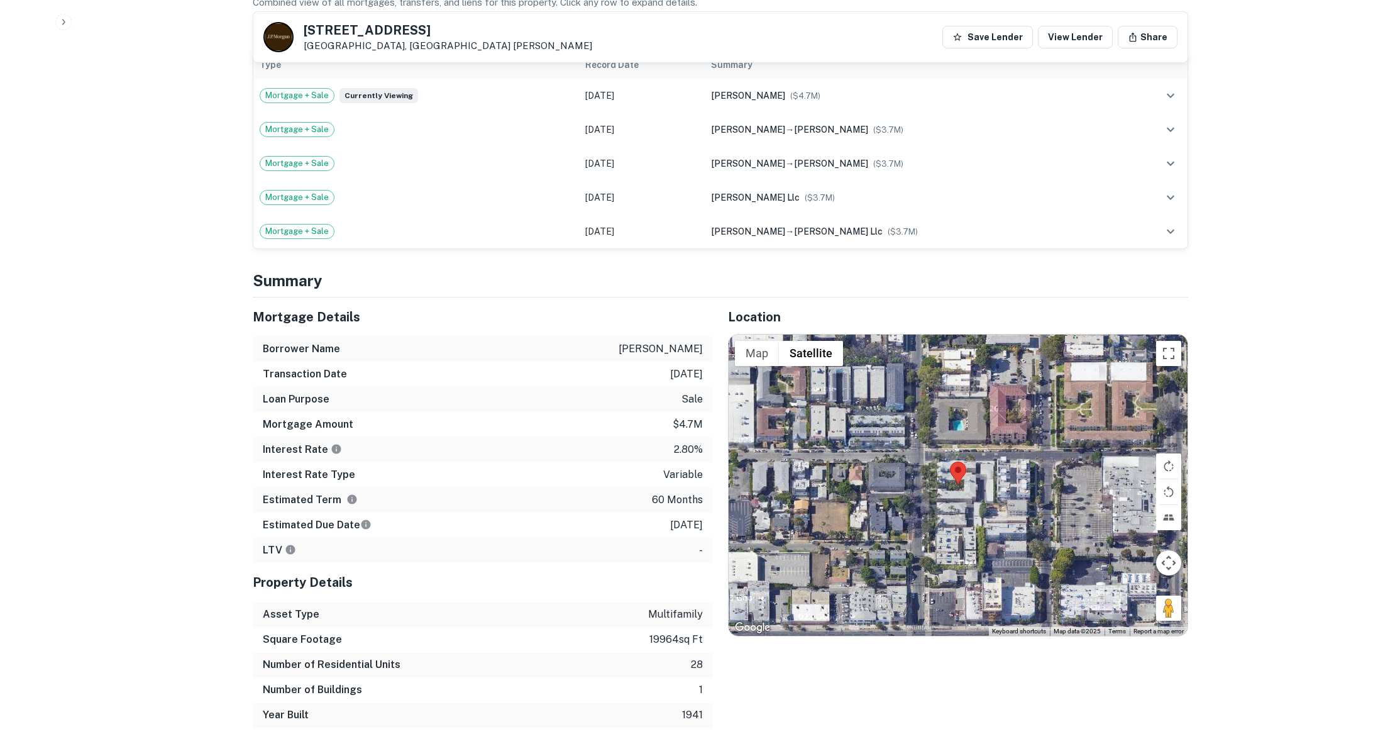
click at [709, 627] on div "Square Footage 19964 sq ft" at bounding box center [483, 639] width 460 height 25
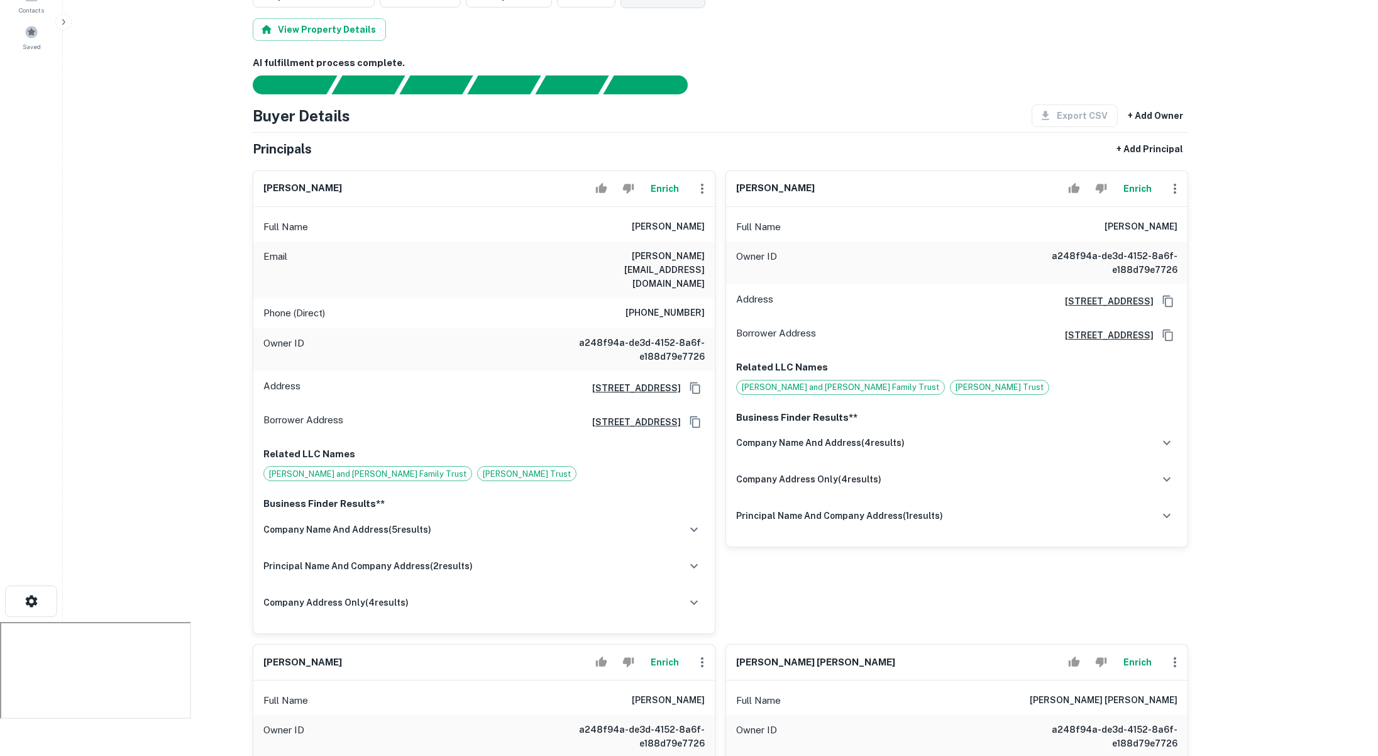
scroll to position [0, 0]
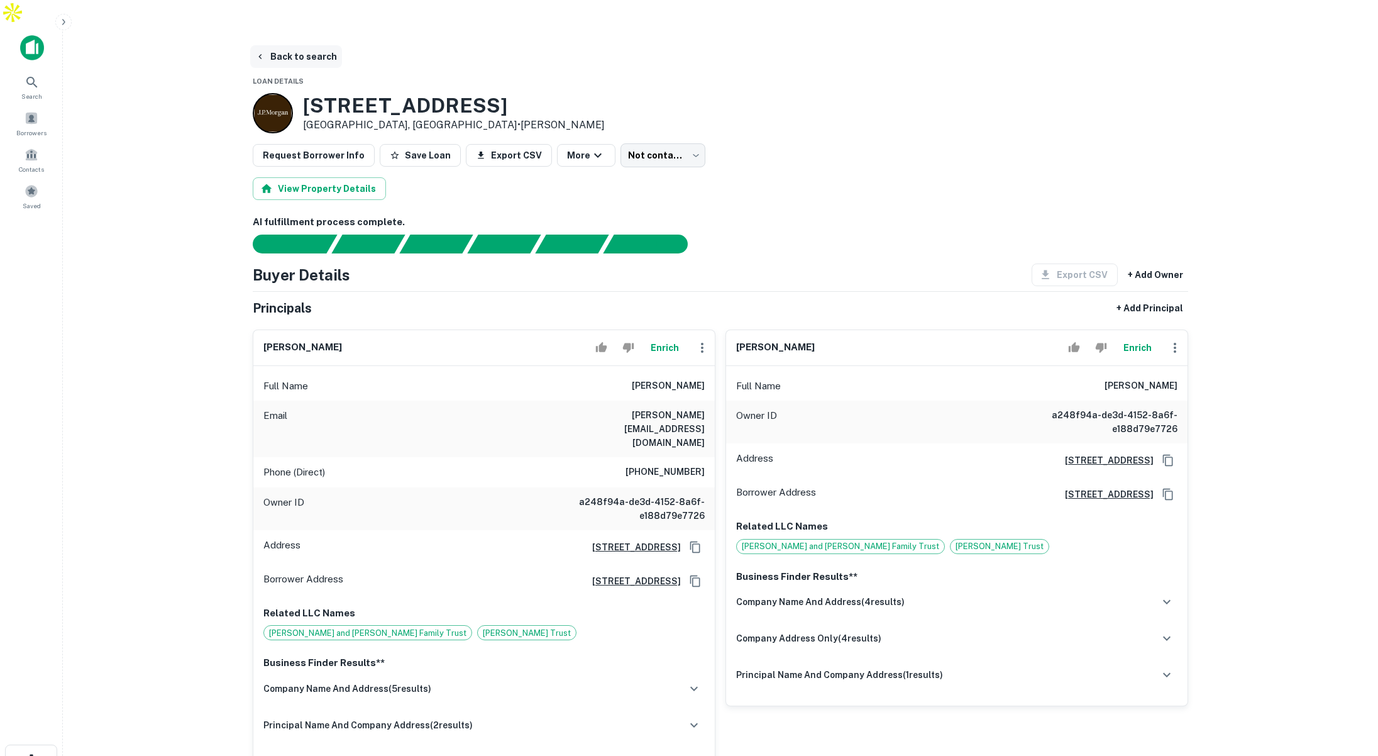
click at [323, 45] on button "Back to search" at bounding box center [296, 56] width 92 height 23
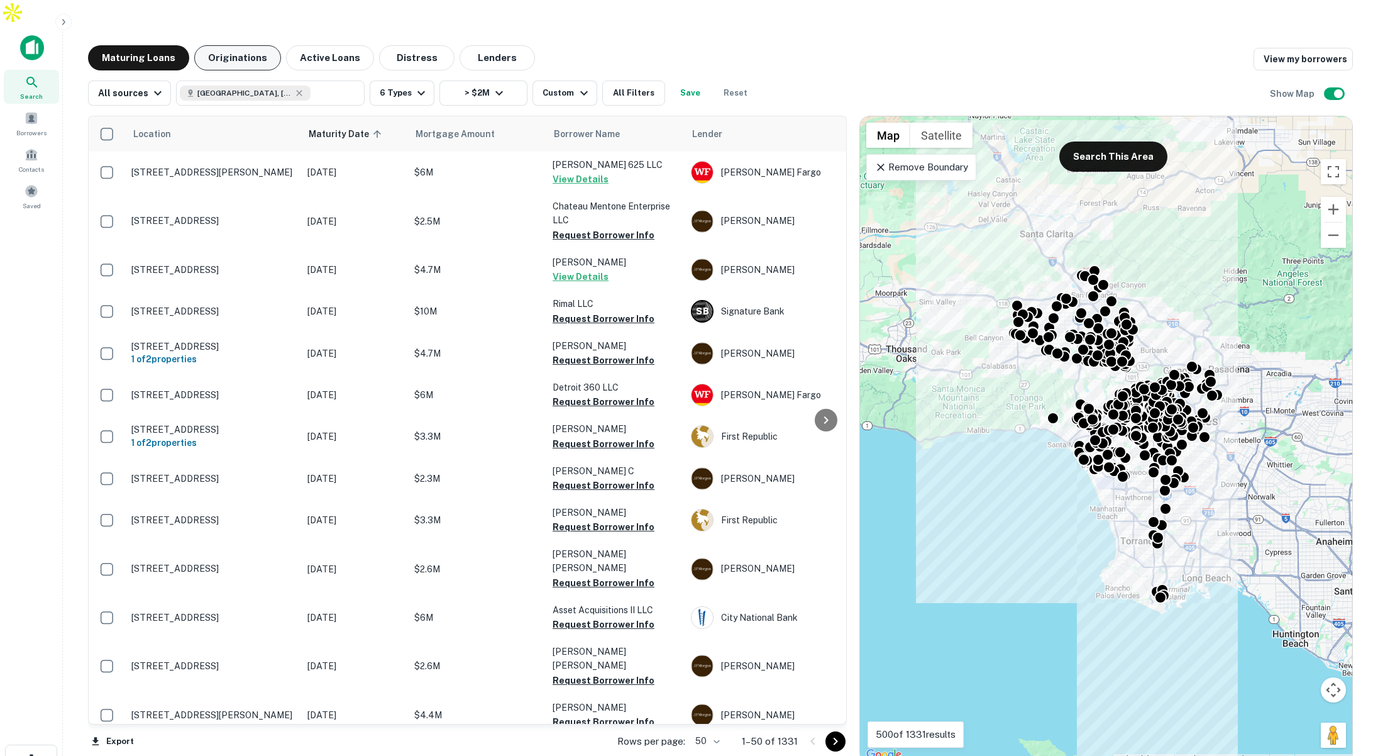
click at [246, 45] on button "Originations" at bounding box center [237, 57] width 87 height 25
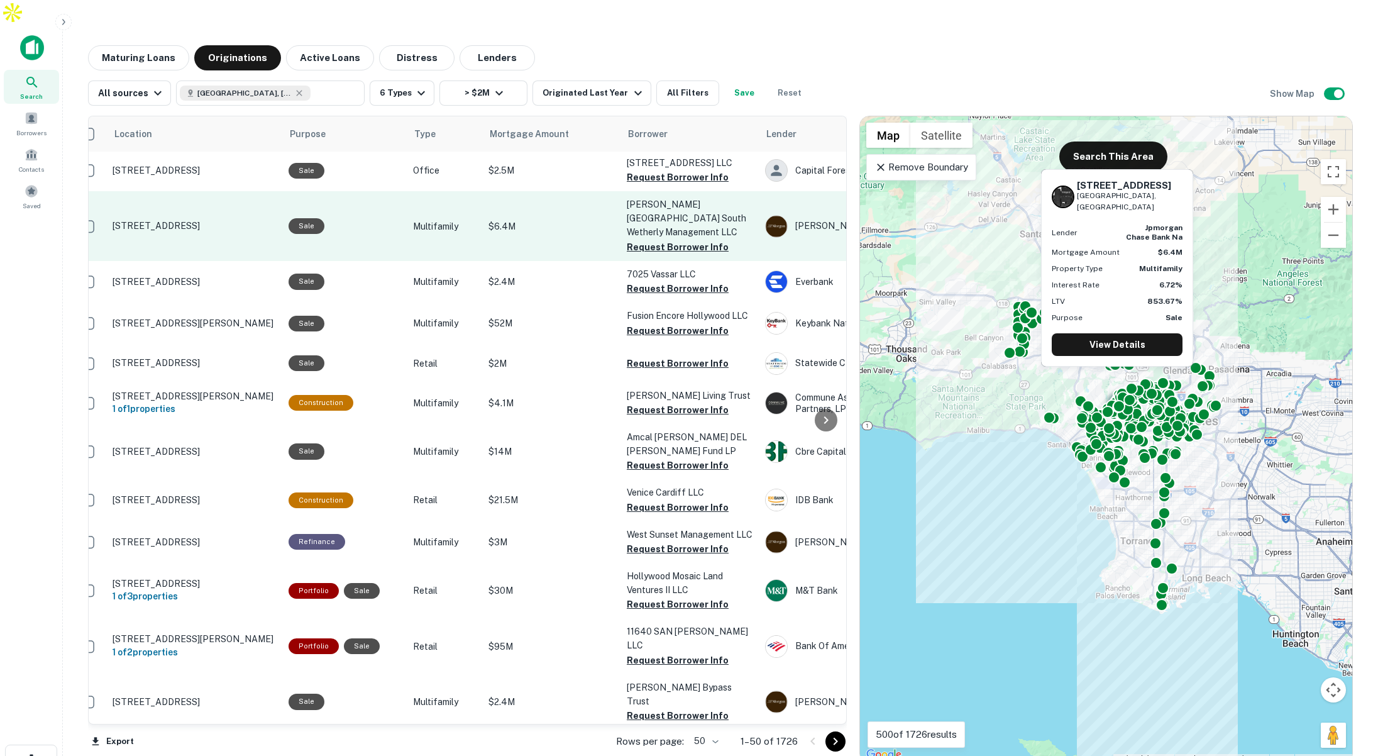
scroll to position [2, 18]
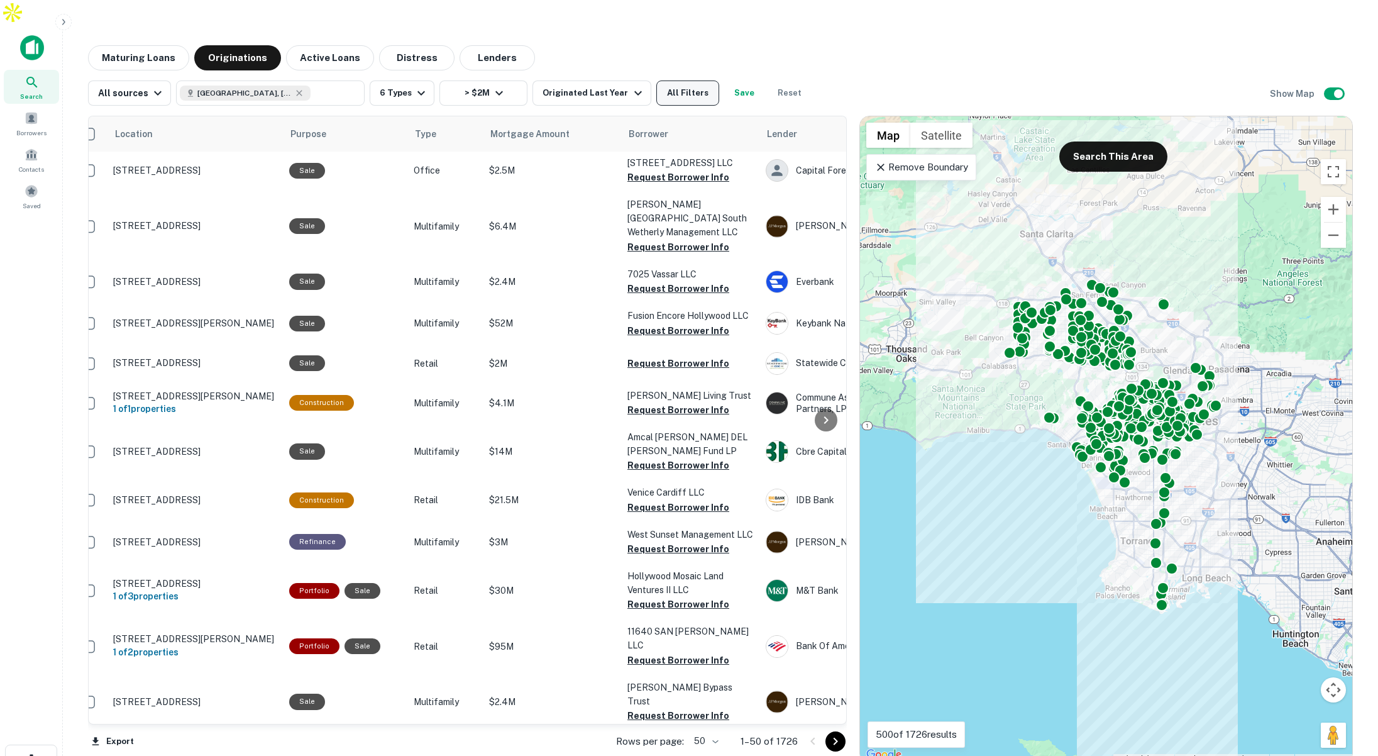
click at [673, 80] on button "All Filters" at bounding box center [687, 92] width 63 height 25
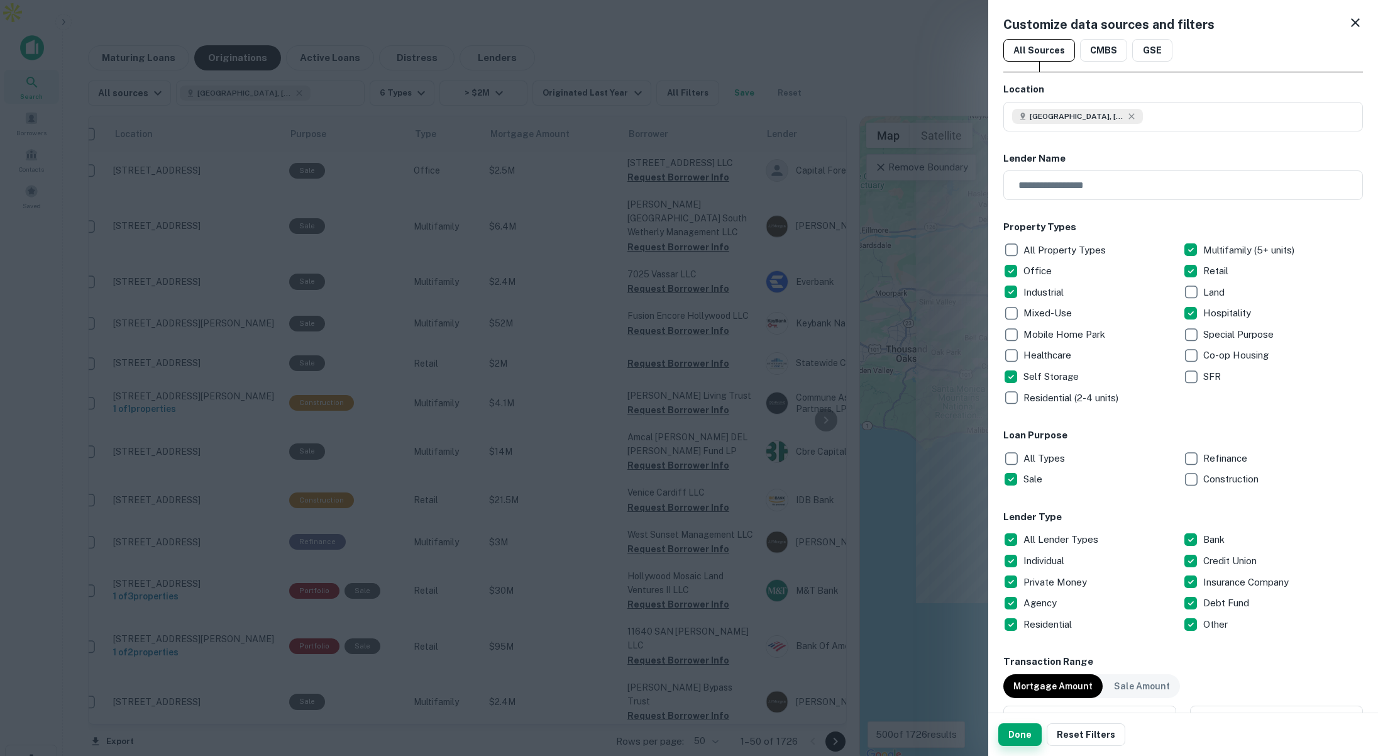
click at [1019, 740] on button "Done" at bounding box center [1019, 734] width 43 height 23
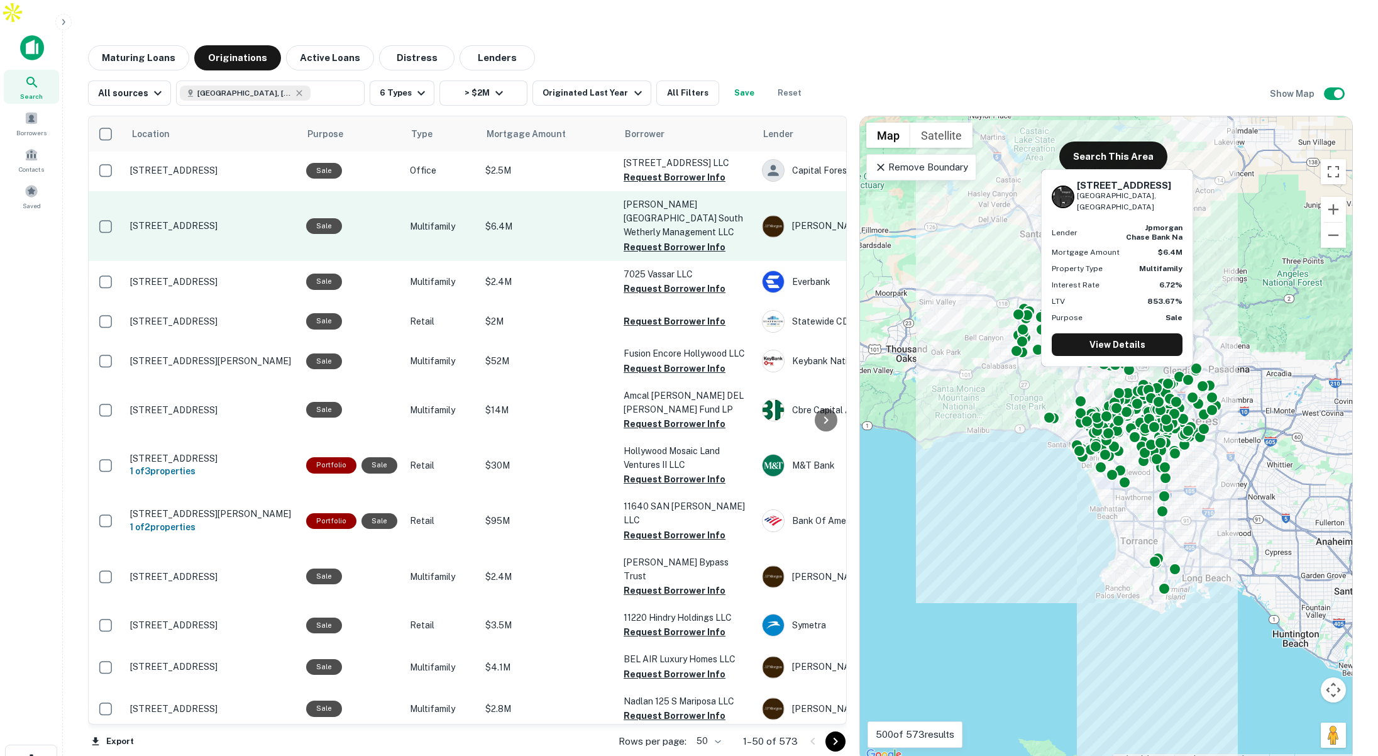
scroll to position [2, 0]
click at [644, 240] on button "Request Borrower Info" at bounding box center [676, 247] width 102 height 15
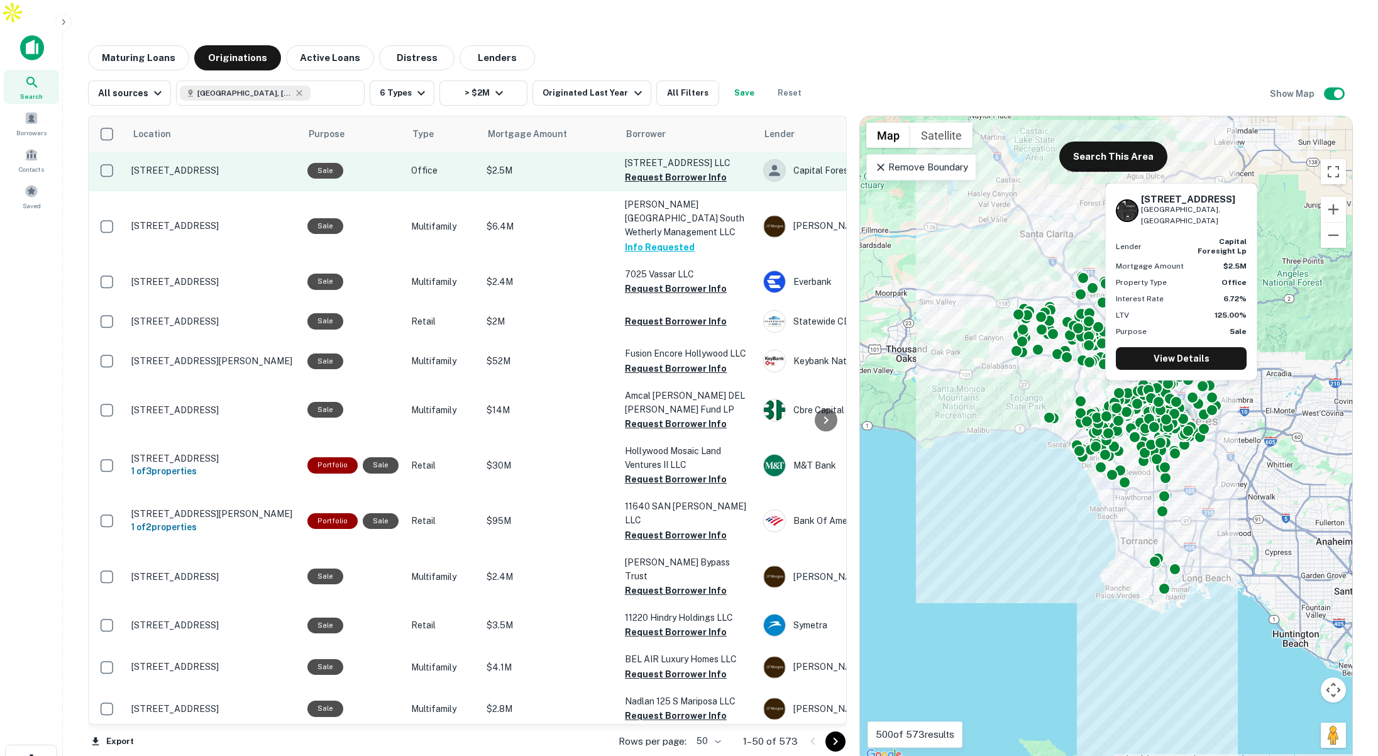
click at [562, 163] on p "$2.5M" at bounding box center [550, 170] width 126 height 14
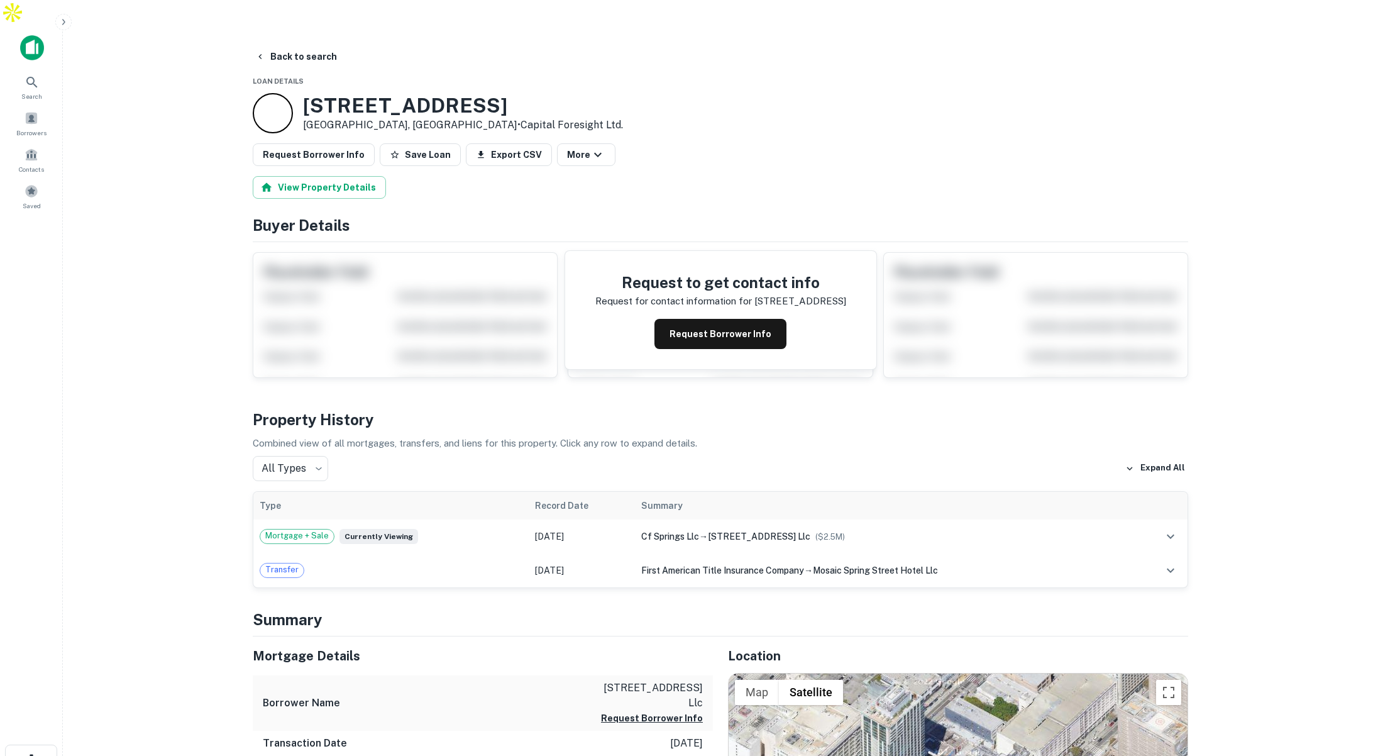
scroll to position [5, 0]
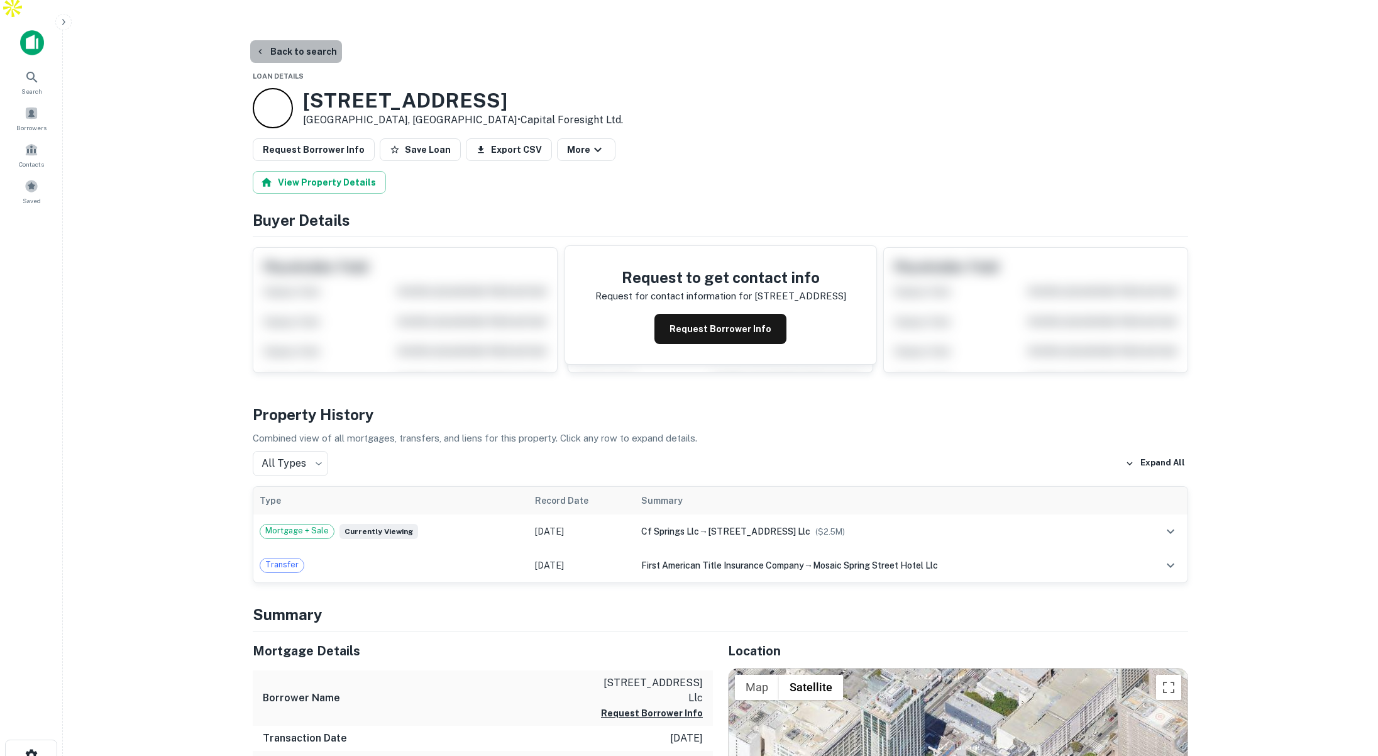
click at [311, 40] on button "Back to search" at bounding box center [296, 51] width 92 height 23
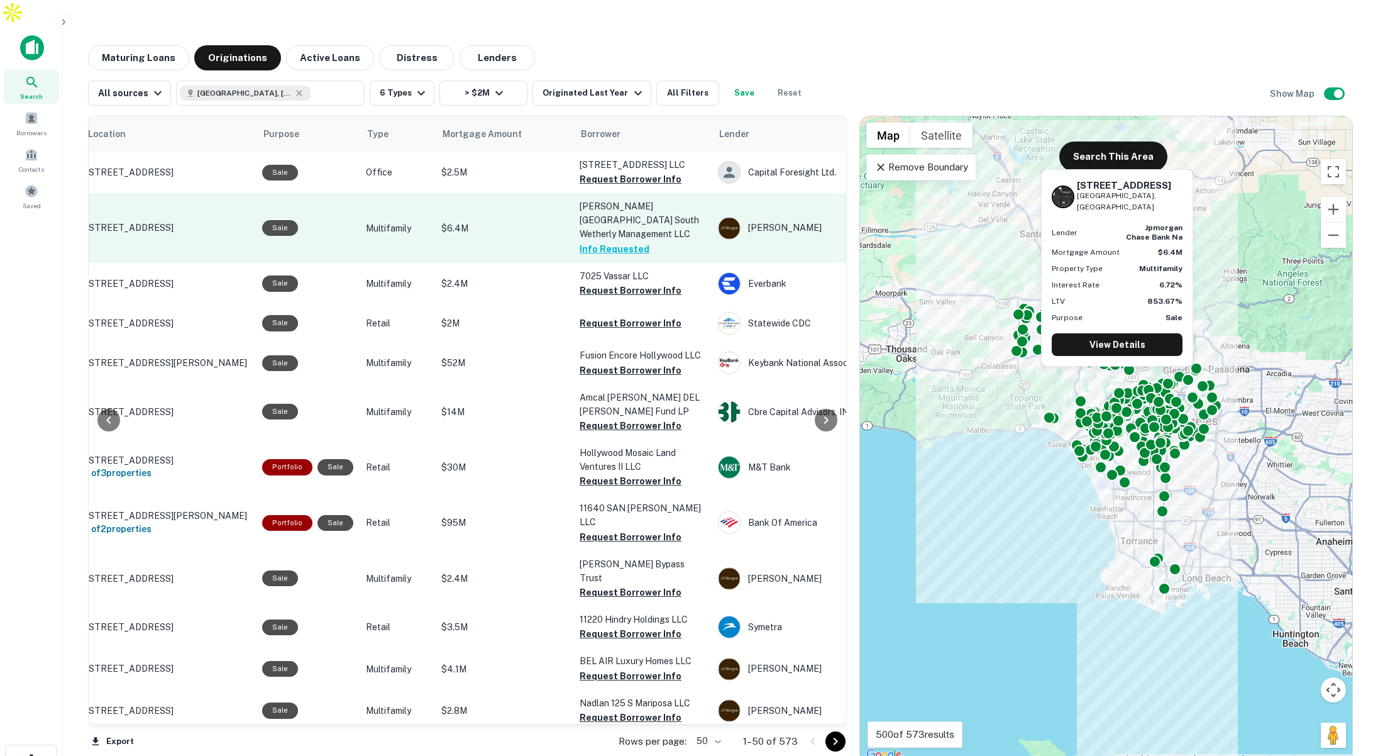
scroll to position [0, 63]
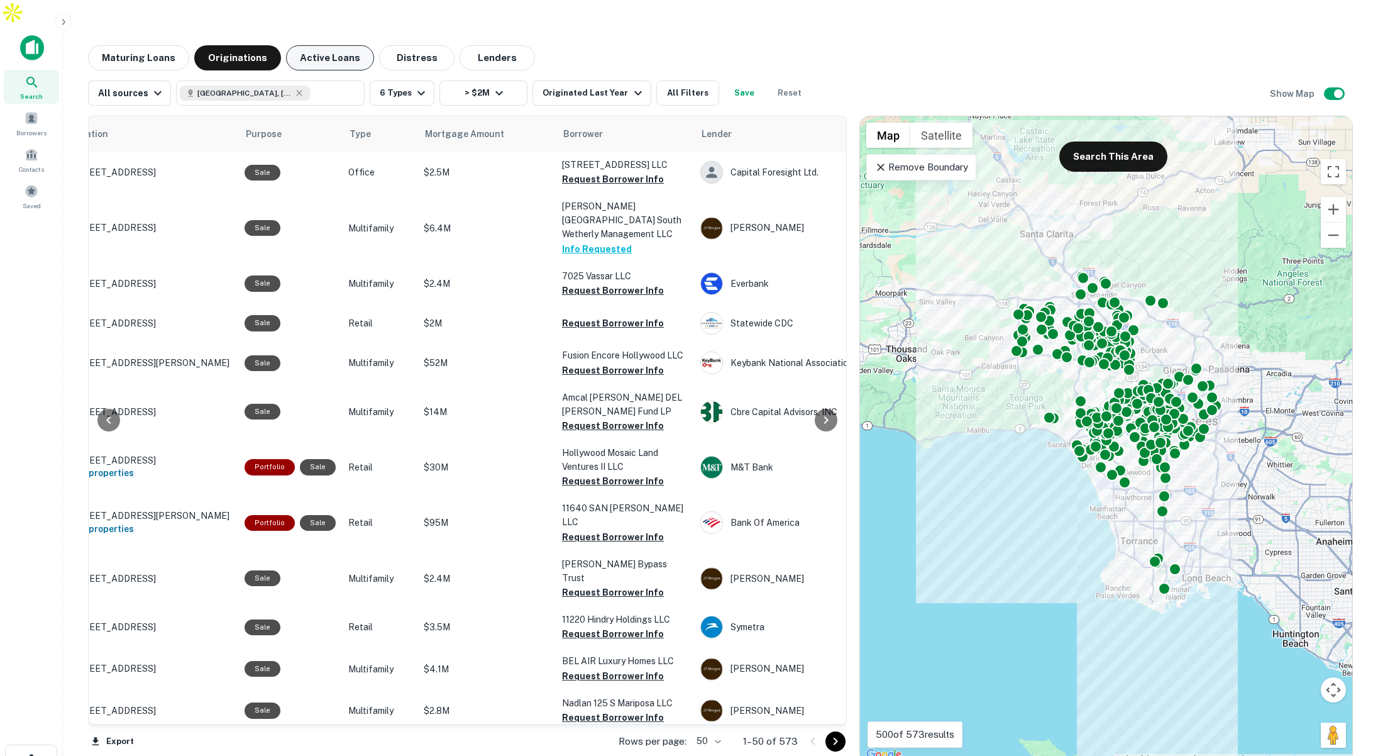
click at [345, 45] on button "Active Loans" at bounding box center [330, 57] width 88 height 25
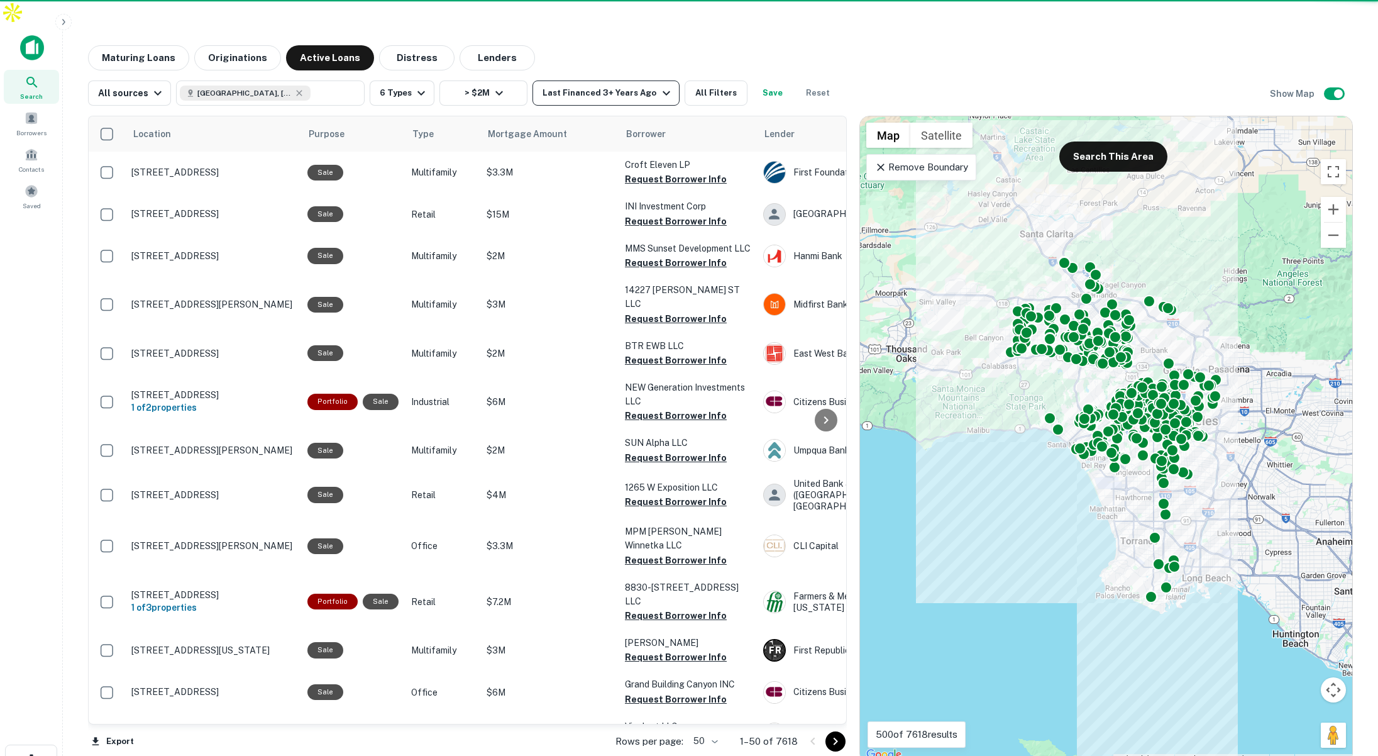
click at [635, 86] on div "Last Financed 3+ Years Ago" at bounding box center [608, 93] width 131 height 15
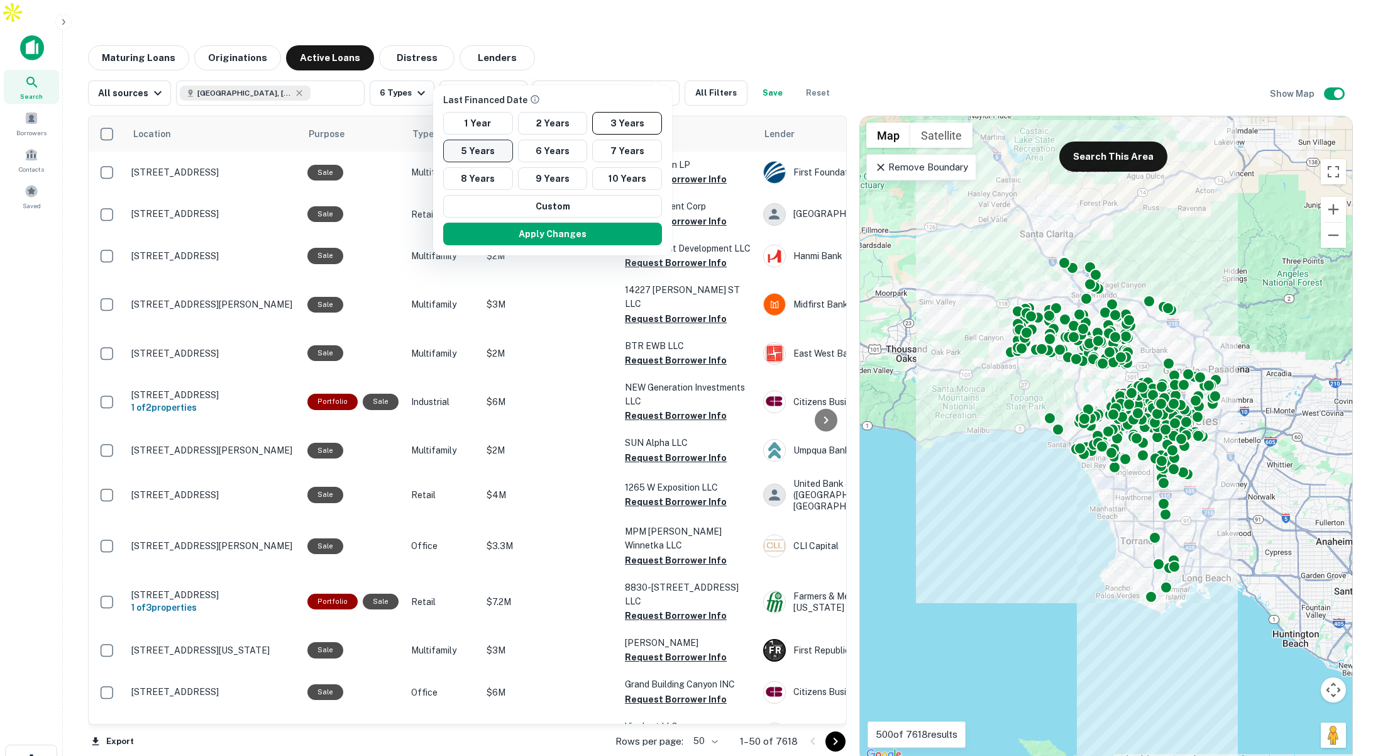
click at [473, 148] on button "5 Years" at bounding box center [478, 151] width 70 height 23
click at [526, 229] on button "Apply Changes" at bounding box center [552, 234] width 219 height 23
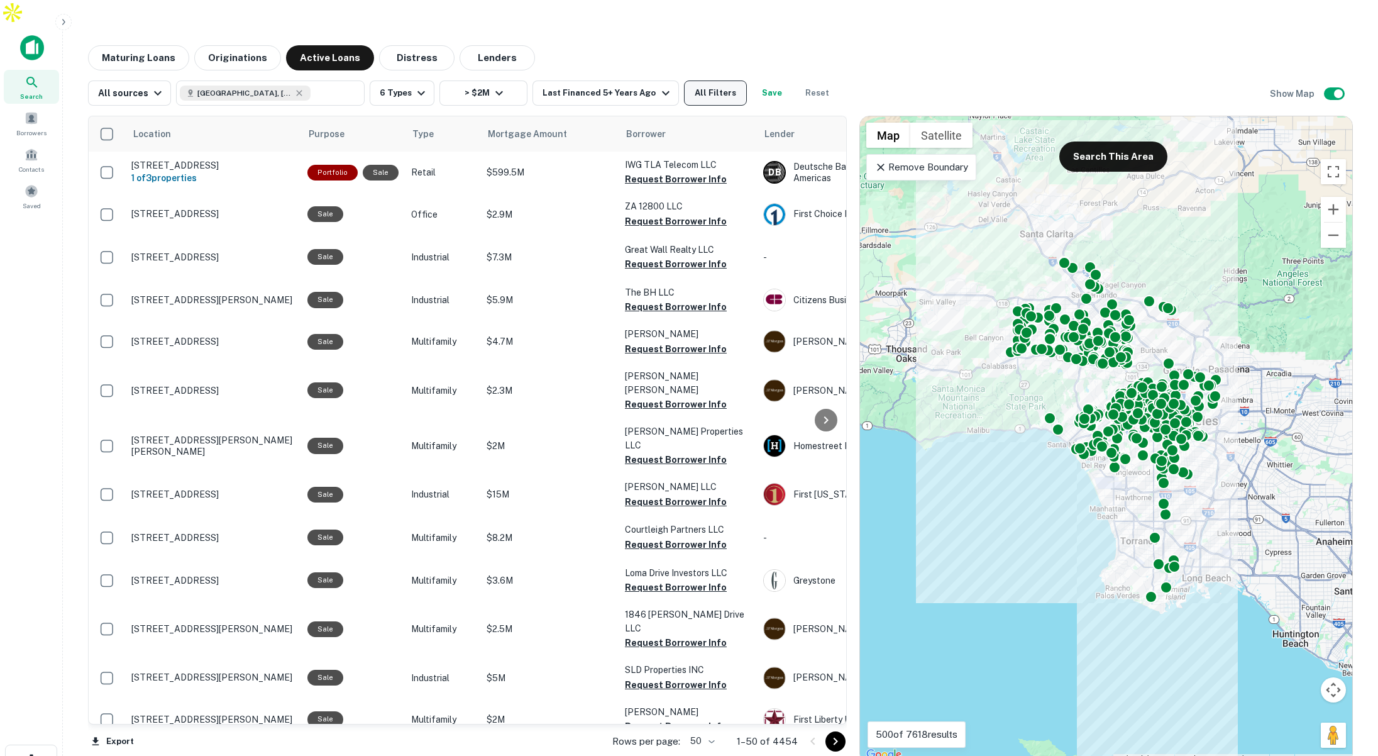
click at [713, 80] on button "All Filters" at bounding box center [715, 92] width 63 height 25
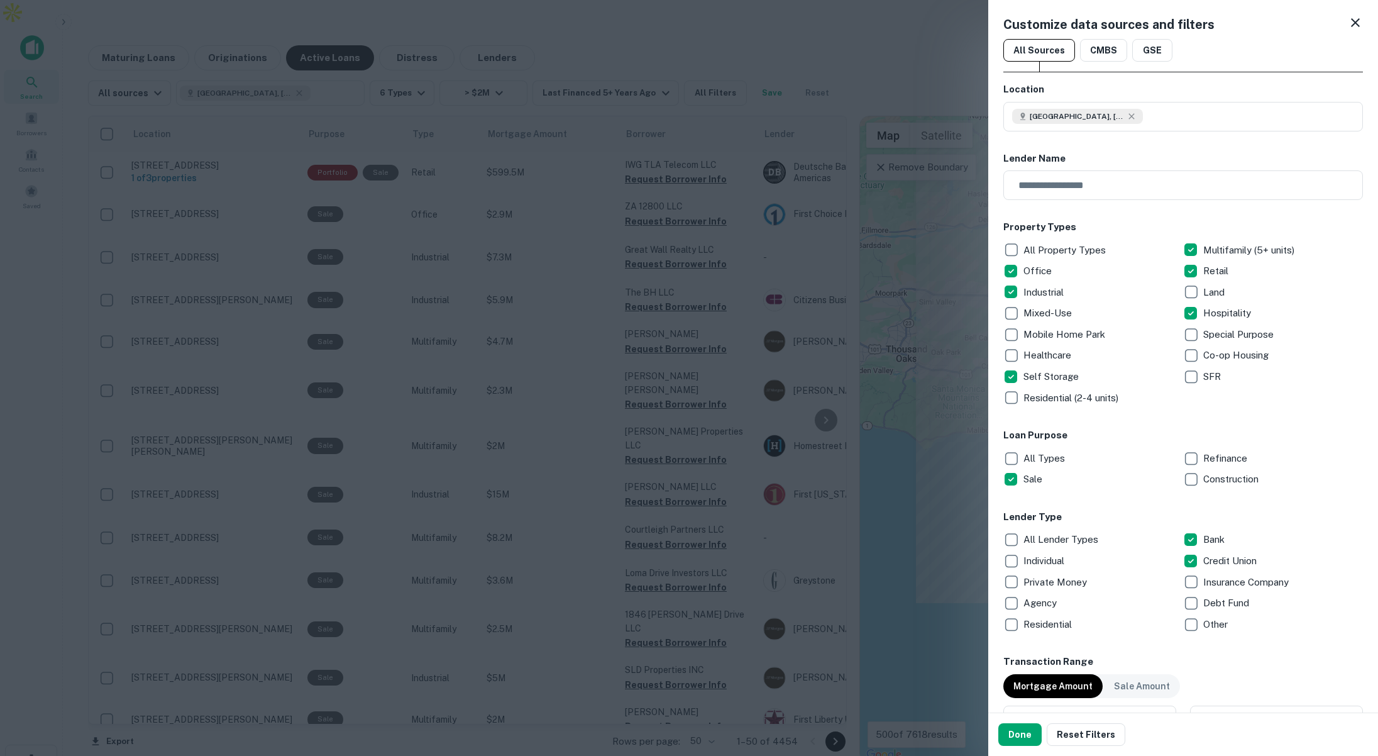
click at [1017, 734] on button "Done" at bounding box center [1019, 734] width 43 height 23
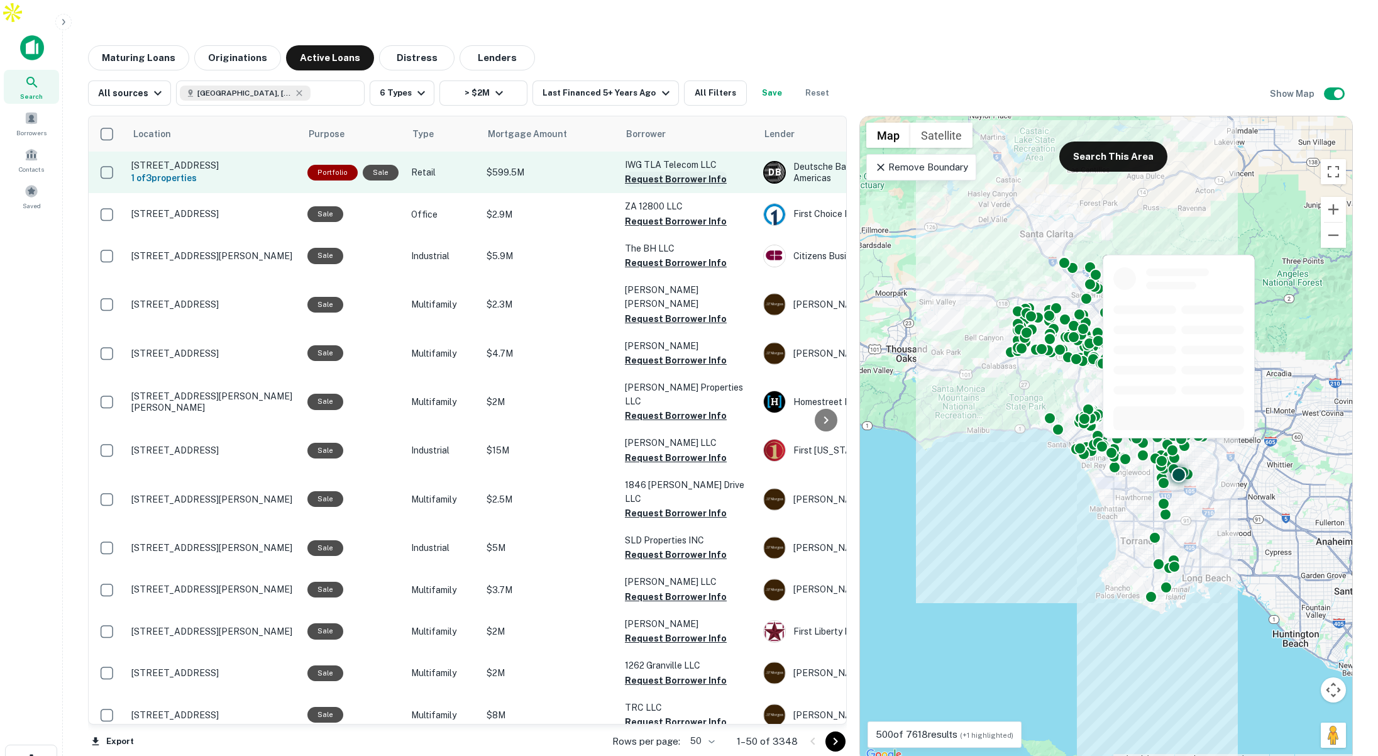
click at [660, 172] on button "Request Borrower Info" at bounding box center [676, 179] width 102 height 15
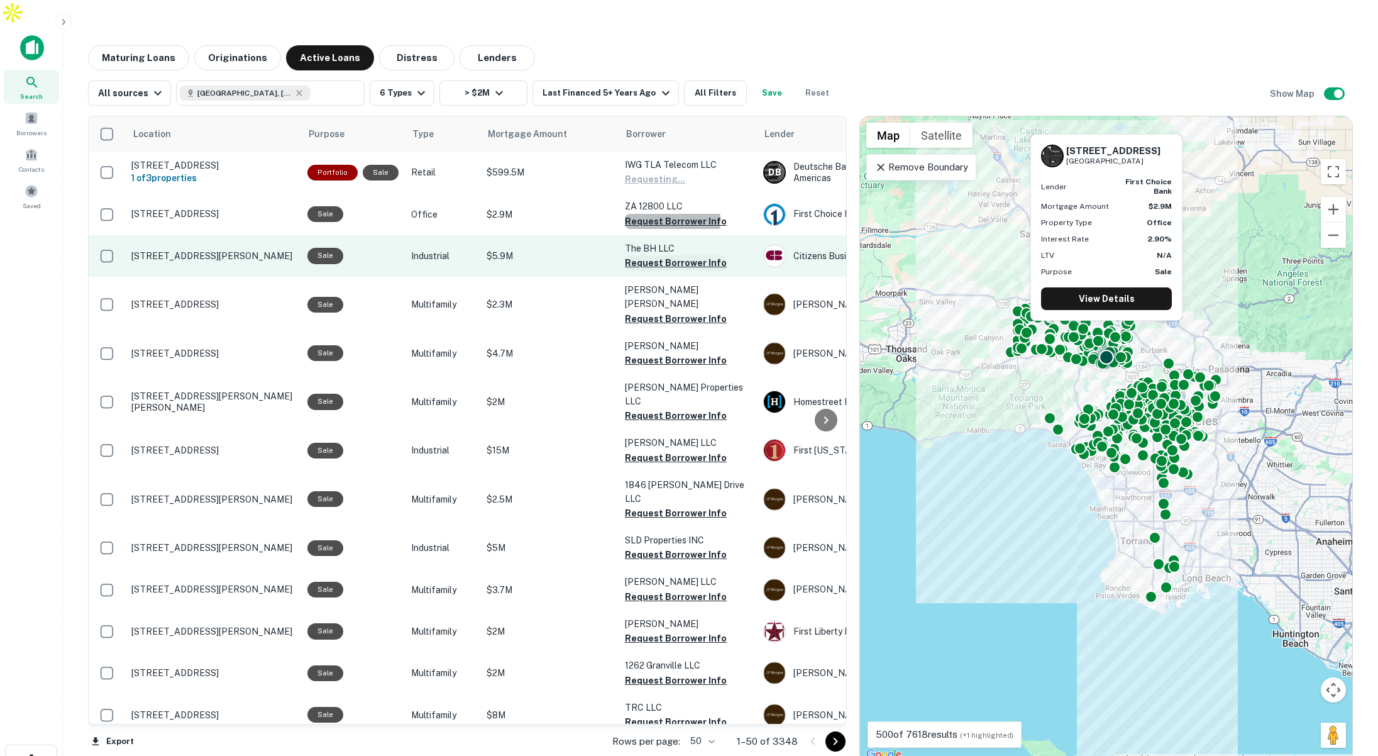
drag, startPoint x: 649, startPoint y: 203, endPoint x: 644, endPoint y: 238, distance: 35.5
click at [648, 214] on button "Request Borrower Info" at bounding box center [676, 221] width 102 height 15
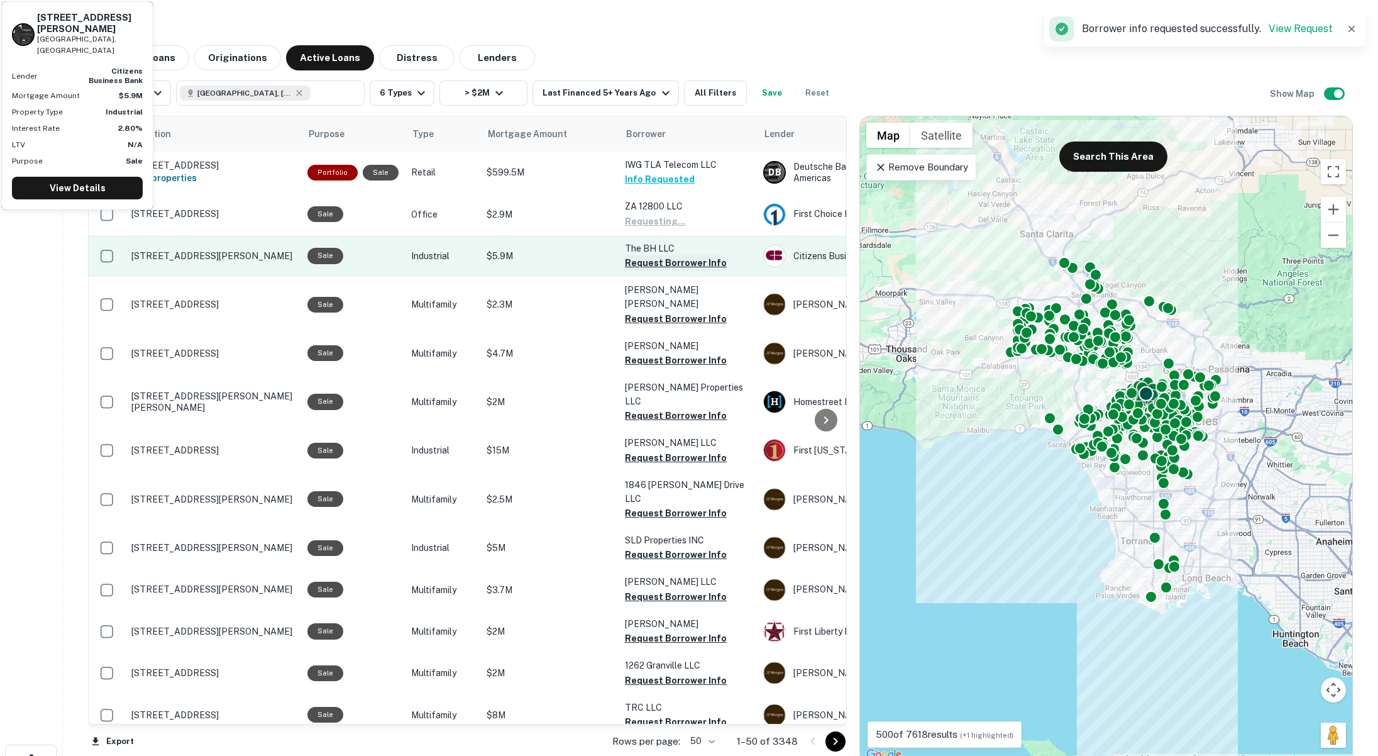
click at [643, 255] on button "Request Borrower Info" at bounding box center [676, 262] width 102 height 15
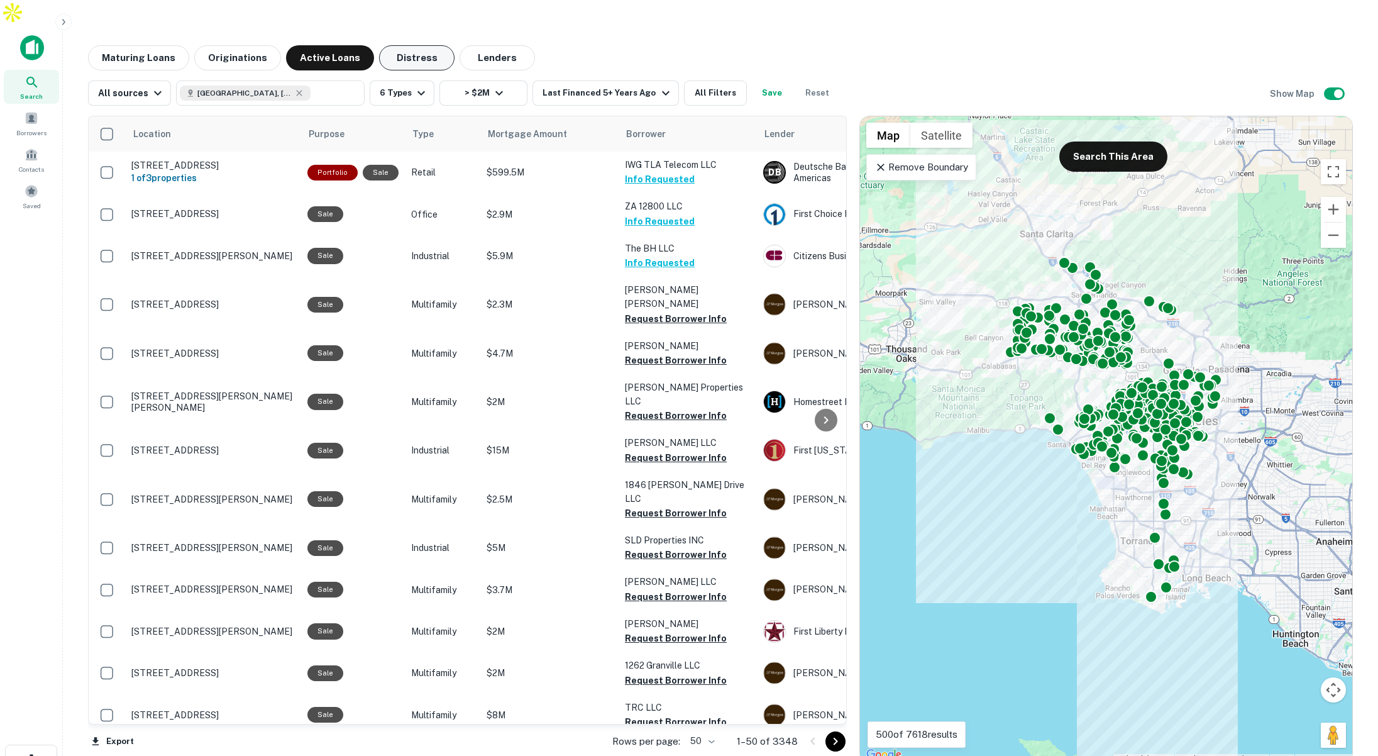
click at [421, 45] on button "Distress" at bounding box center [416, 57] width 75 height 25
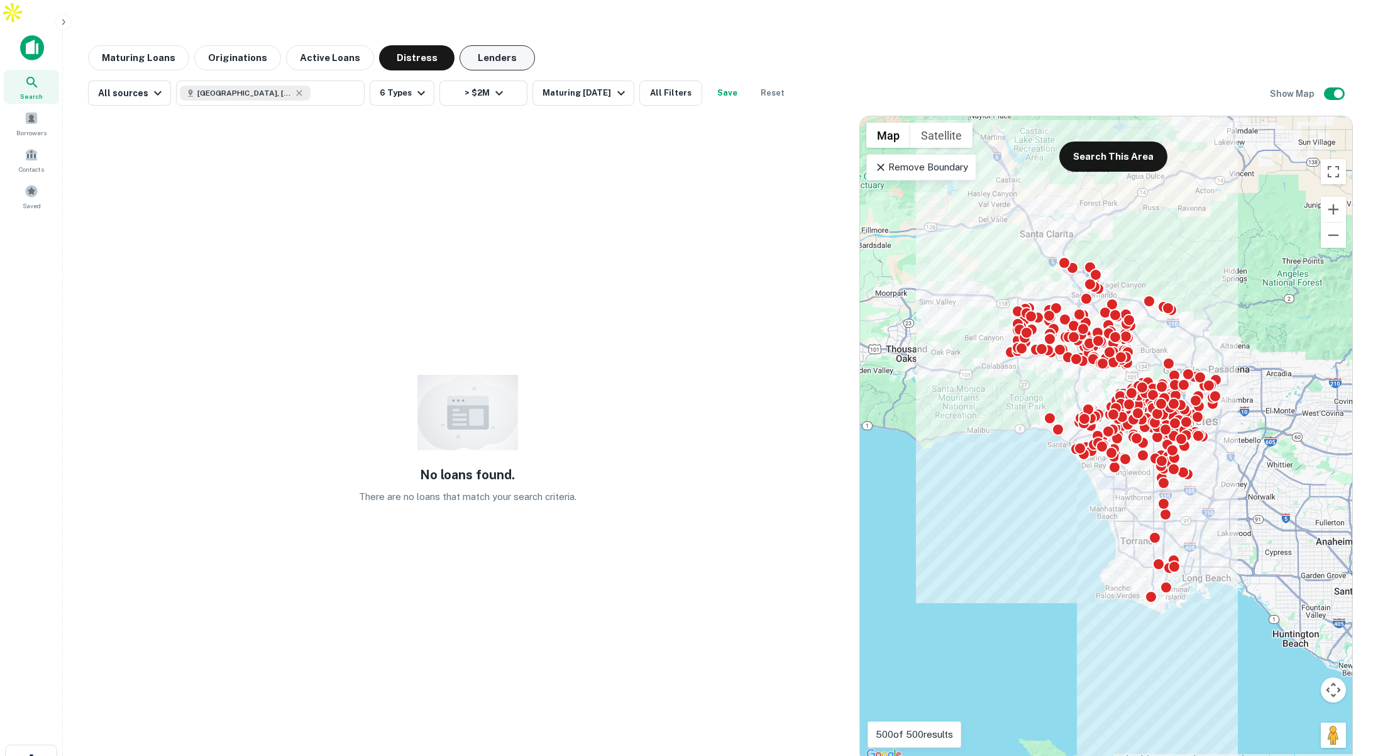
click at [478, 45] on button "Lenders" at bounding box center [497, 57] width 75 height 25
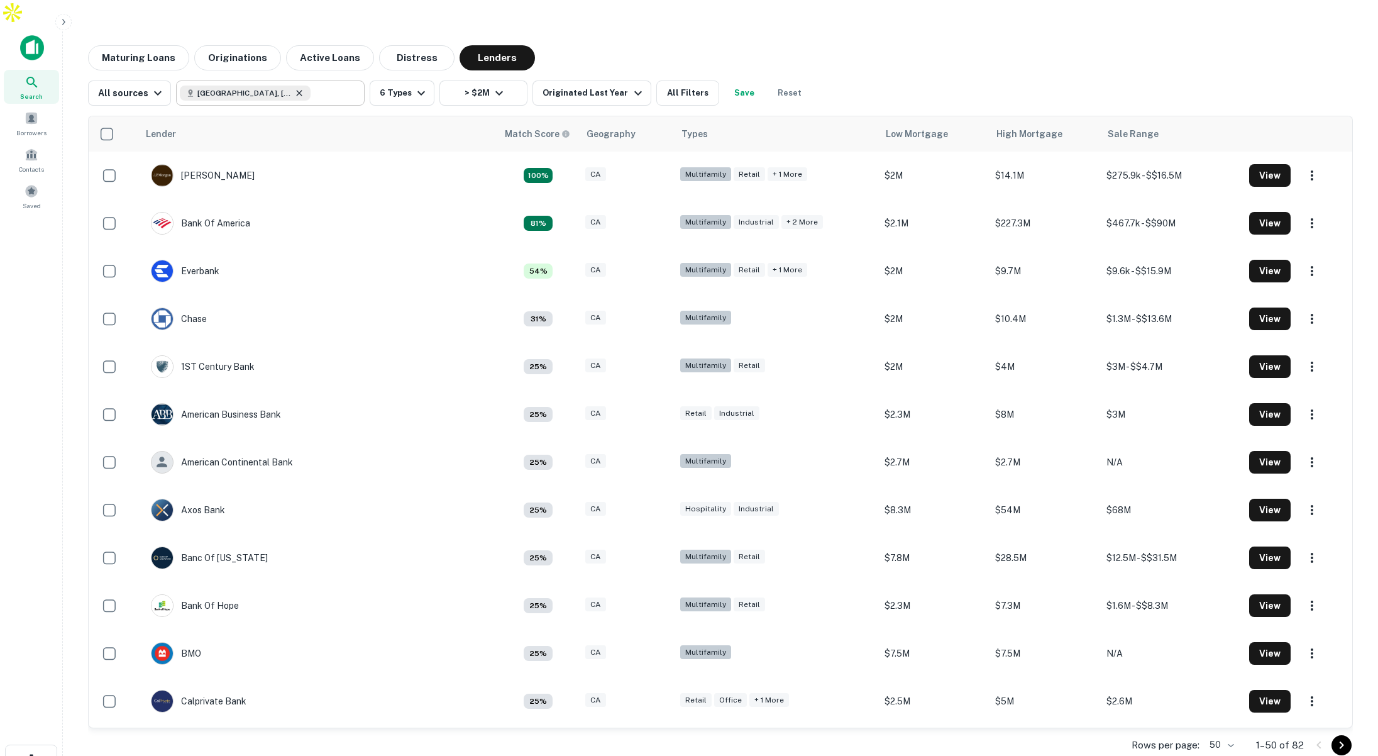
click at [294, 88] on icon at bounding box center [299, 93] width 10 height 10
type input "**********"
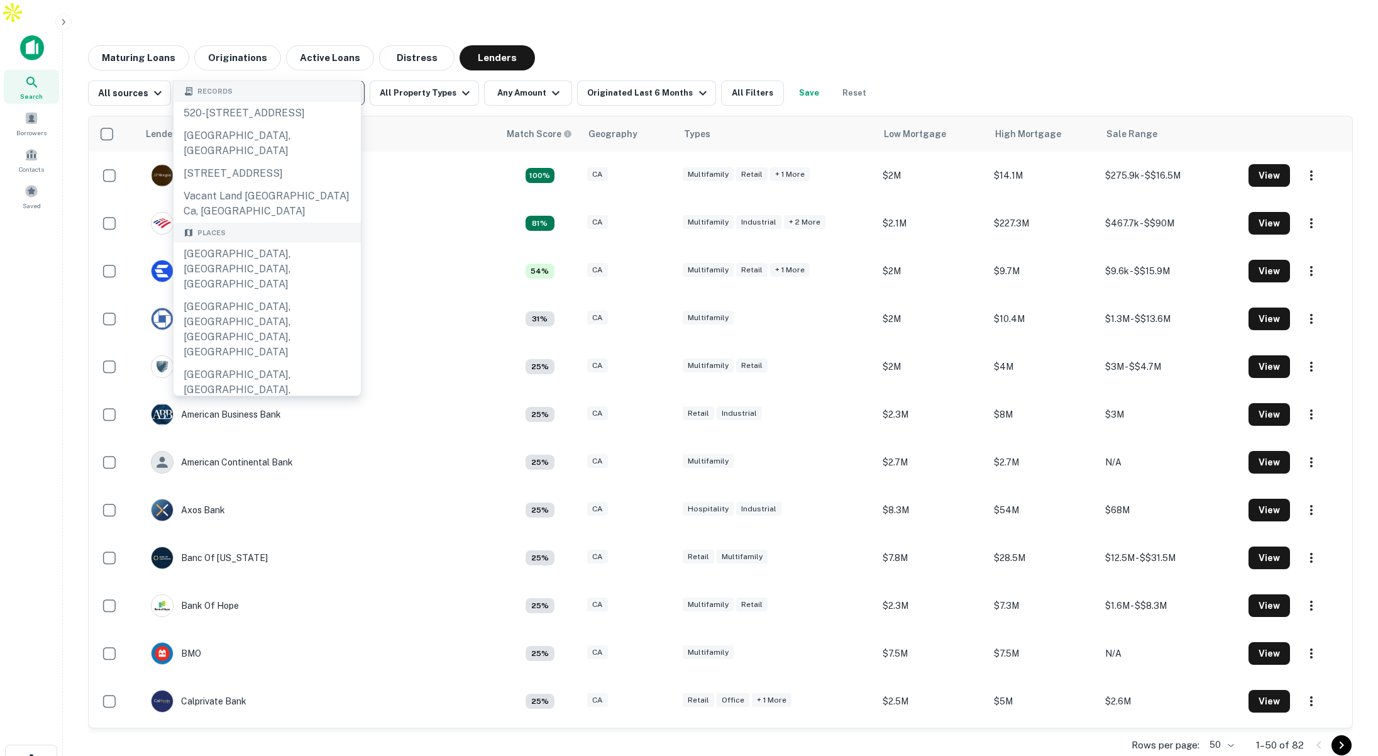
click at [350, 87] on icon "Clear" at bounding box center [351, 93] width 13 height 13
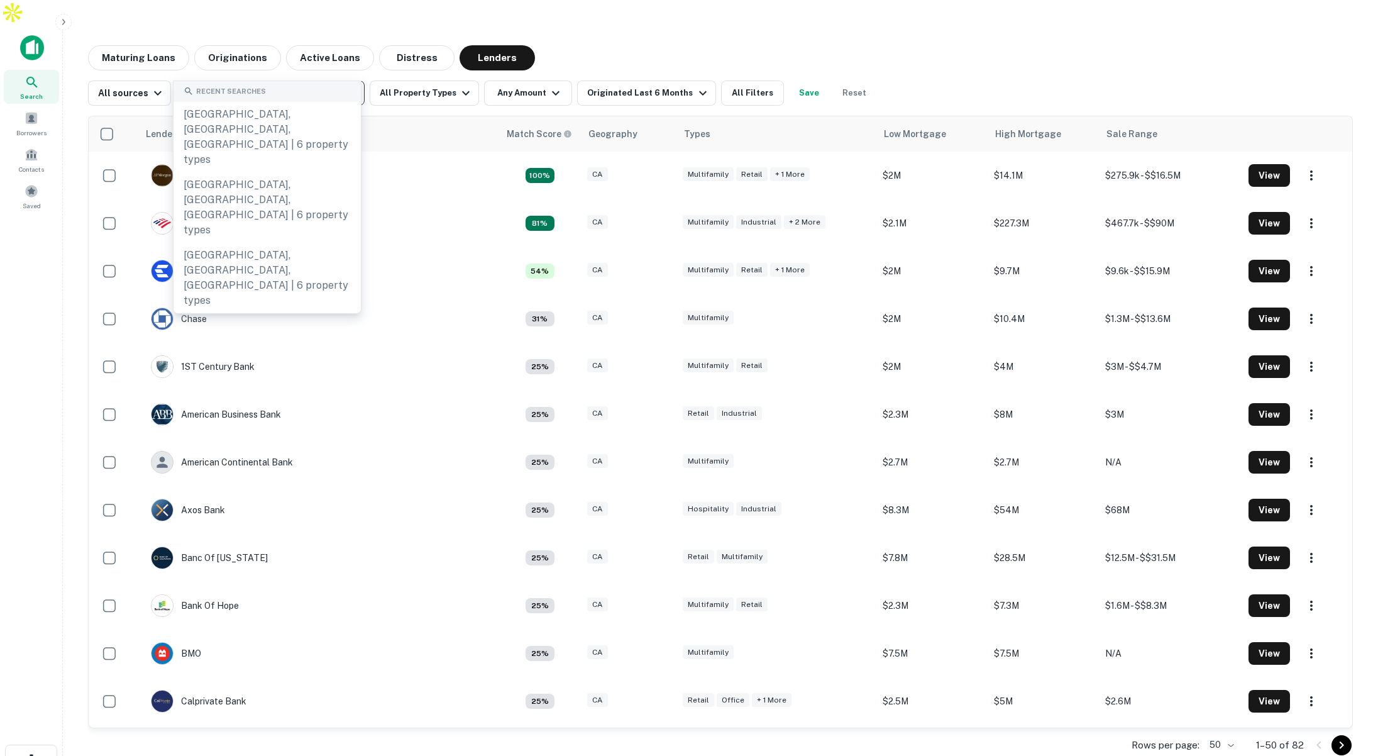
click at [328, 84] on input "text" at bounding box center [269, 93] width 179 height 18
click at [448, 80] on button "All Property Types" at bounding box center [424, 92] width 109 height 25
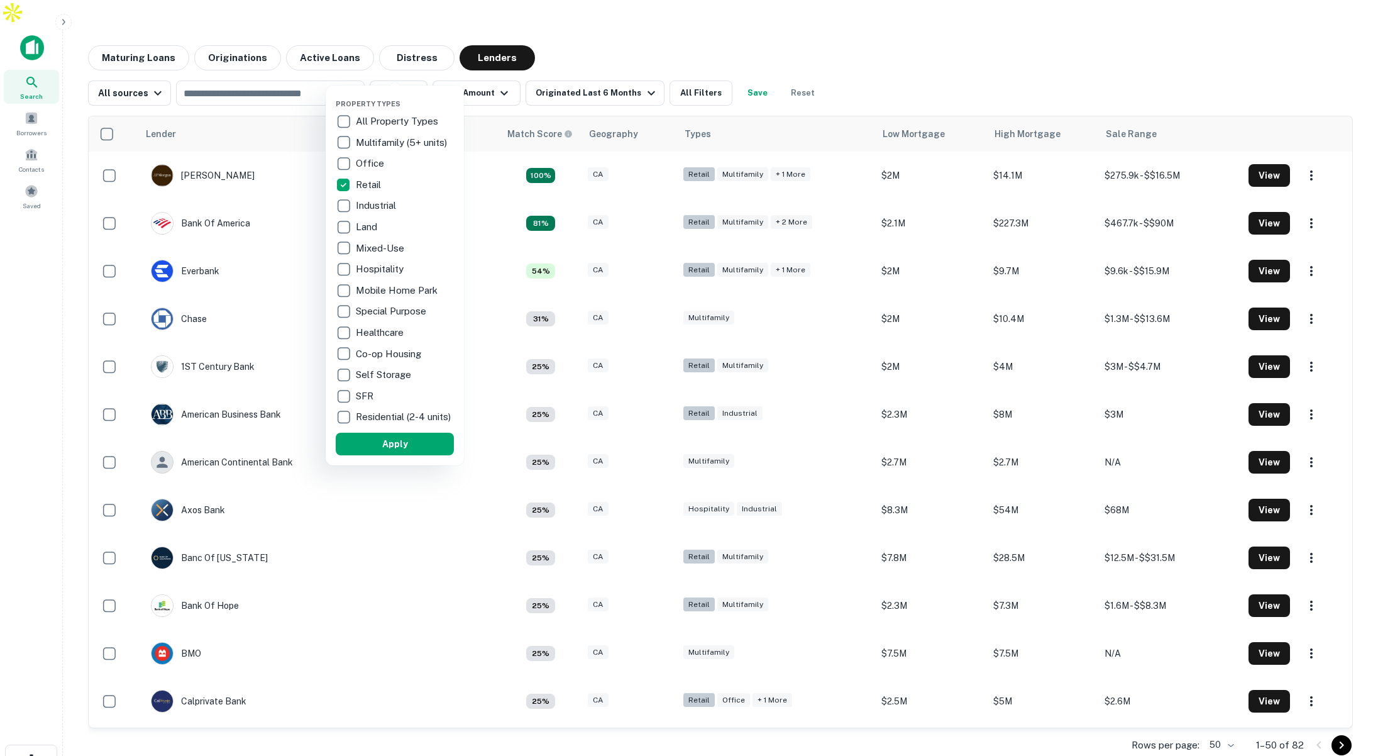
click at [607, 35] on div at bounding box center [689, 378] width 1378 height 756
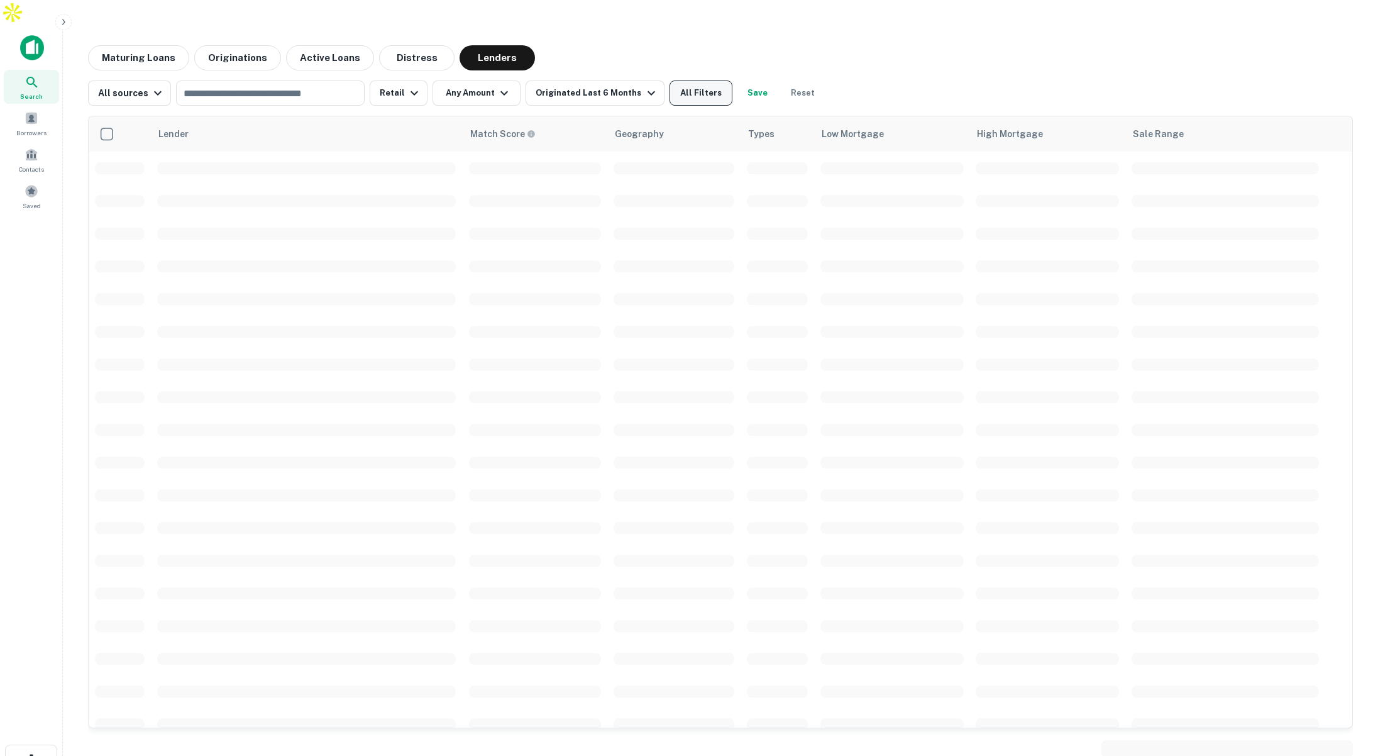
click at [679, 80] on button "All Filters" at bounding box center [701, 92] width 63 height 25
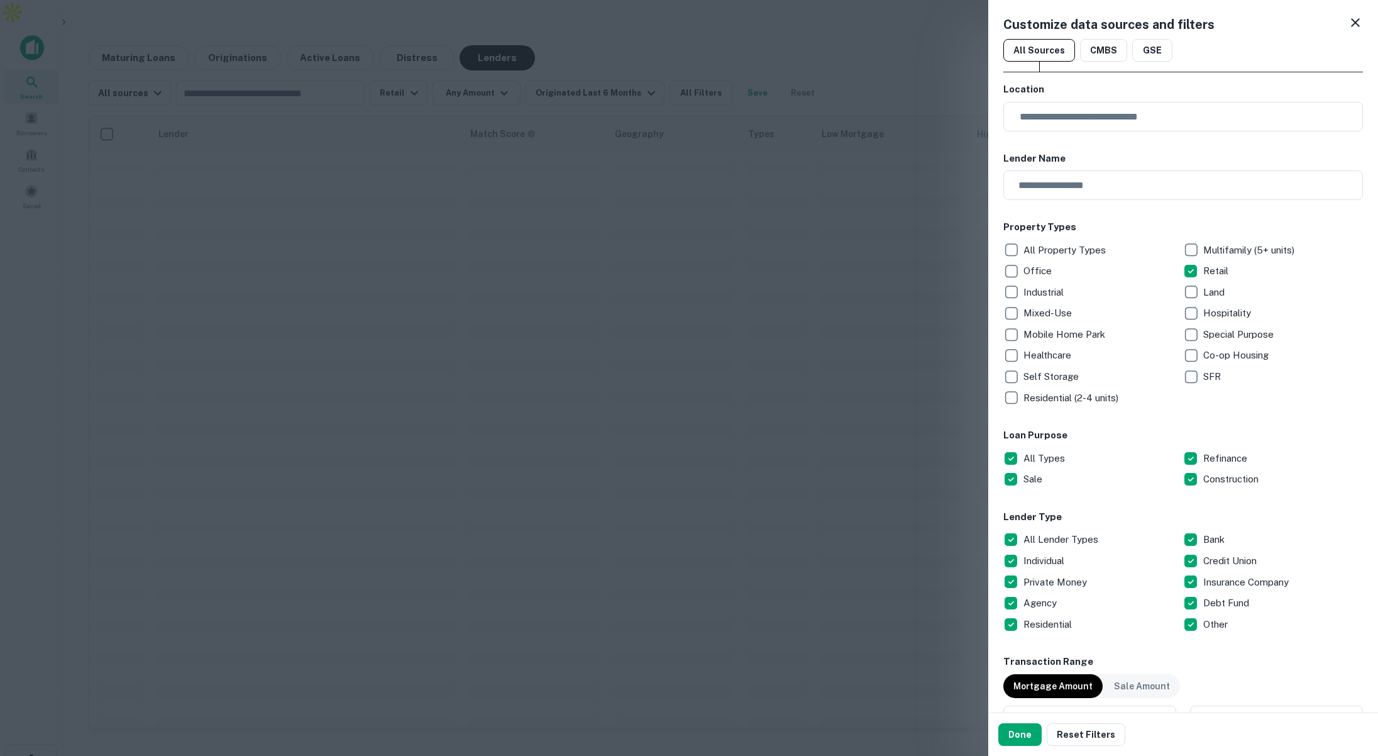
click at [941, 125] on div at bounding box center [689, 378] width 1378 height 756
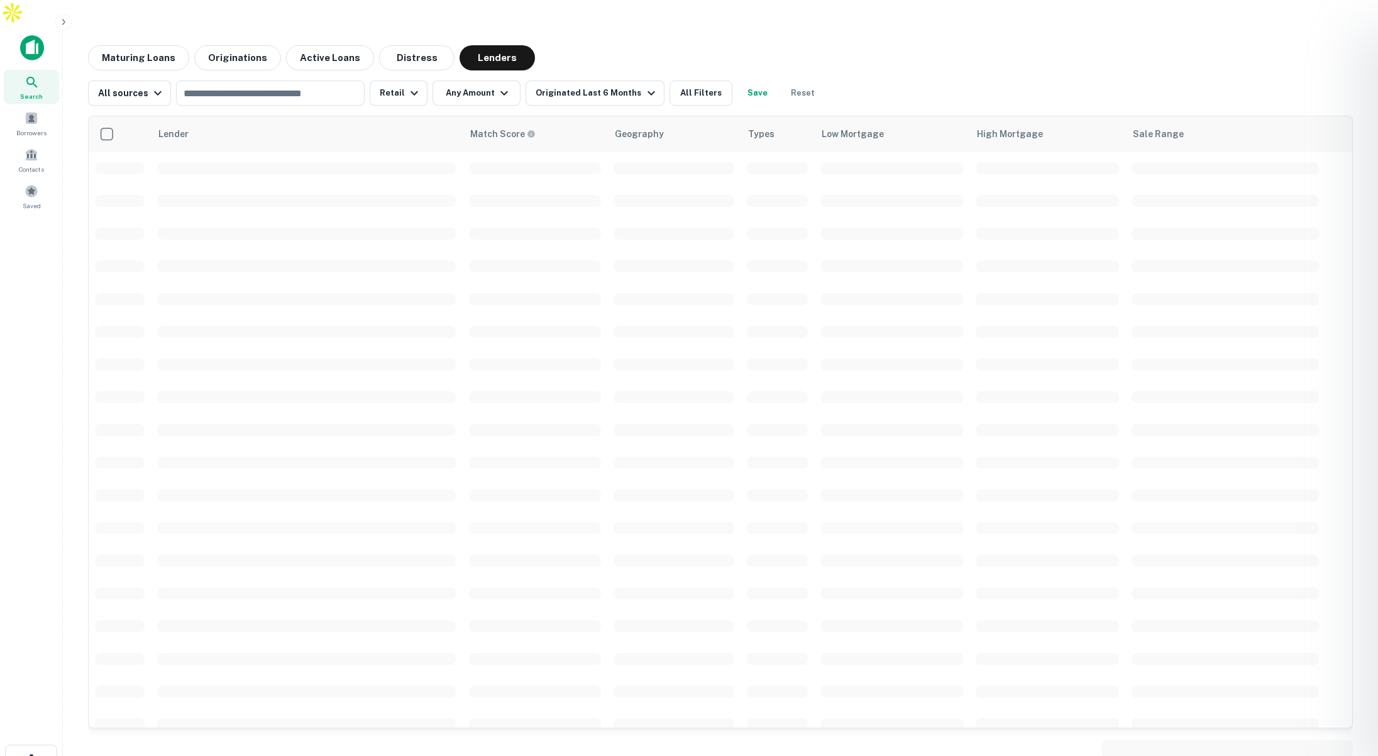
click at [258, 72] on div at bounding box center [689, 378] width 1378 height 756
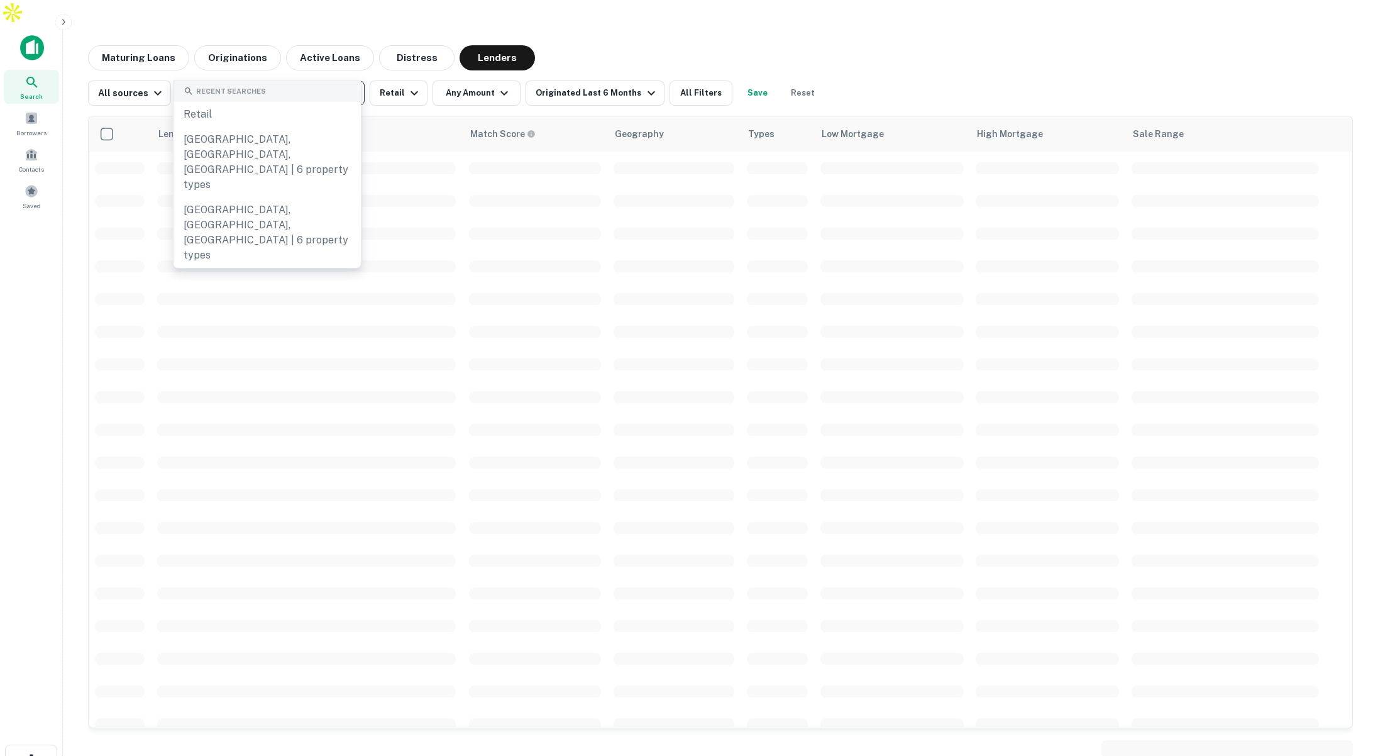
click at [258, 84] on input "text" at bounding box center [269, 93] width 179 height 18
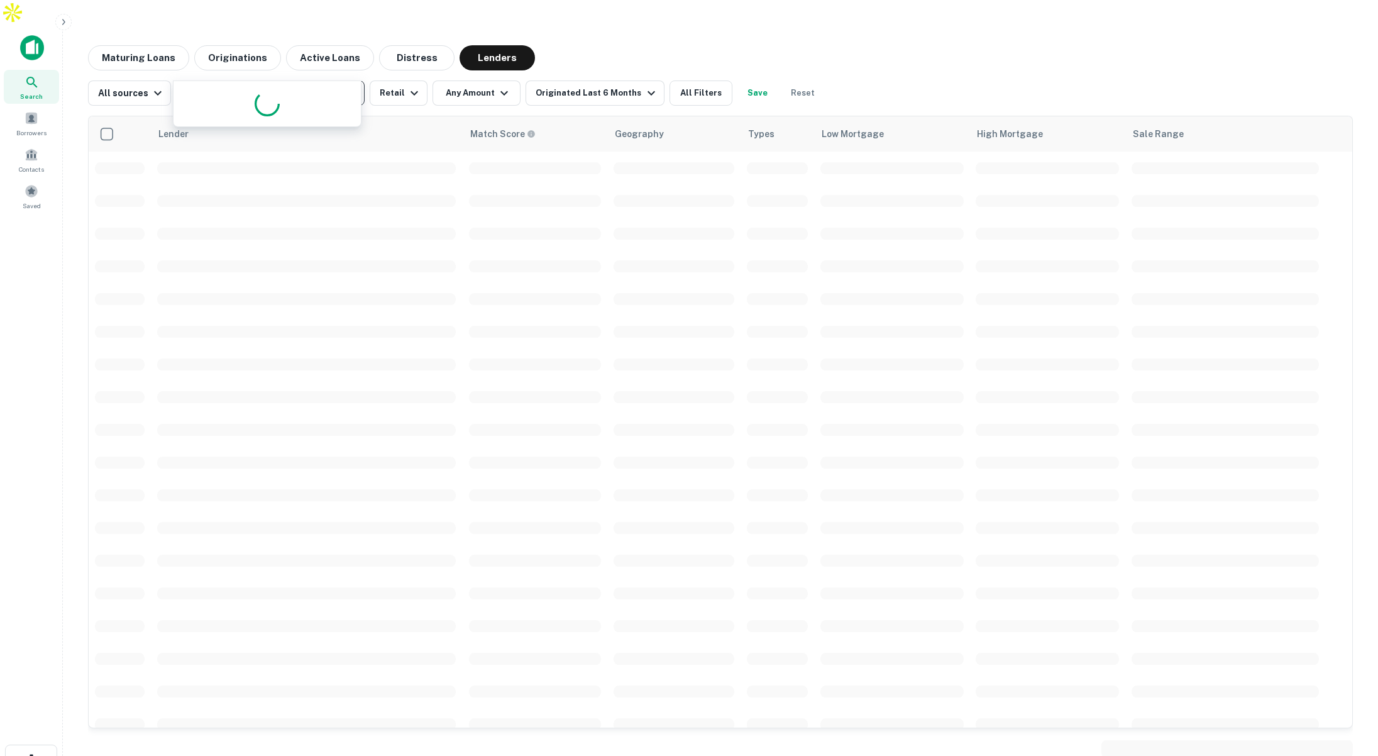
type input "*****"
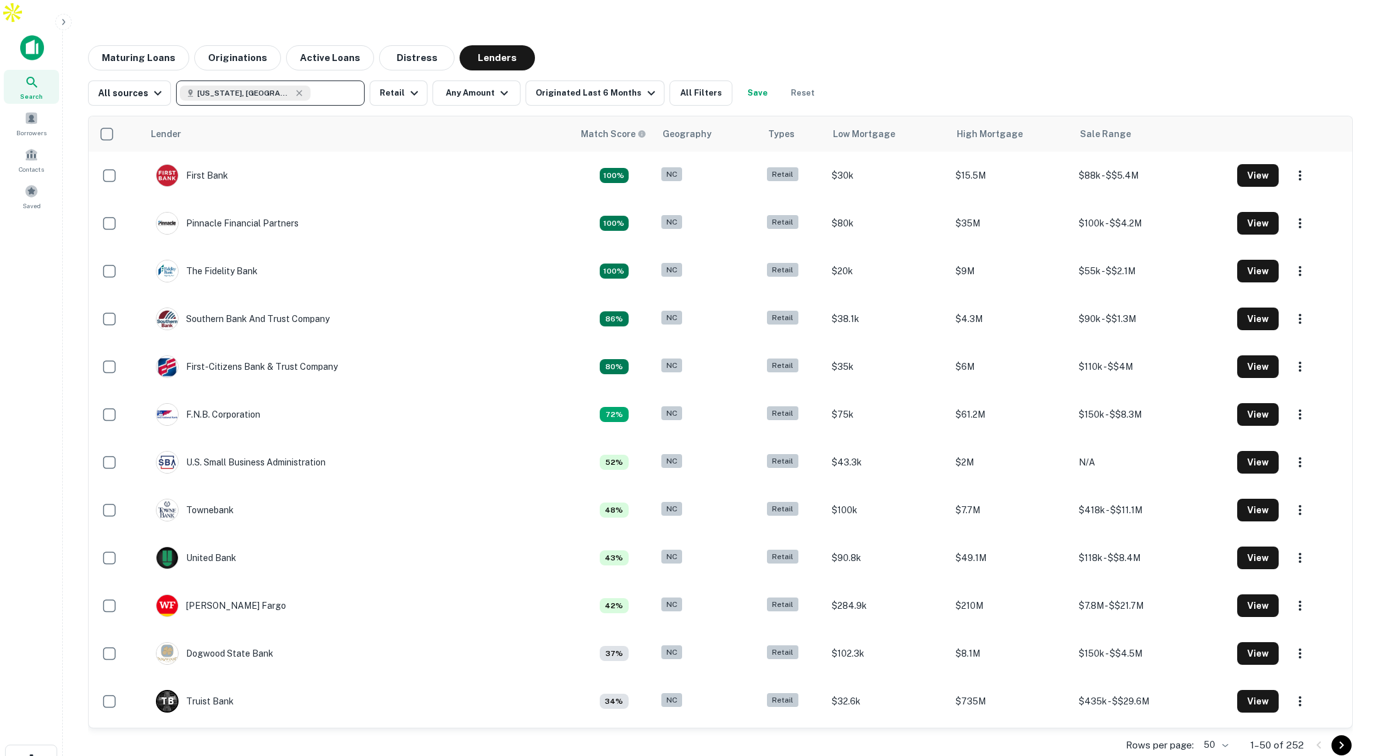
click at [26, 75] on icon at bounding box center [32, 82] width 15 height 15
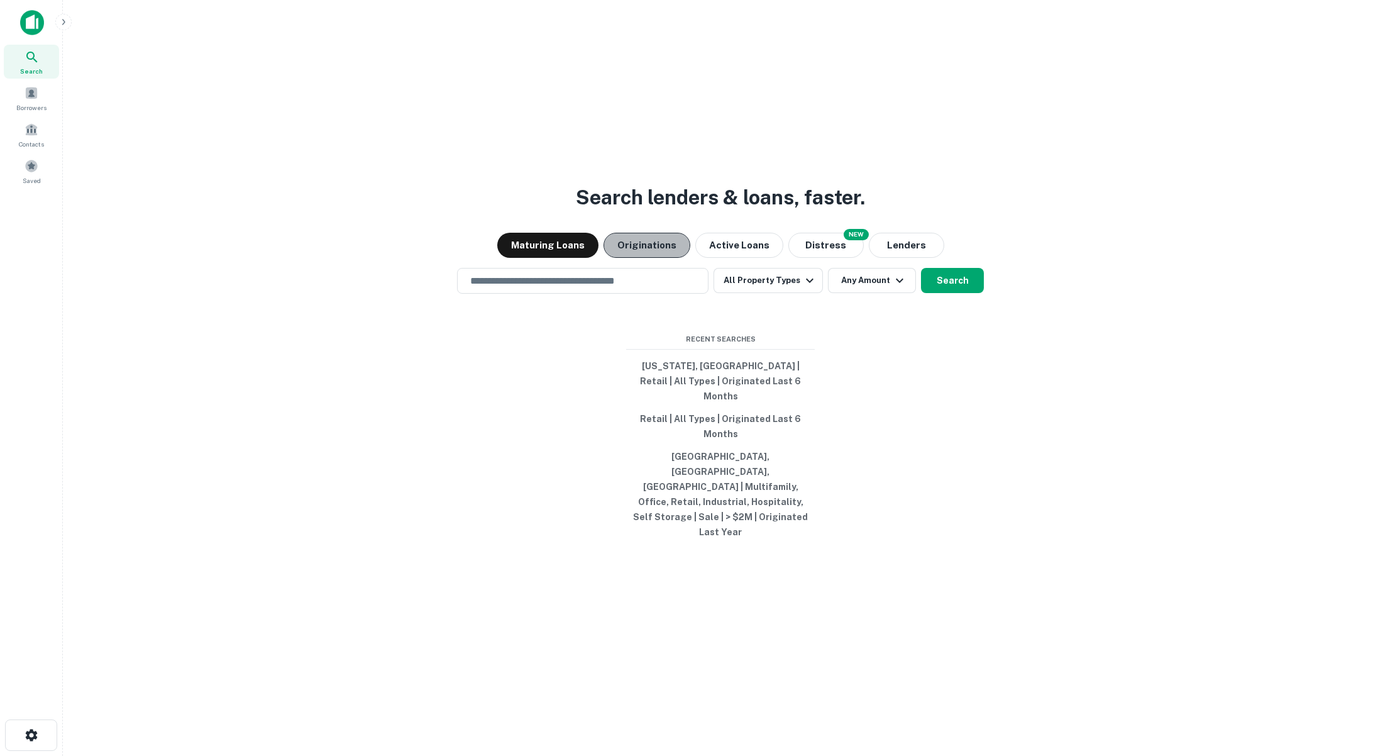
click at [657, 258] on button "Originations" at bounding box center [647, 245] width 87 height 25
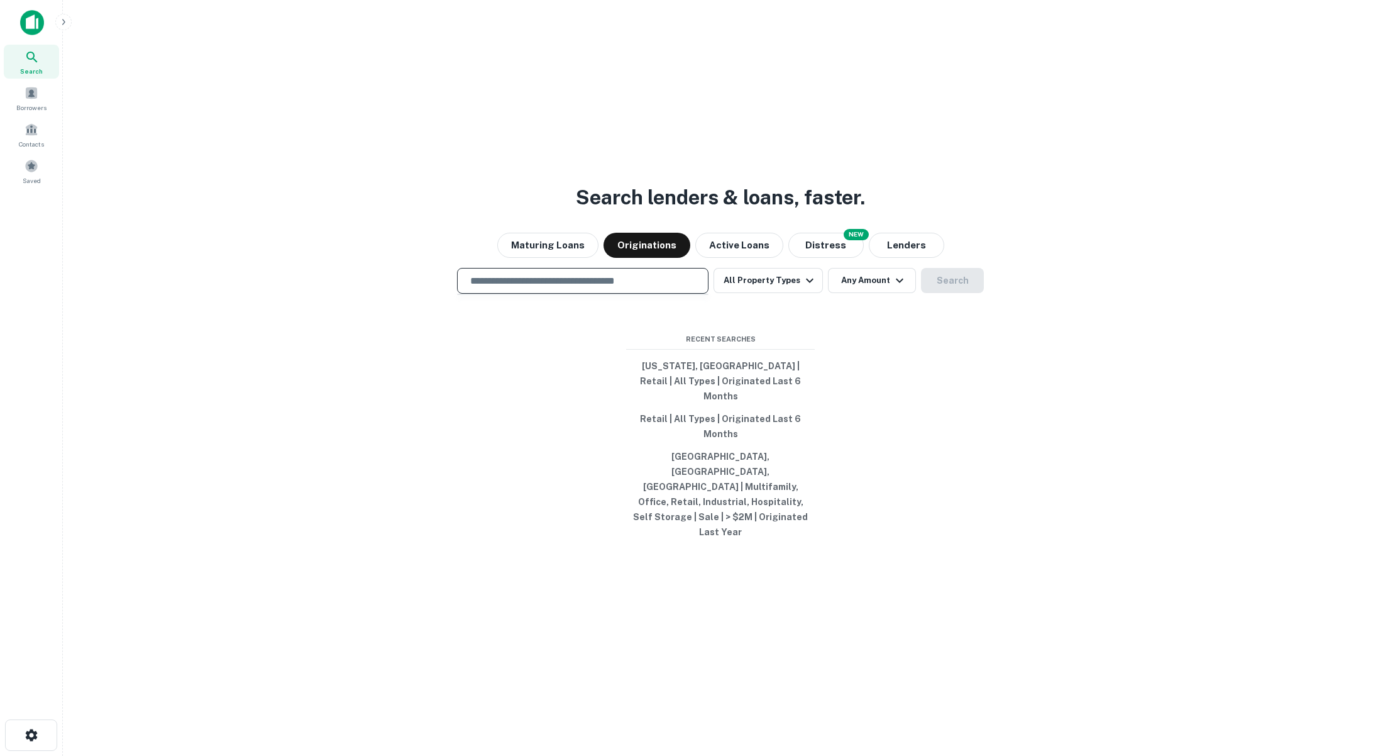
click at [648, 288] on input "text" at bounding box center [583, 281] width 240 height 14
click at [647, 288] on input "text" at bounding box center [583, 281] width 240 height 14
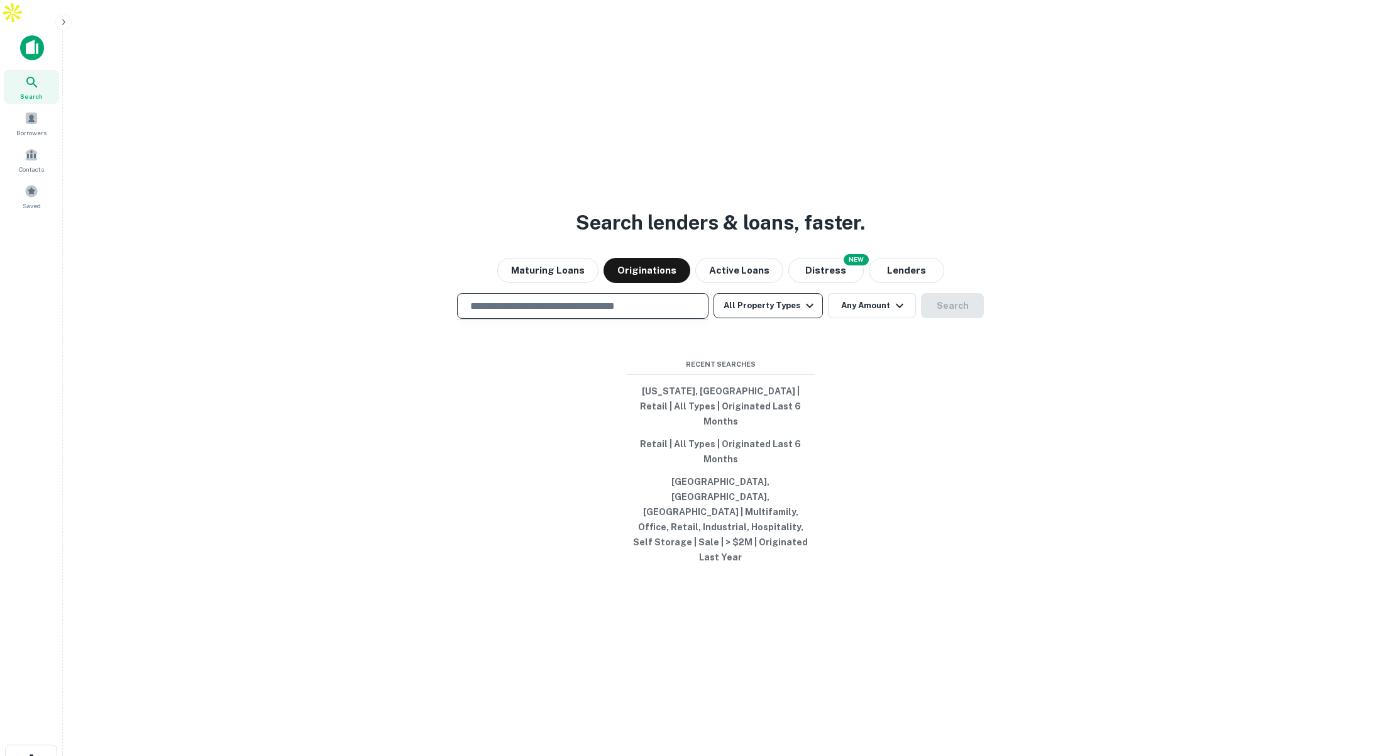
click at [761, 307] on button "All Property Types" at bounding box center [768, 305] width 109 height 25
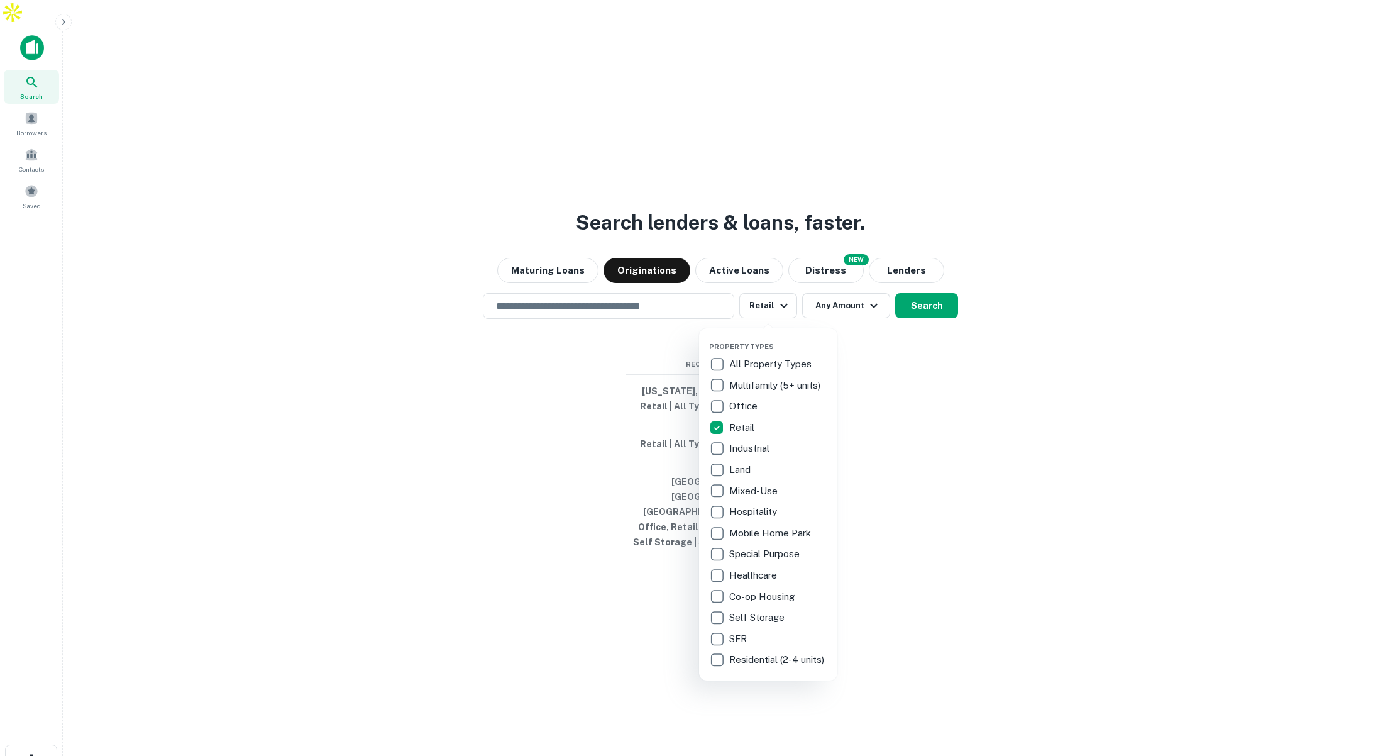
click at [907, 377] on div at bounding box center [689, 378] width 1378 height 756
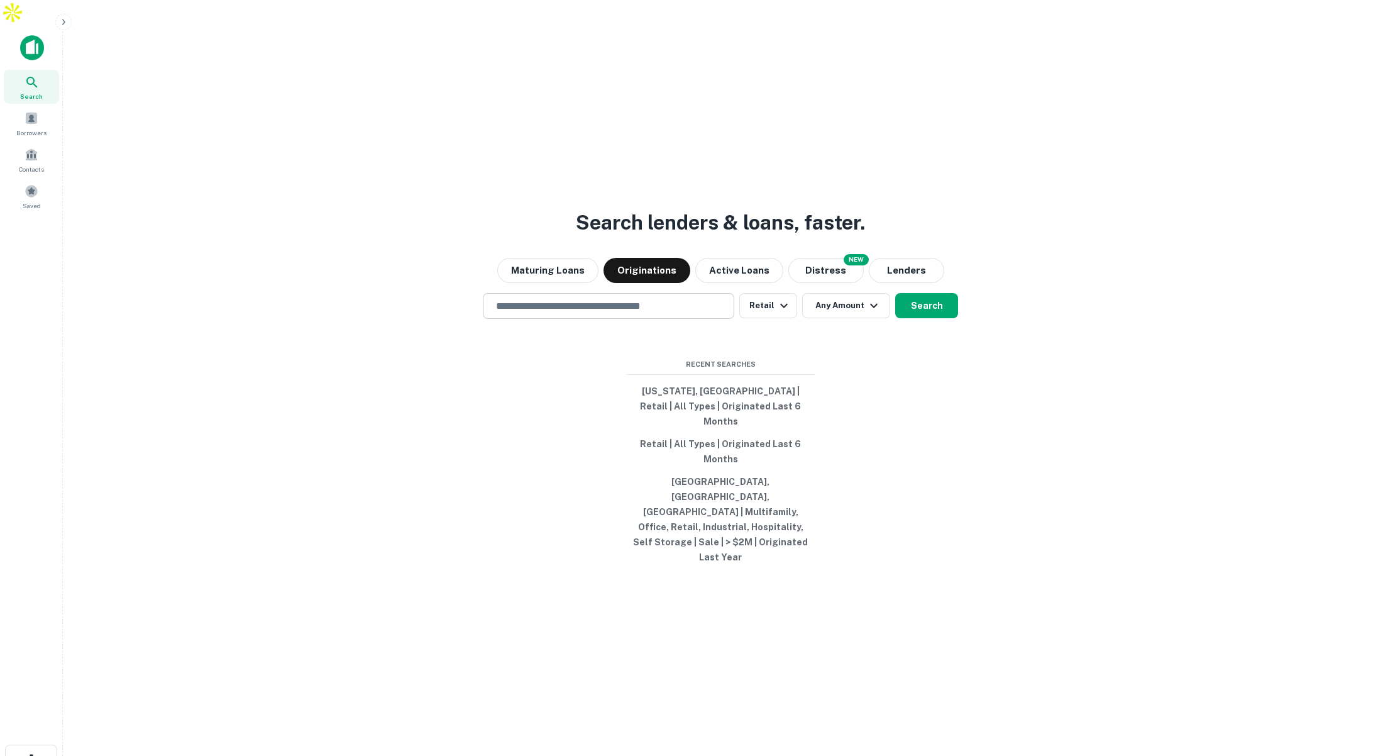
click at [688, 313] on input "text" at bounding box center [609, 306] width 240 height 14
type input "**********"
click at [903, 307] on button "Search" at bounding box center [926, 305] width 63 height 25
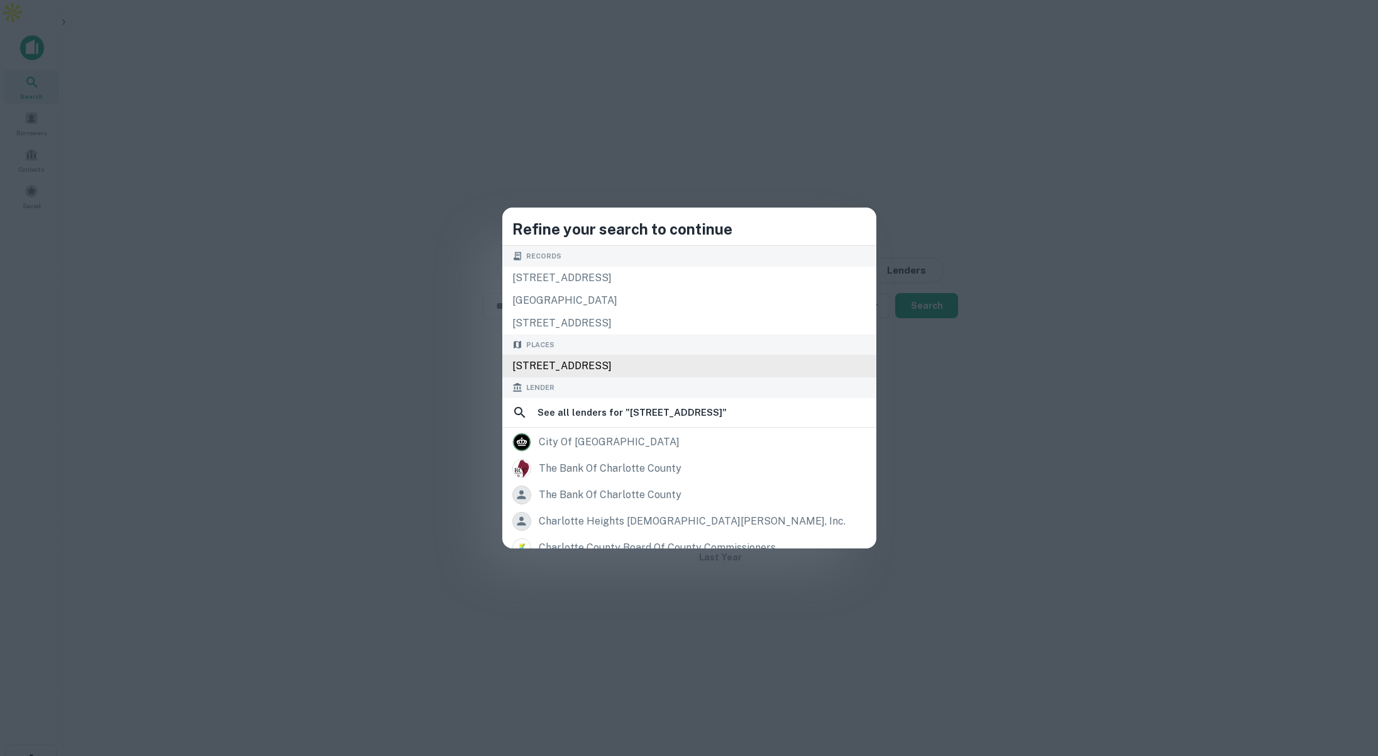
click at [656, 363] on div "4023 Coliseum Xing Dr, Charlotte, NC 28205, USA" at bounding box center [689, 366] width 374 height 23
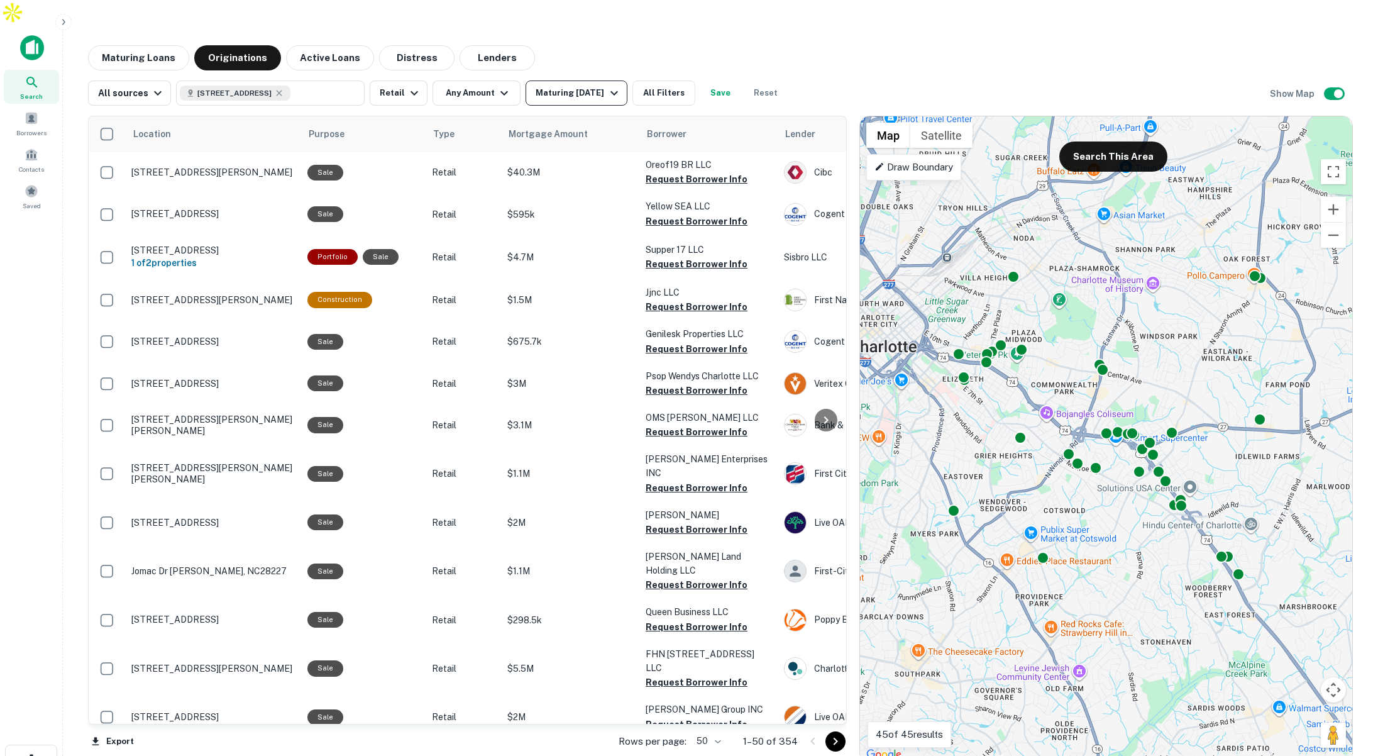
click at [591, 86] on div "Maturing [DATE]" at bounding box center [579, 93] width 86 height 15
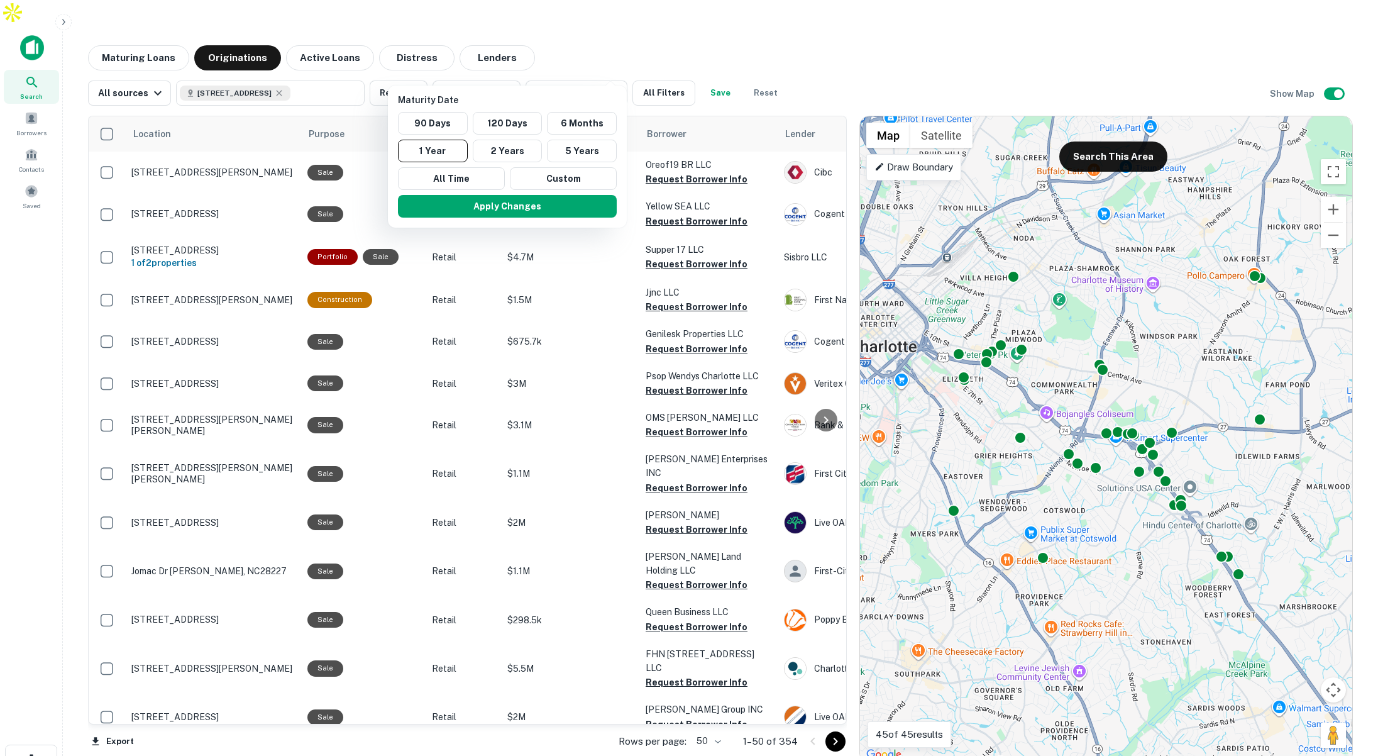
drag, startPoint x: 567, startPoint y: 64, endPoint x: 614, endPoint y: 48, distance: 49.1
click at [568, 64] on div at bounding box center [689, 378] width 1378 height 756
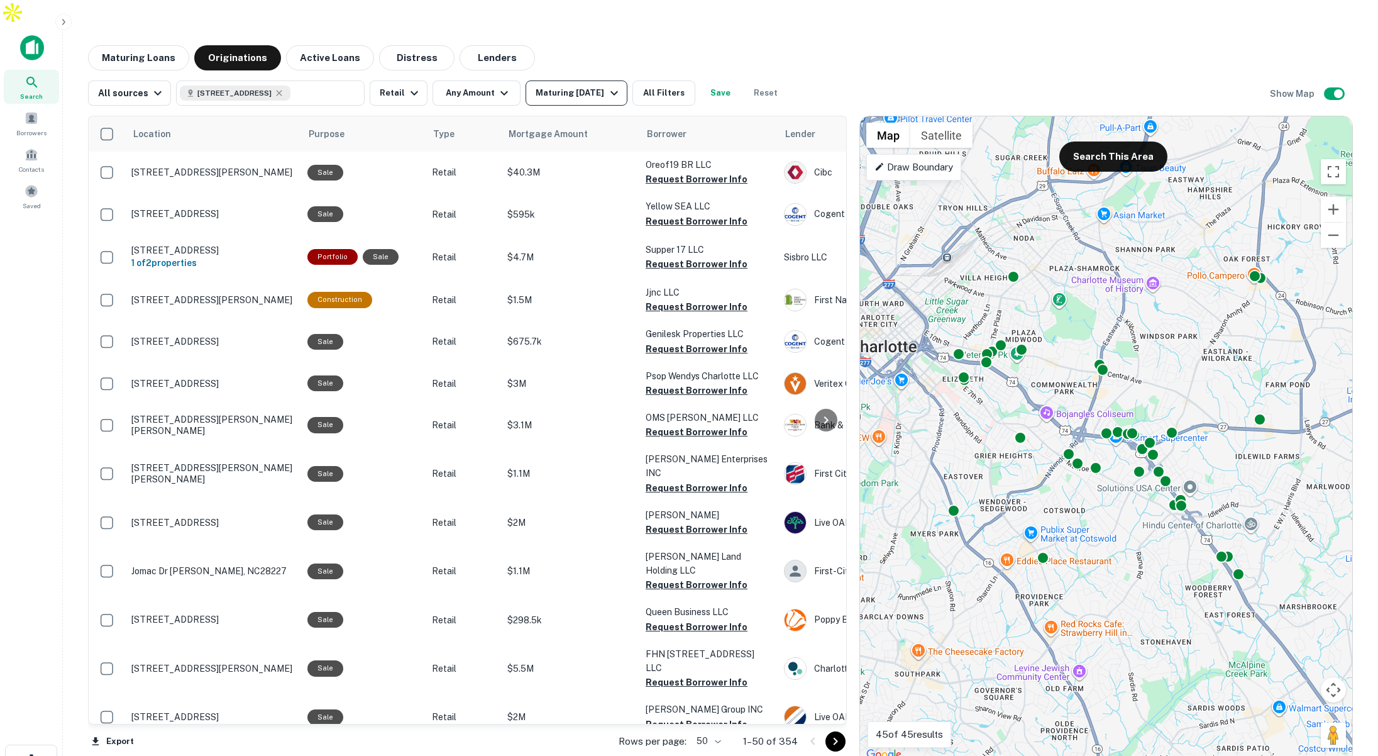
click at [560, 86] on div "Maturing [DATE]" at bounding box center [579, 93] width 86 height 15
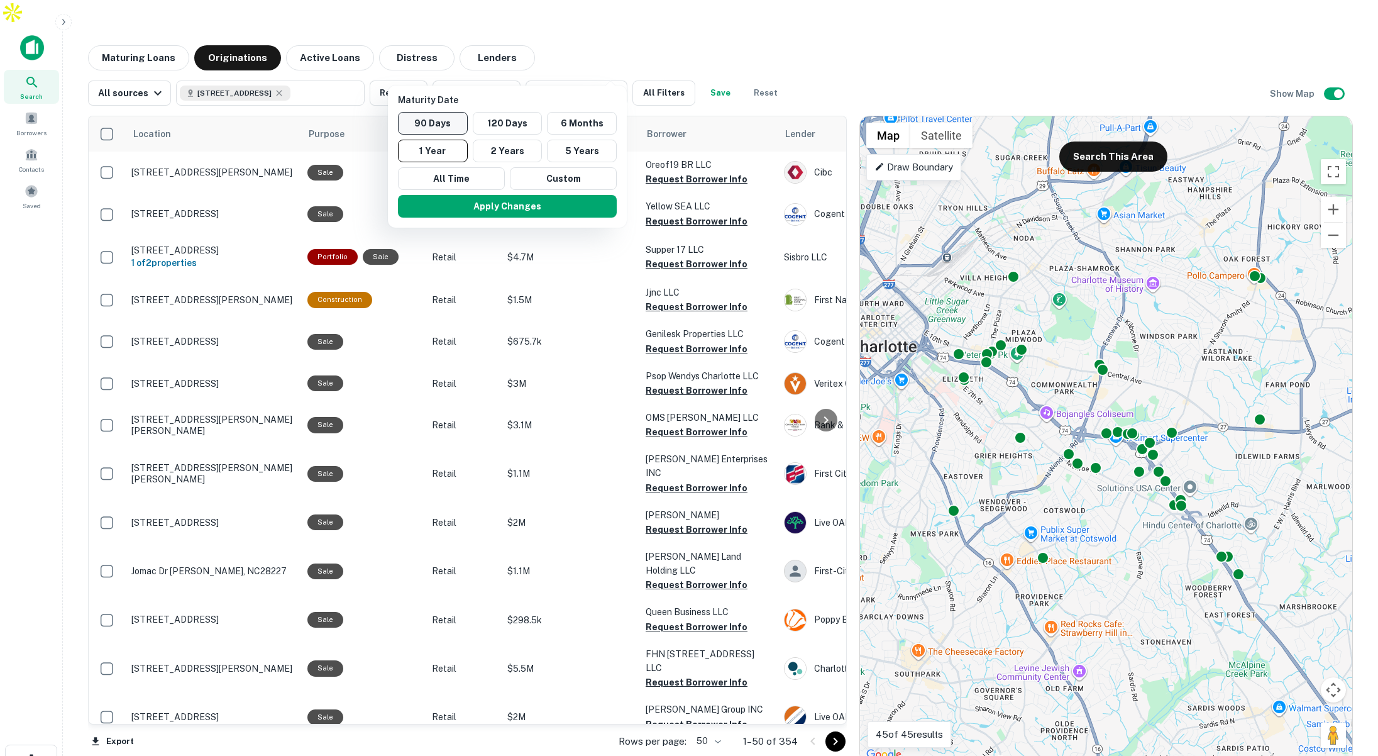
click at [436, 124] on button "90 Days" at bounding box center [433, 123] width 70 height 23
click at [523, 123] on button "120 Days" at bounding box center [517, 123] width 70 height 23
click at [552, 207] on button "Apply Changes" at bounding box center [519, 206] width 219 height 23
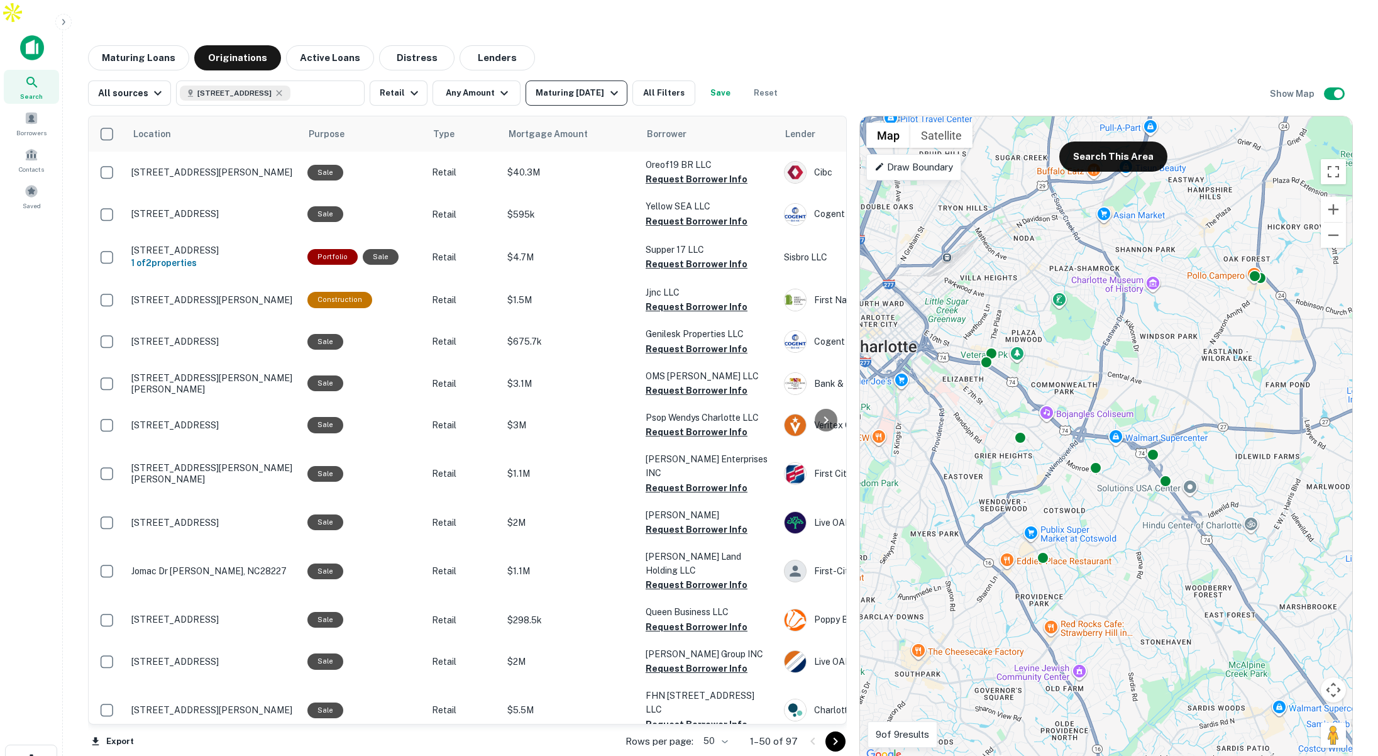
click at [595, 86] on div "Maturing In 120 Days" at bounding box center [579, 93] width 86 height 15
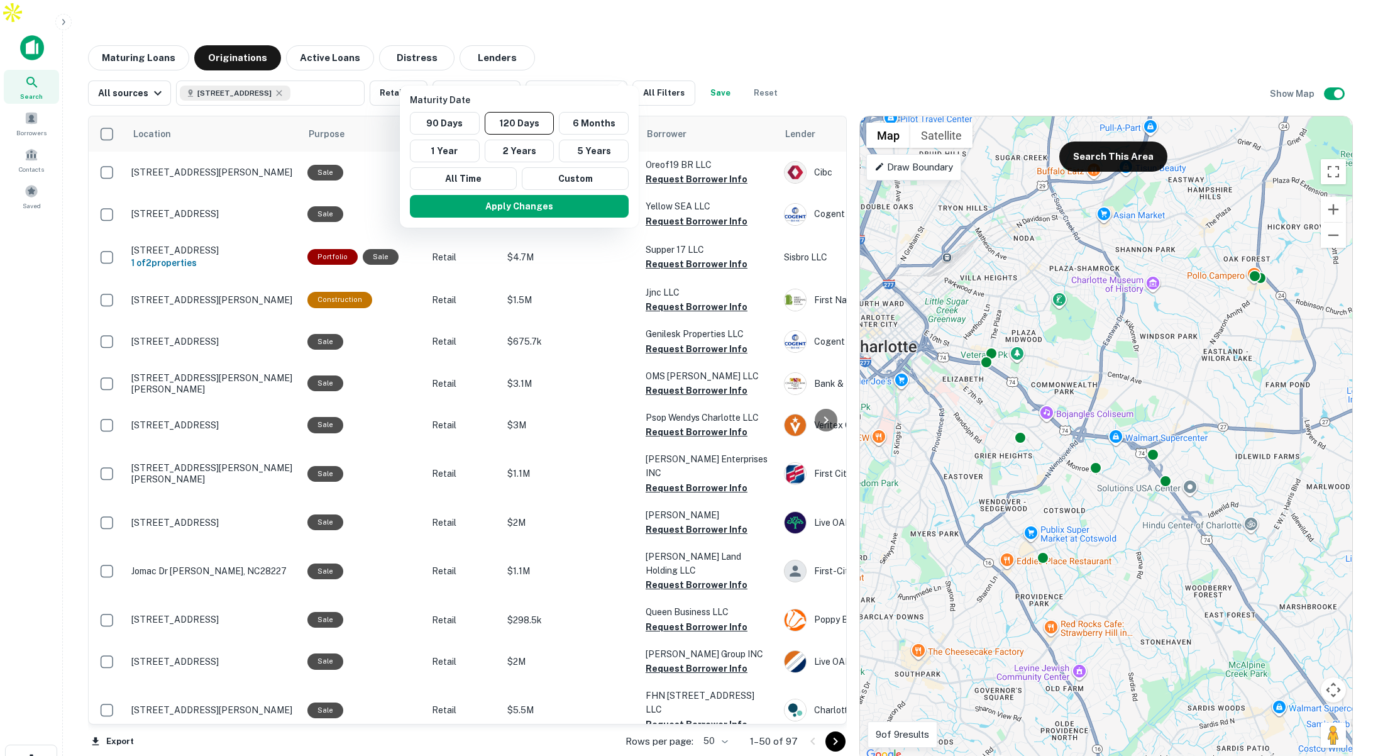
click at [678, 66] on div at bounding box center [689, 378] width 1378 height 756
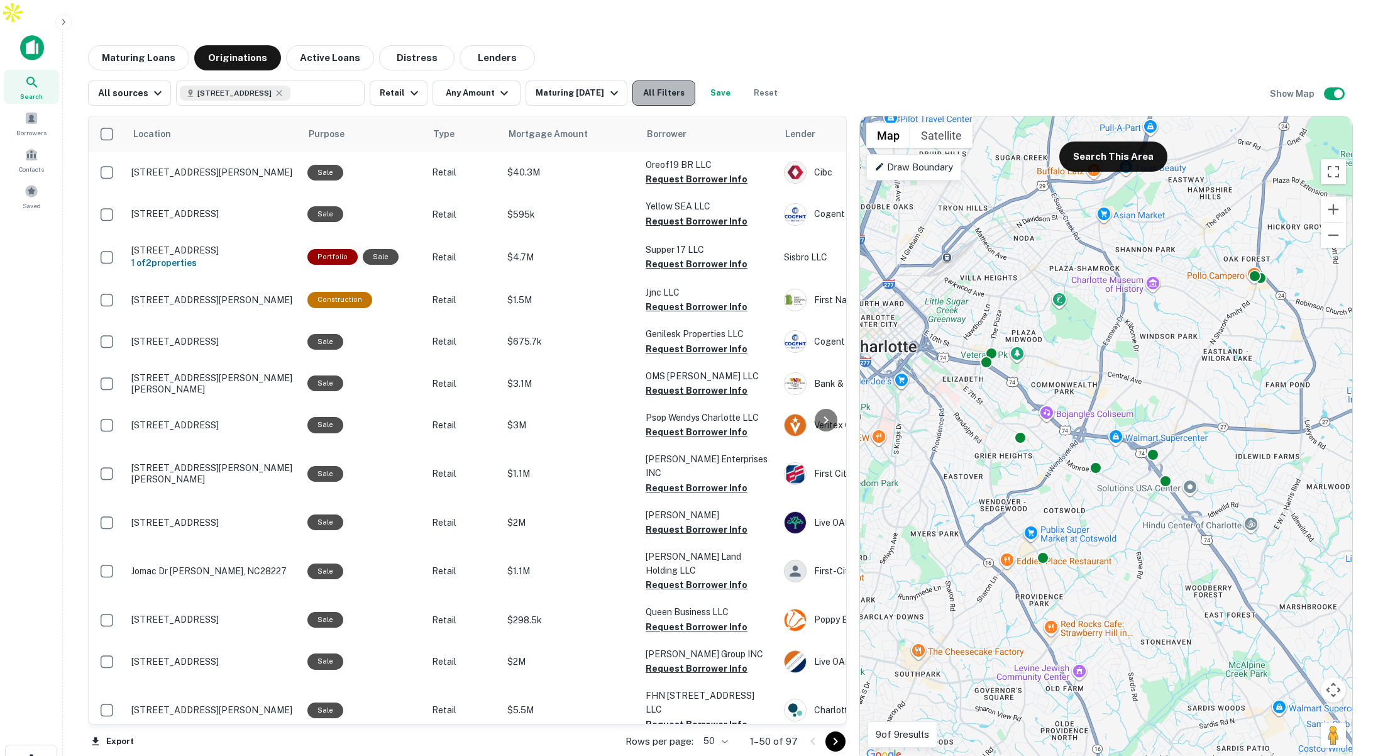
click at [680, 80] on button "All Filters" at bounding box center [664, 92] width 63 height 25
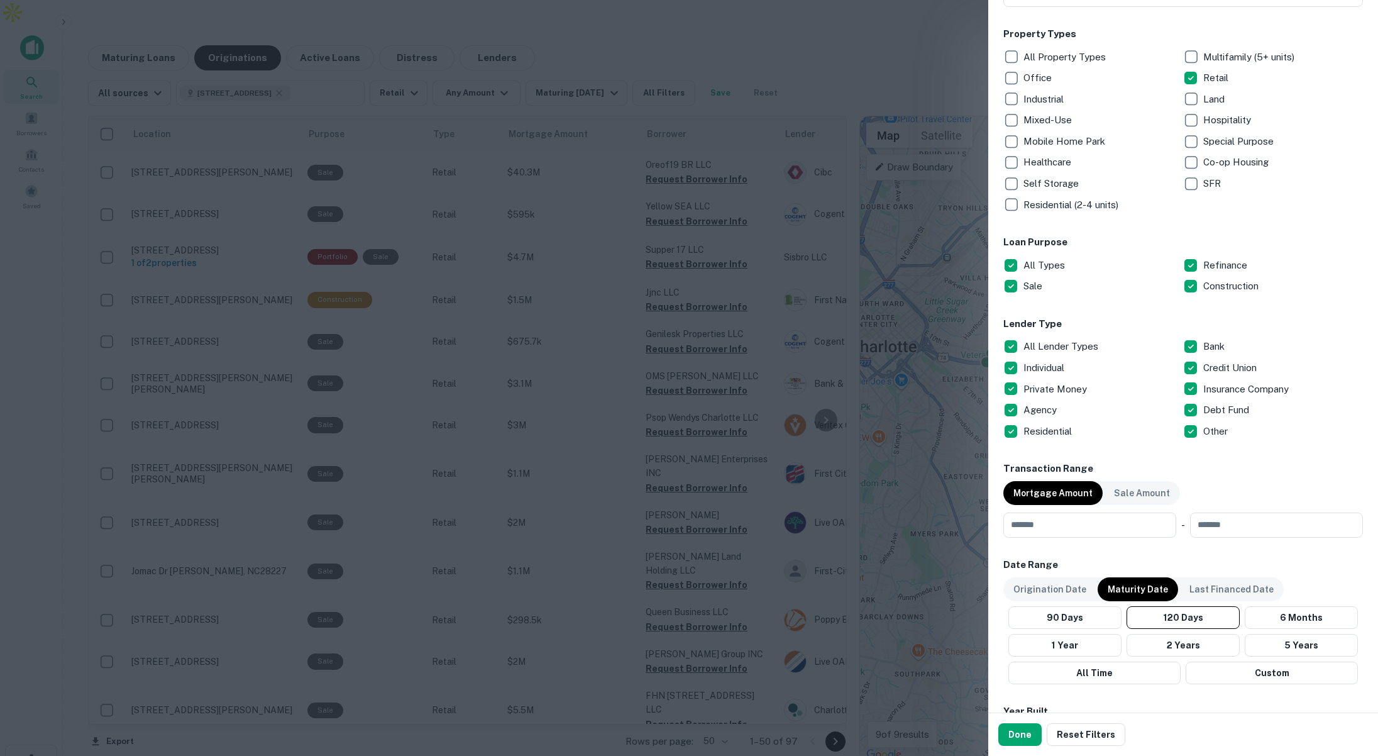
scroll to position [239, 0]
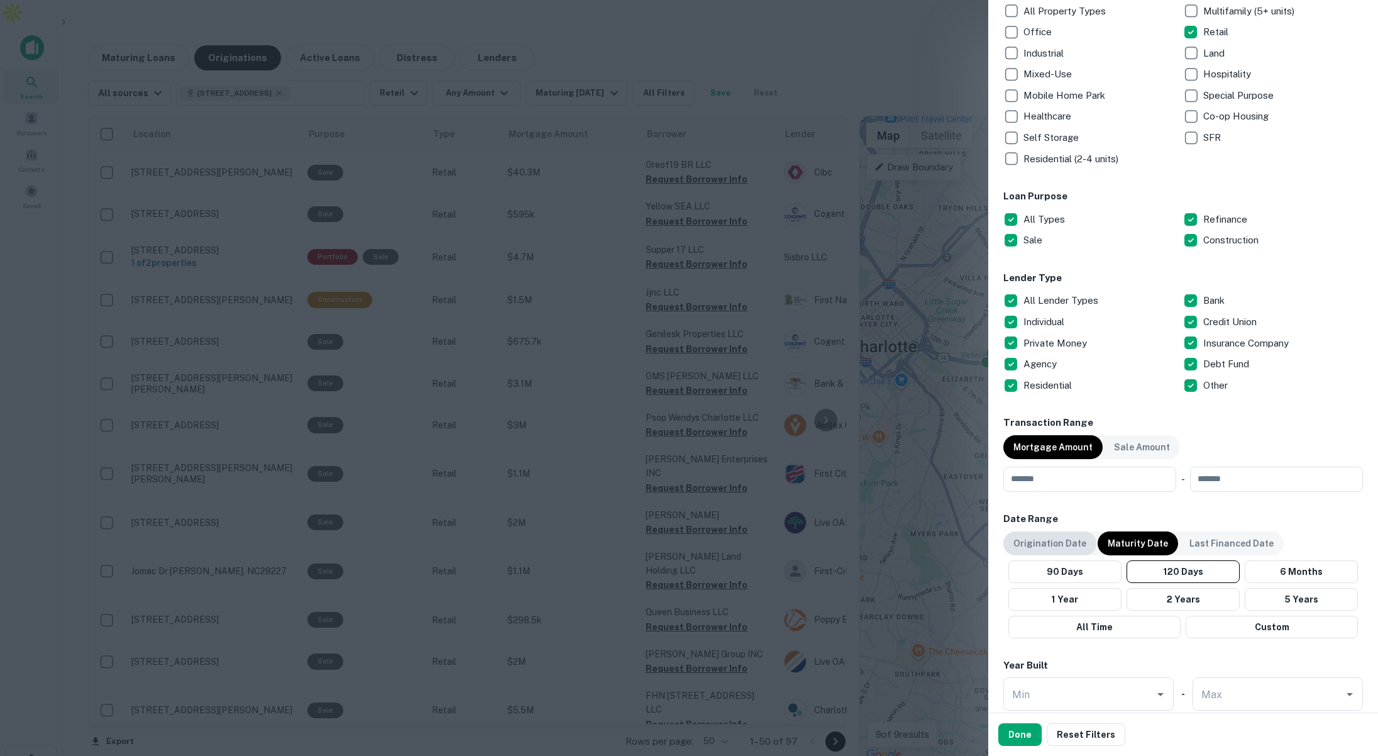
click at [1066, 541] on p "Origination Date" at bounding box center [1050, 543] width 73 height 14
click at [1088, 597] on button "1 Year" at bounding box center [1062, 599] width 116 height 23
click at [1019, 738] on button "Done" at bounding box center [1019, 734] width 43 height 23
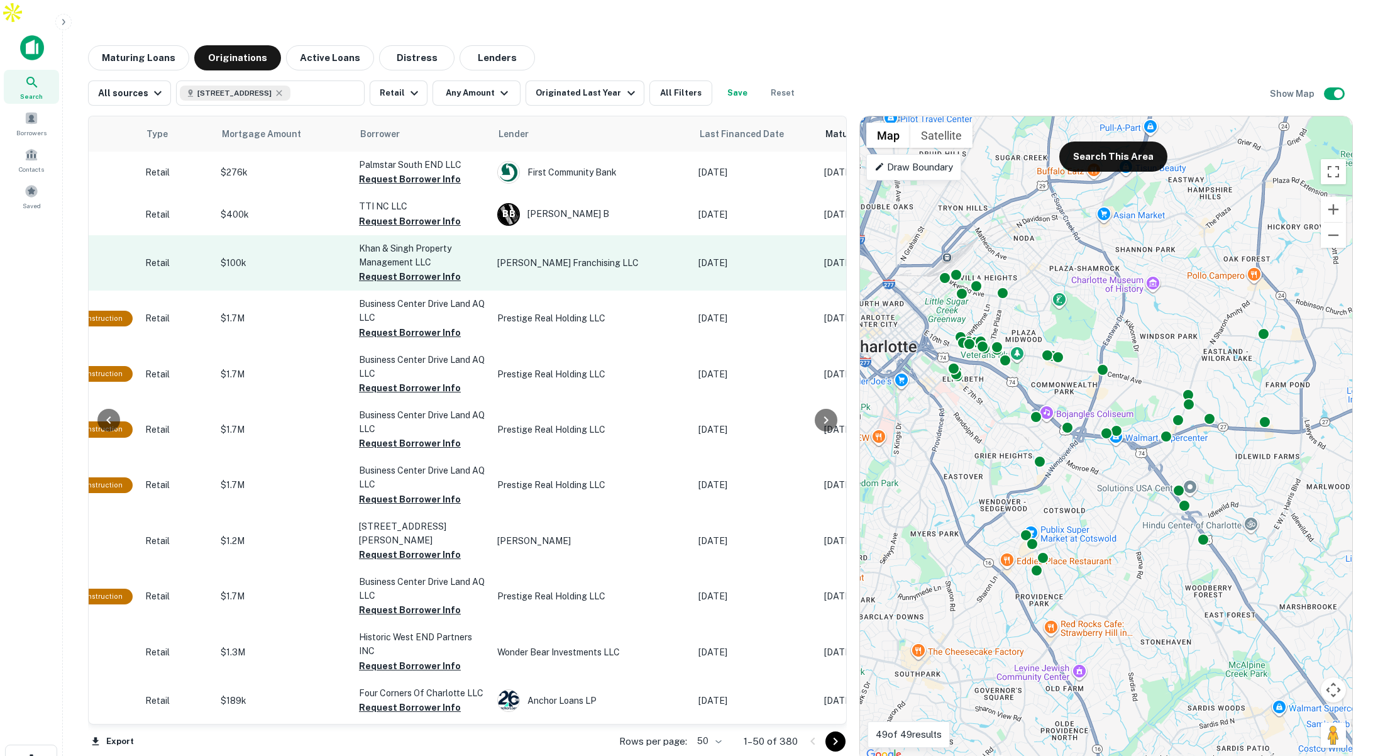
scroll to position [0, 311]
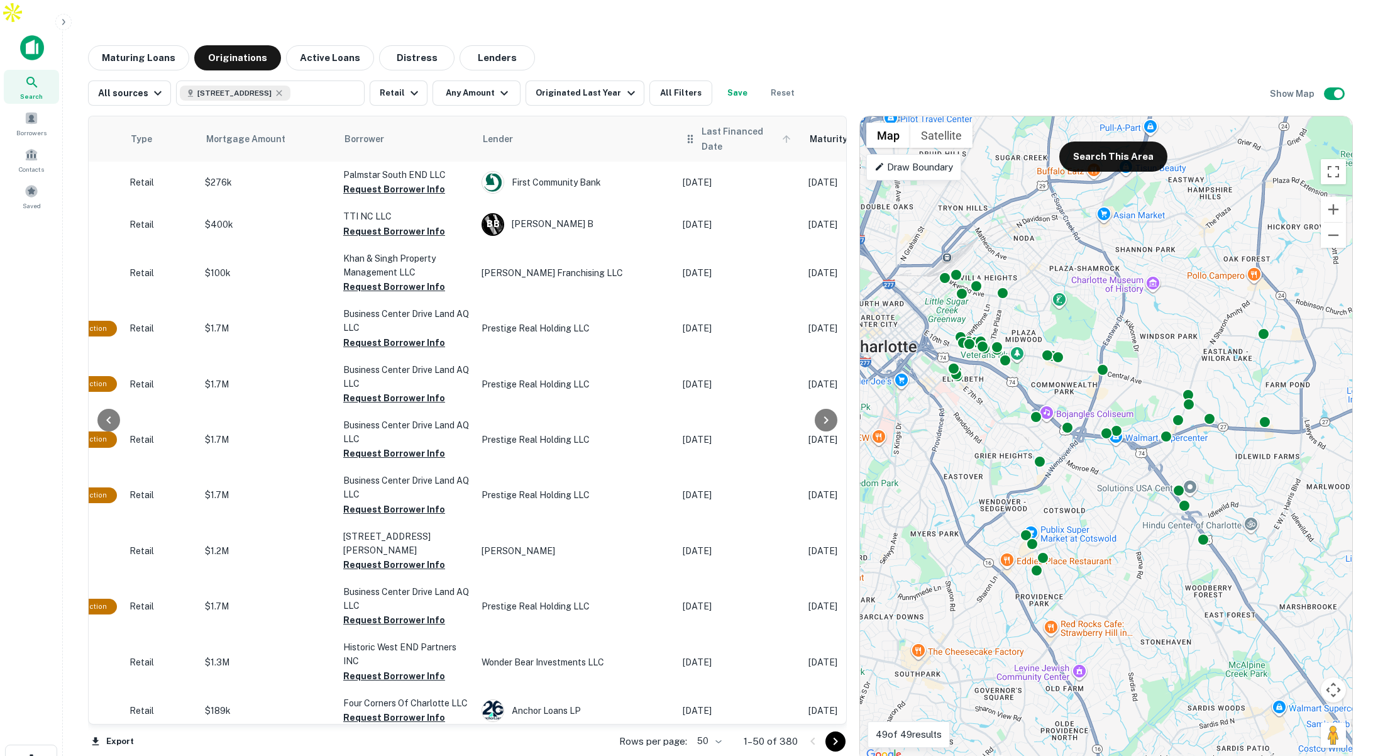
click at [719, 124] on span "Last Financed Date" at bounding box center [748, 139] width 93 height 30
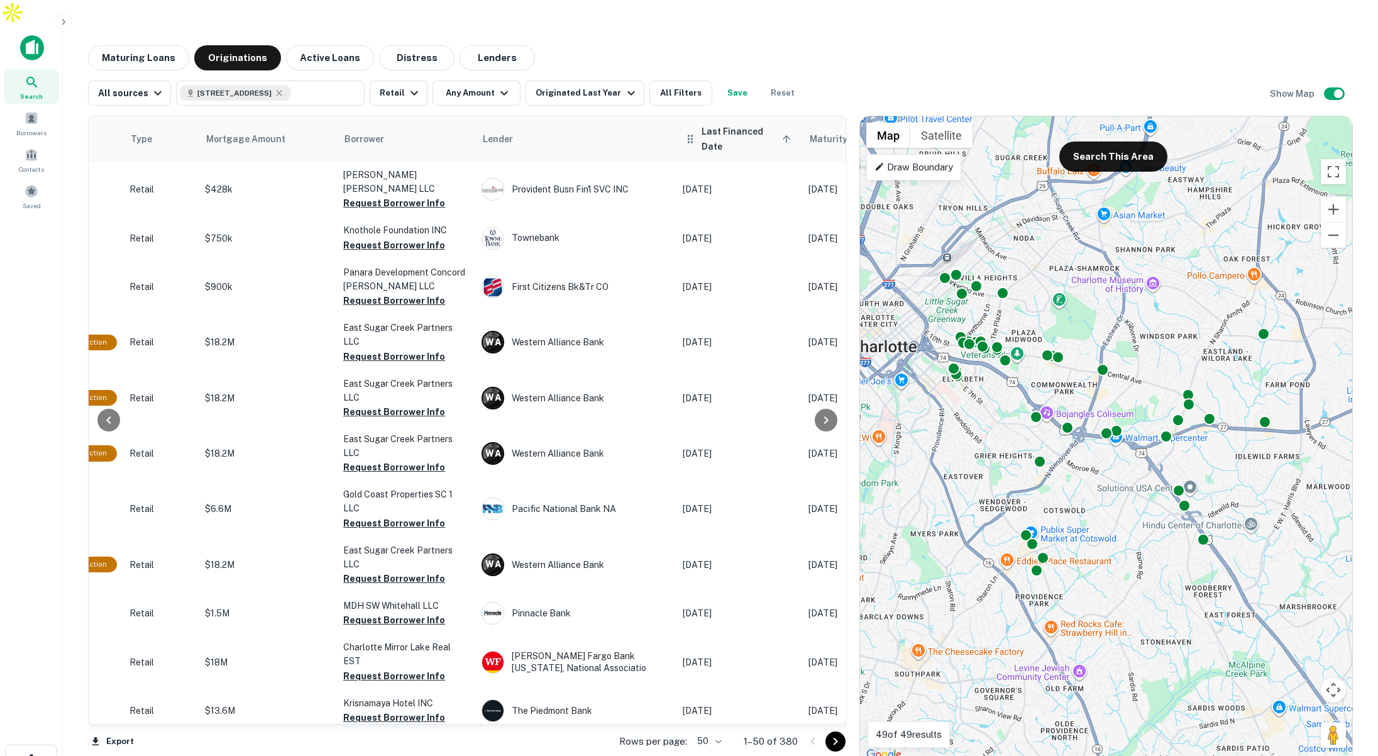
click at [733, 124] on span "Last Financed Date sorted ascending" at bounding box center [748, 139] width 93 height 30
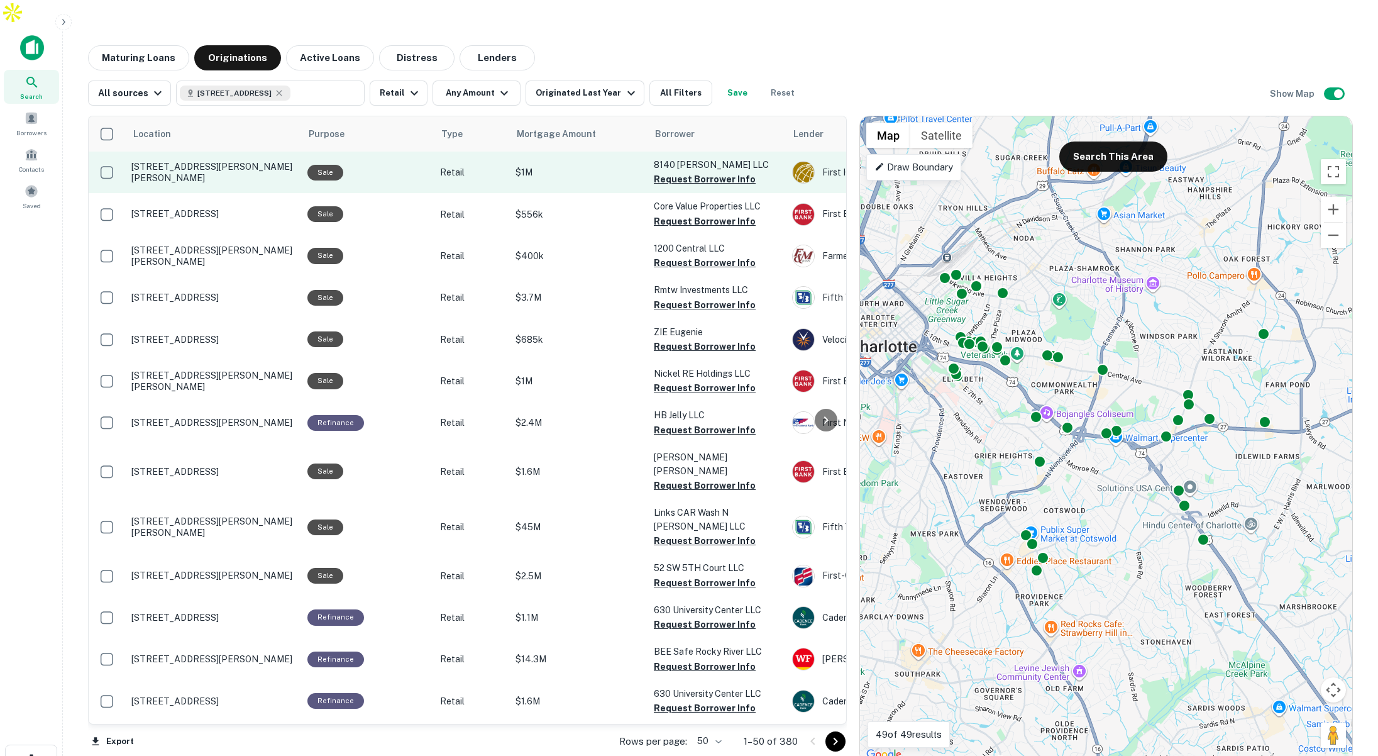
click at [239, 154] on td "[STREET_ADDRESS][PERSON_NAME][PERSON_NAME]" at bounding box center [213, 172] width 176 height 41
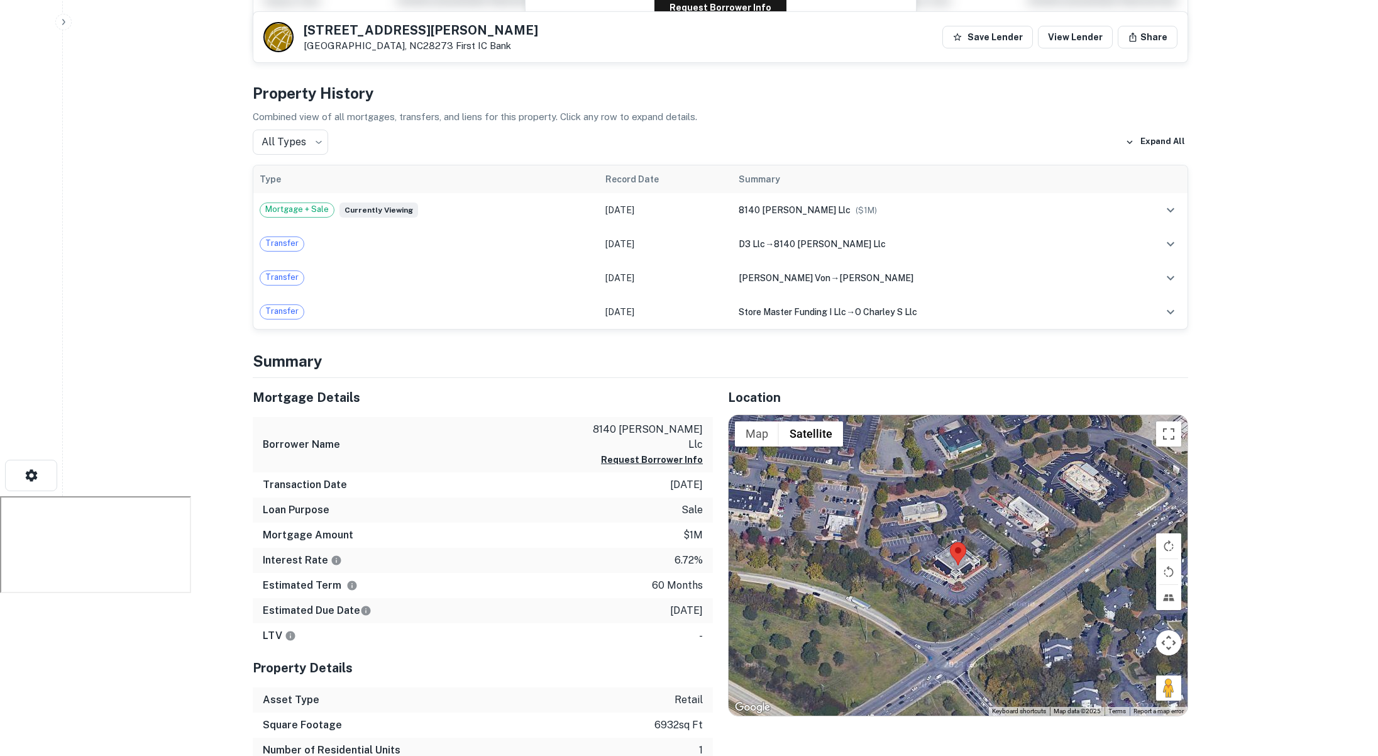
scroll to position [285, 0]
click at [758, 421] on button "Map" at bounding box center [757, 433] width 44 height 25
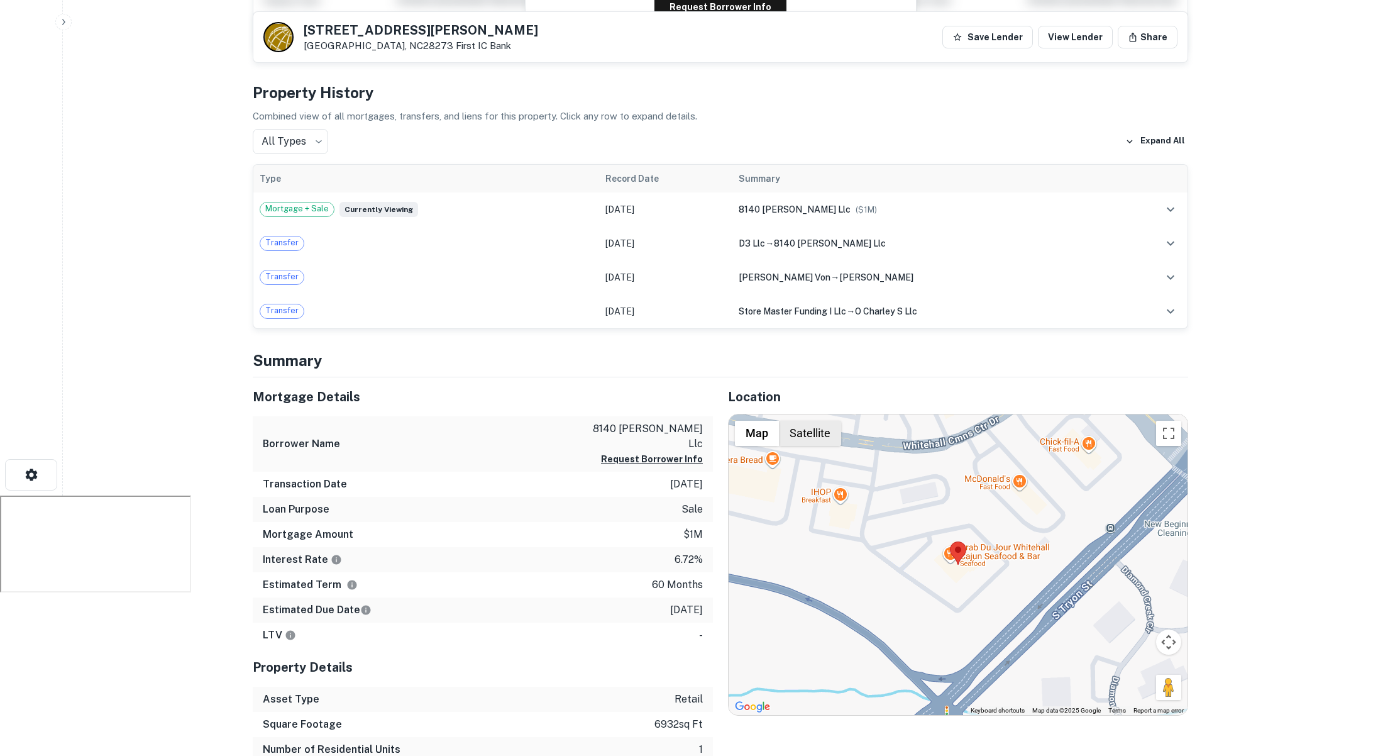
click at [812, 421] on button "Satellite" at bounding box center [810, 433] width 62 height 25
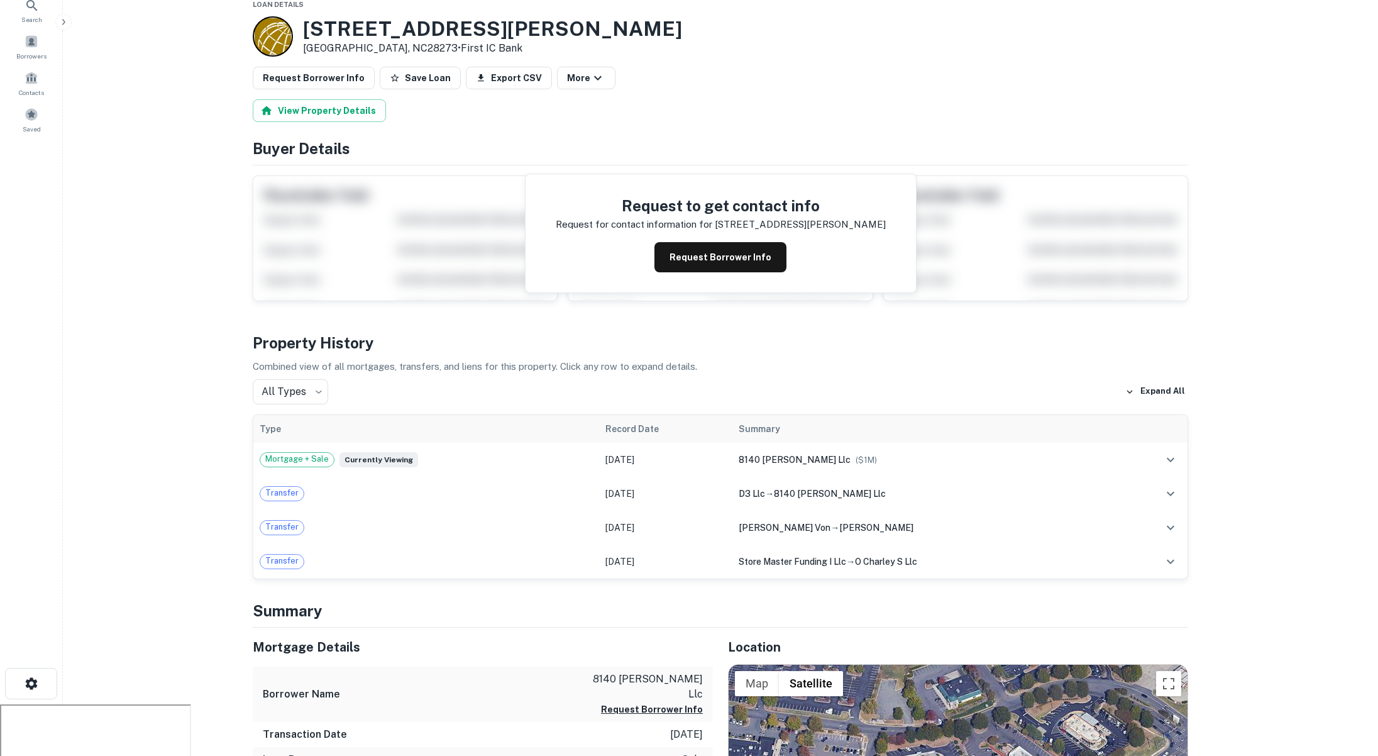
scroll to position [0, 0]
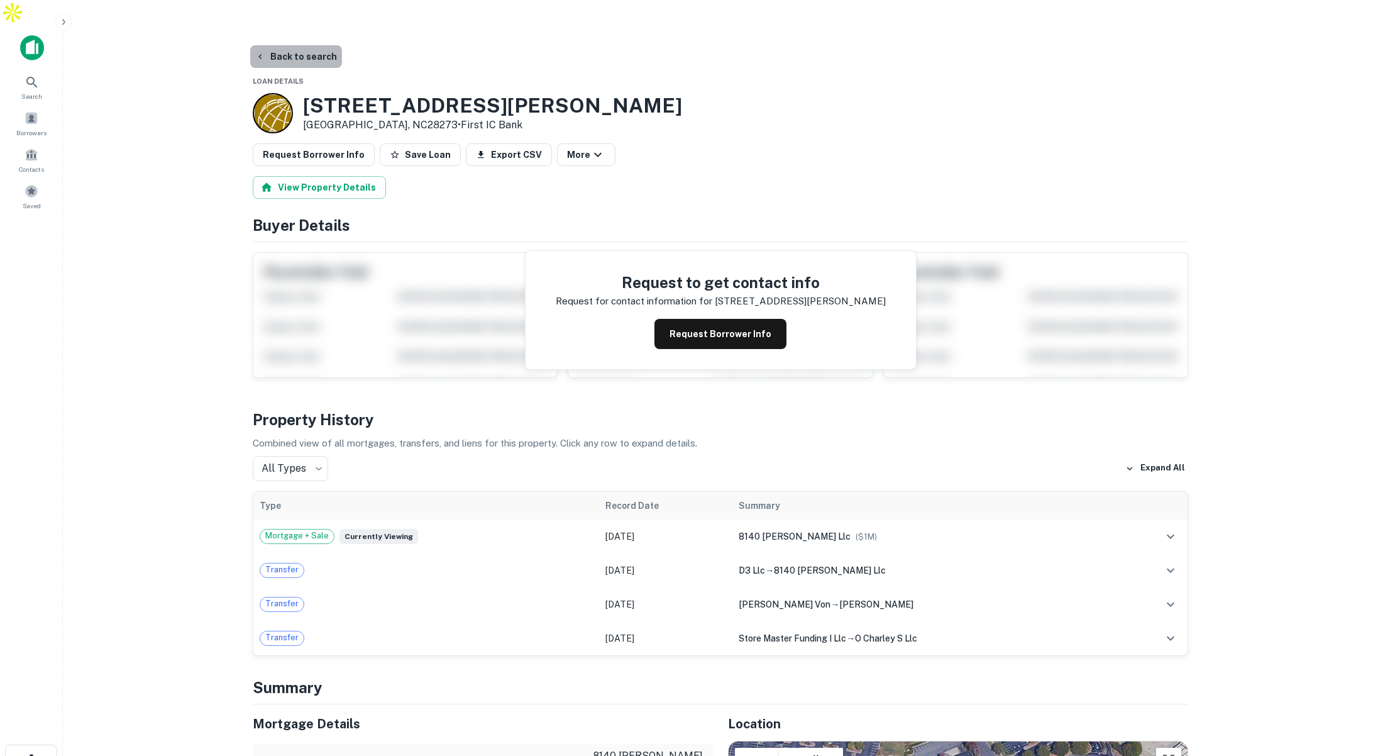
click at [302, 45] on button "Back to search" at bounding box center [296, 56] width 92 height 23
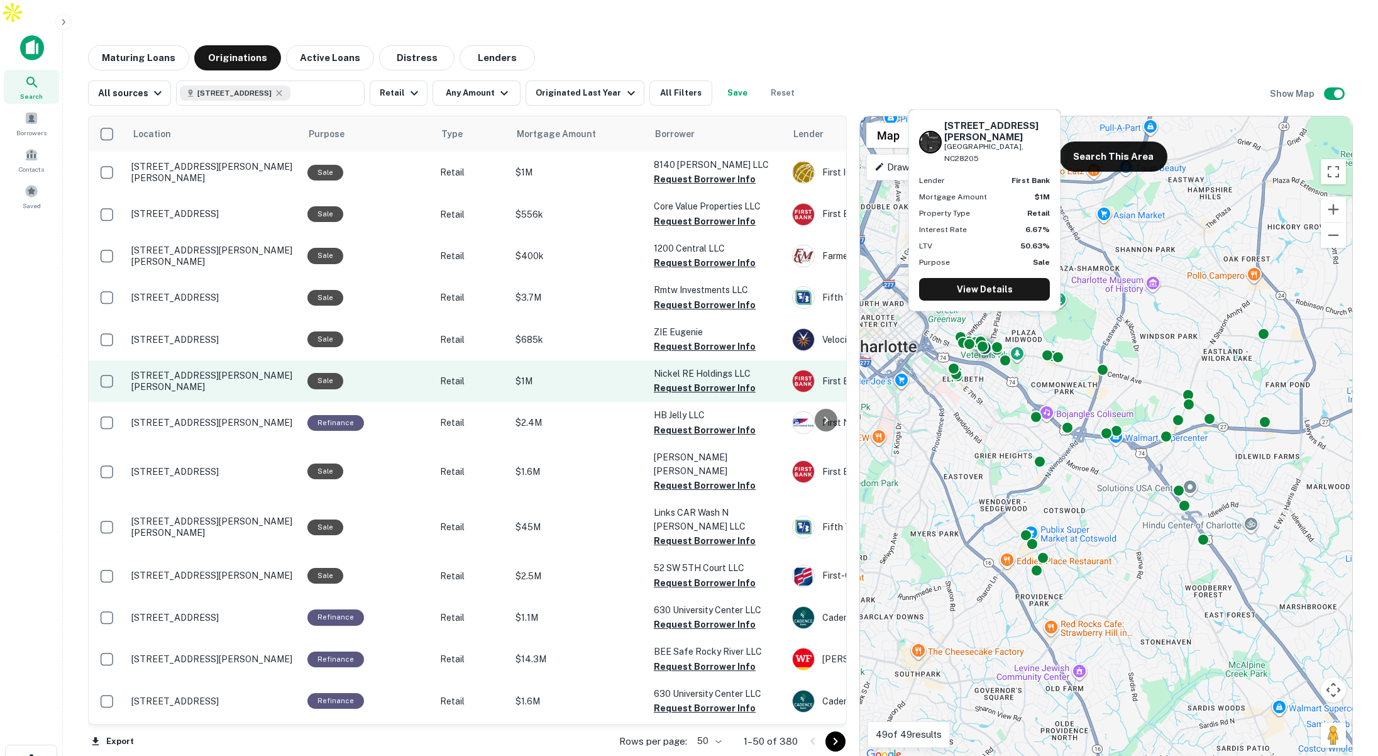
click at [372, 373] on div "Sale" at bounding box center [367, 381] width 120 height 16
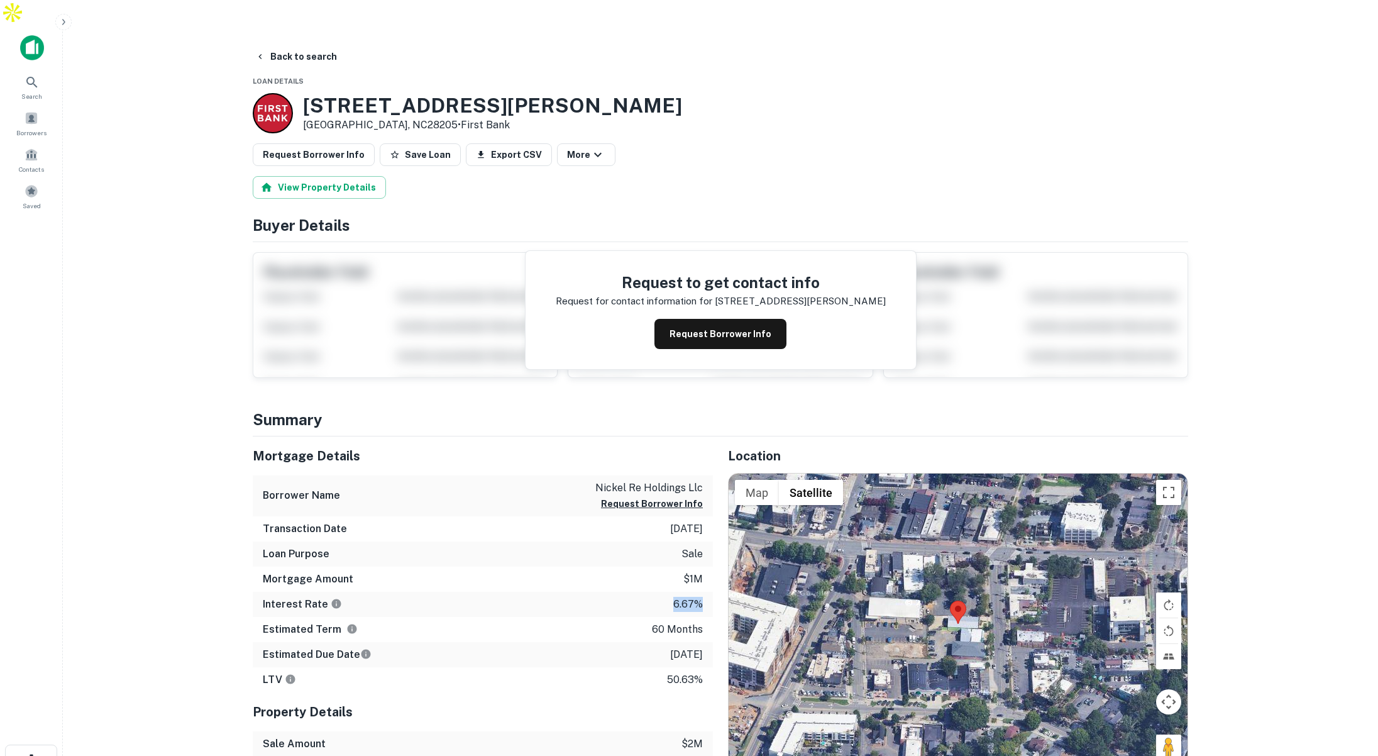
drag, startPoint x: 673, startPoint y: 578, endPoint x: 705, endPoint y: 577, distance: 32.1
click at [705, 592] on div "Interest Rate 6.67%" at bounding box center [483, 604] width 460 height 25
click at [658, 592] on div "Interest Rate 6.67%" at bounding box center [483, 604] width 460 height 25
drag, startPoint x: 671, startPoint y: 578, endPoint x: 699, endPoint y: 579, distance: 28.3
click at [699, 592] on div "Interest Rate 6.67%" at bounding box center [483, 604] width 460 height 25
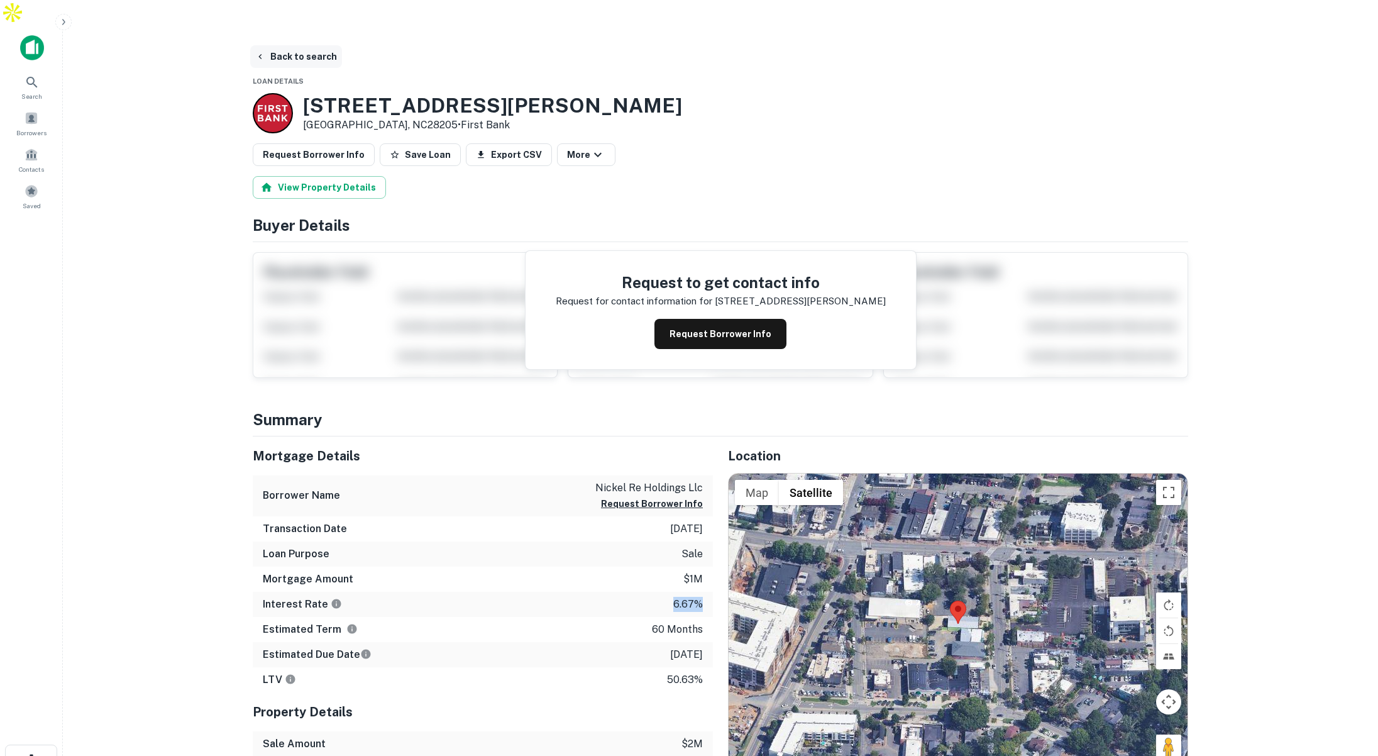
click at [301, 45] on button "Back to search" at bounding box center [296, 56] width 92 height 23
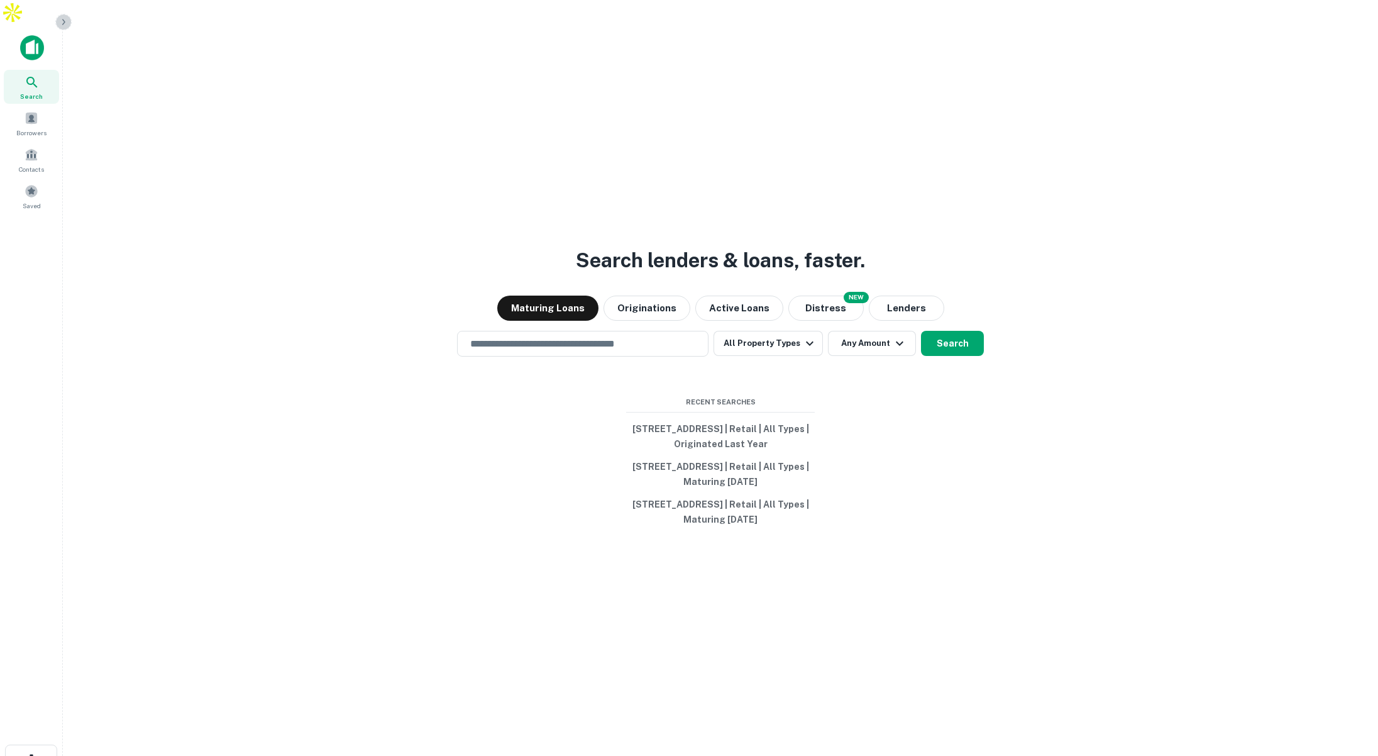
click at [65, 20] on icon "button" at bounding box center [63, 22] width 10 height 10
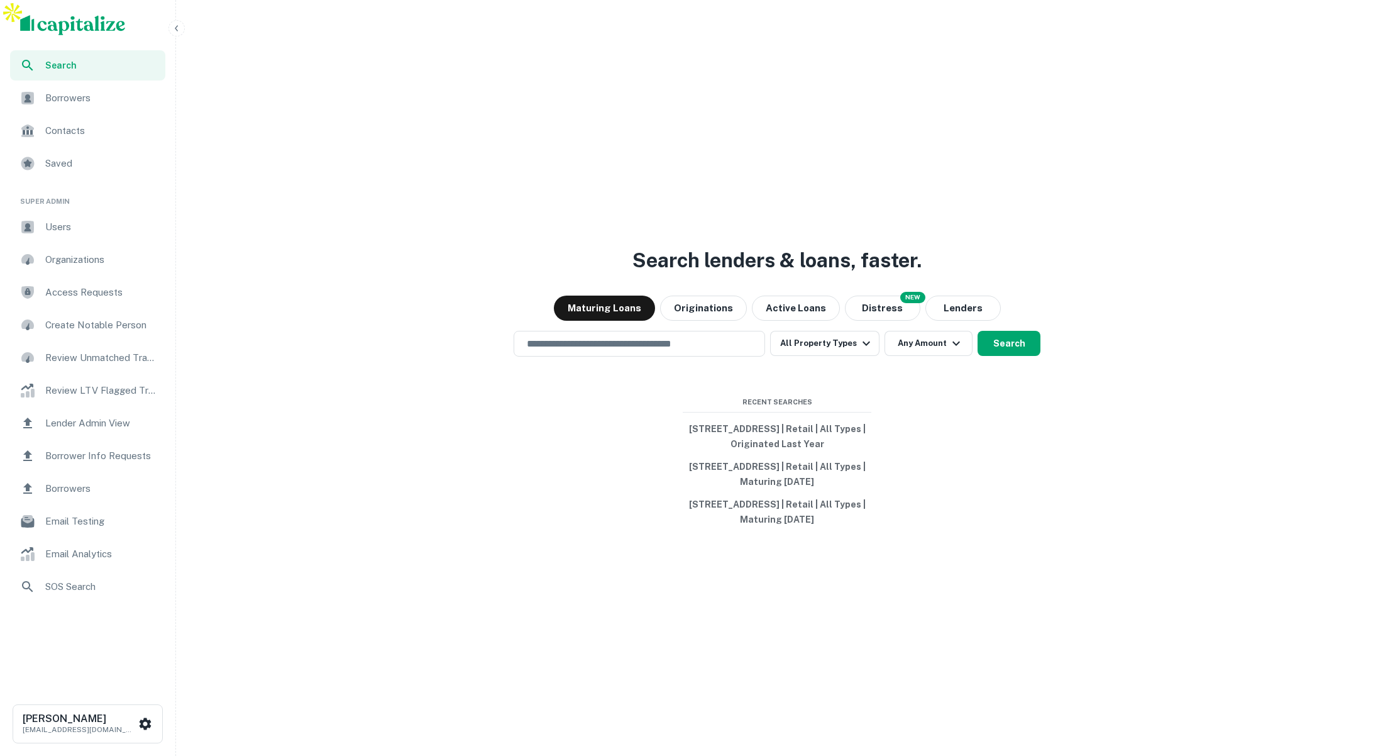
click at [57, 228] on span "Users" at bounding box center [101, 226] width 113 height 15
